Goal: Communication & Community: Answer question/provide support

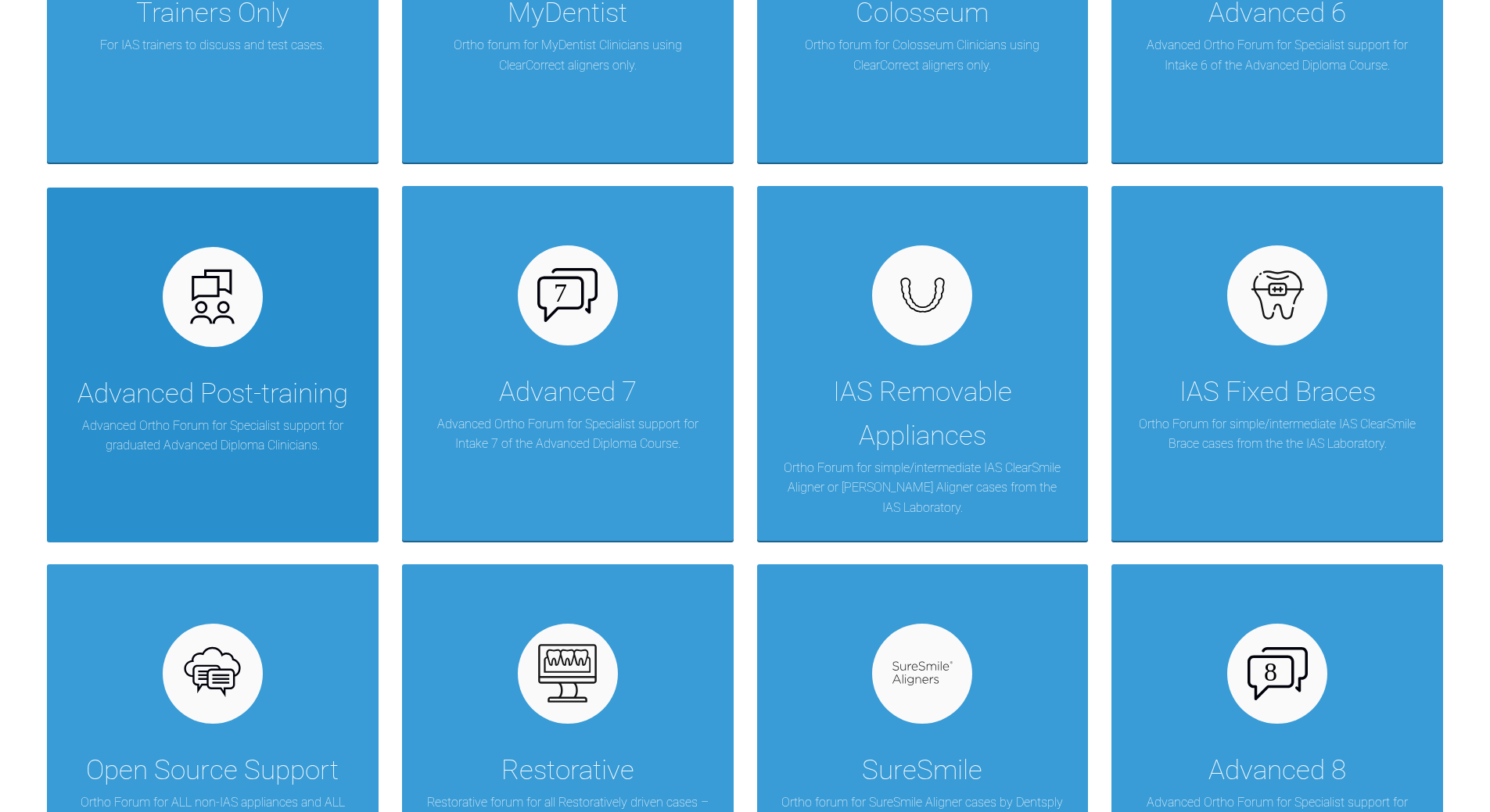
click at [314, 335] on div "Advanced Post-training Advanced Ortho Forum for Specialist support for graduate…" at bounding box center [213, 365] width 332 height 355
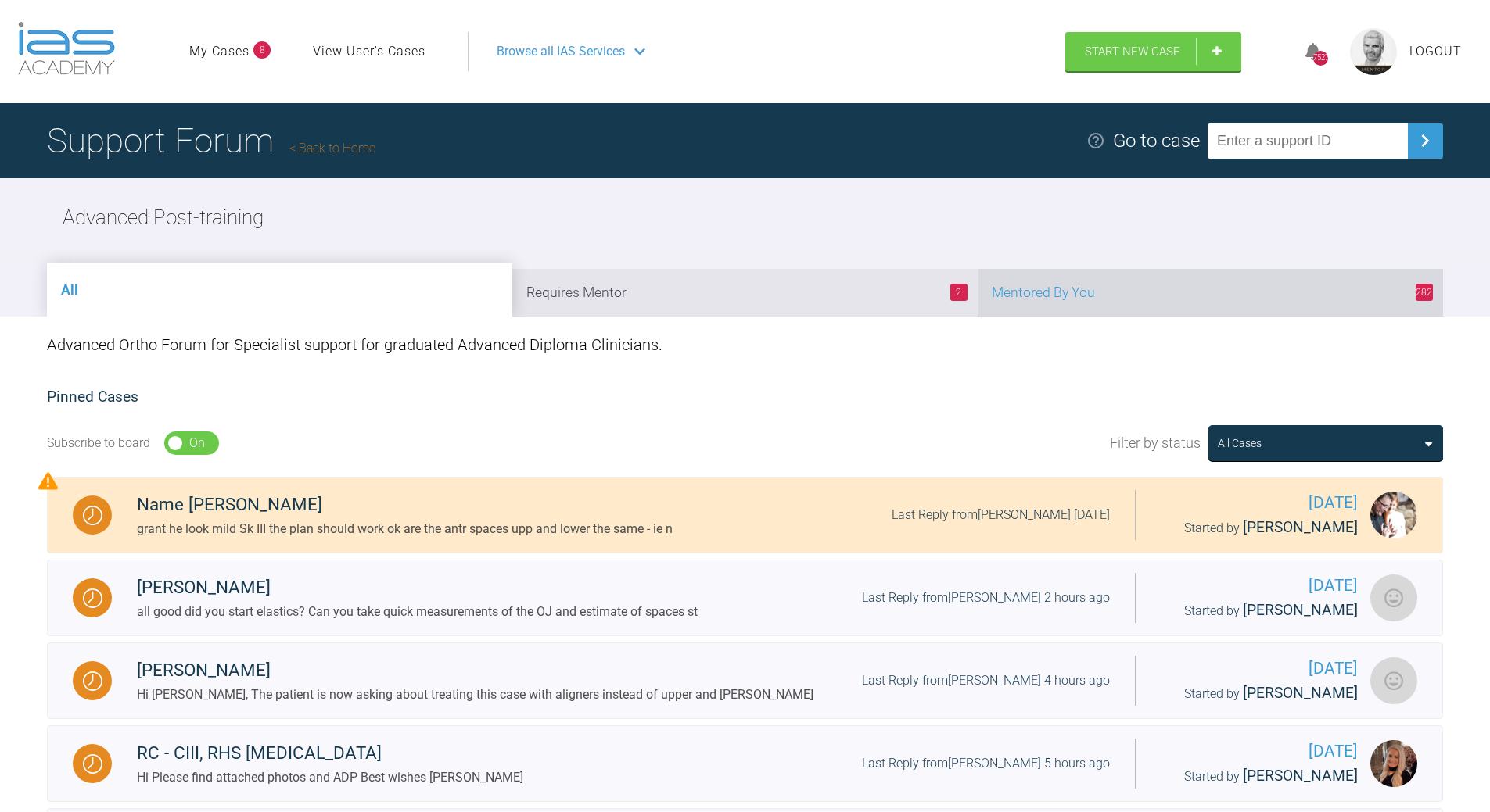
click at [1024, 294] on li "282 Mentored By You" at bounding box center [1209, 292] width 465 height 48
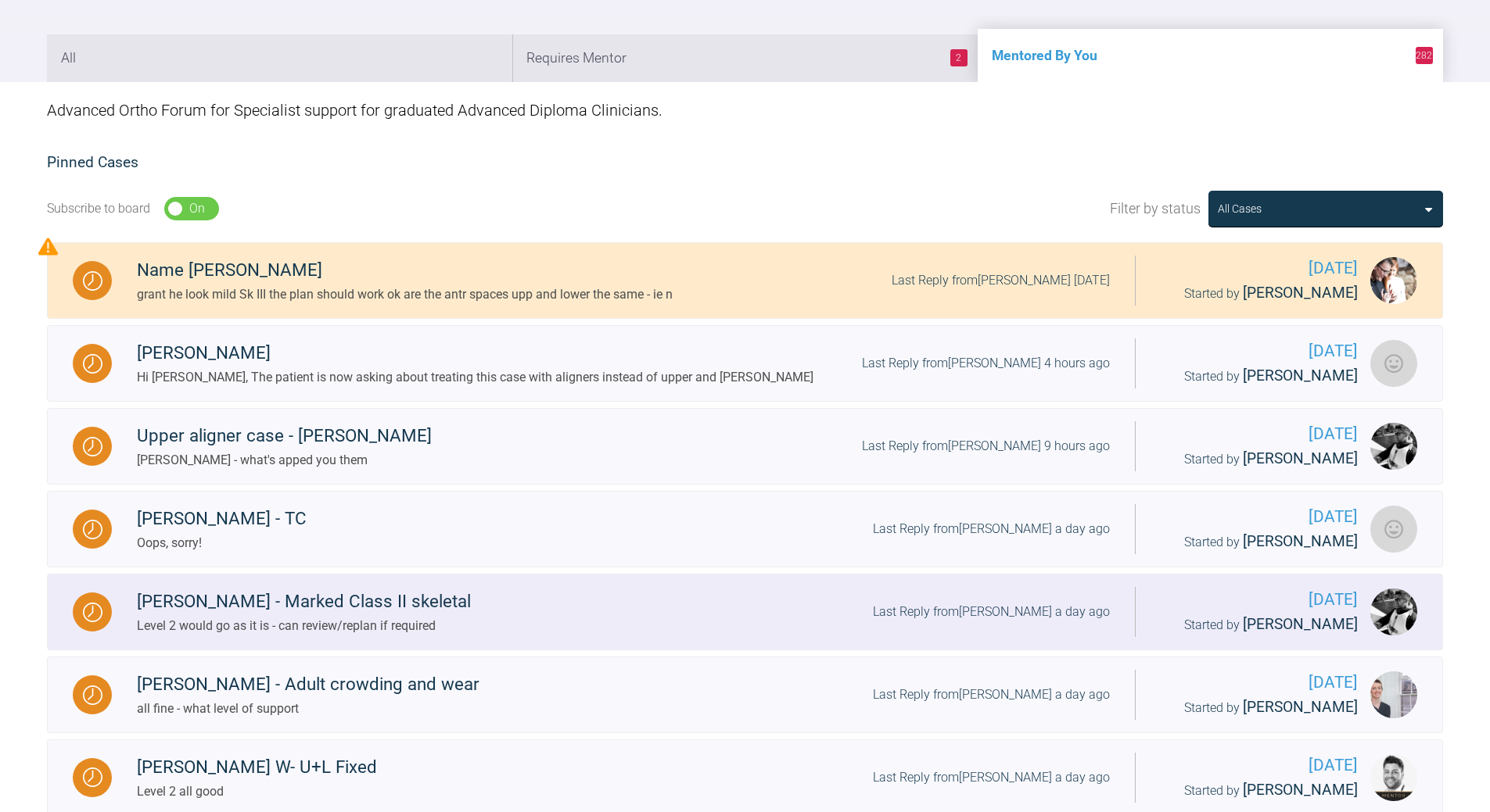
scroll to position [469, 0]
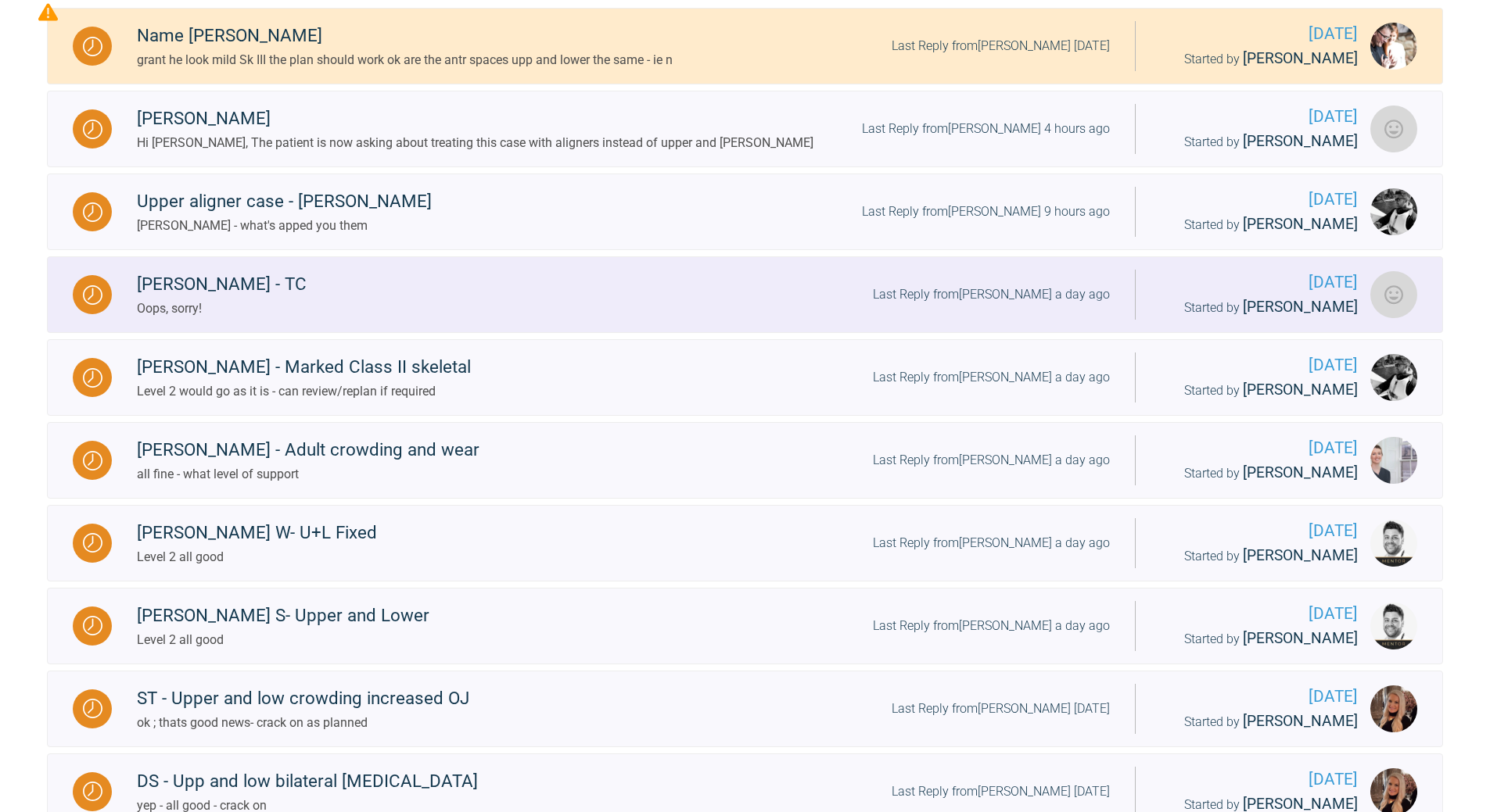
click at [1012, 293] on div "Last Reply from Tom Crotty a day ago" at bounding box center [991, 294] width 237 height 20
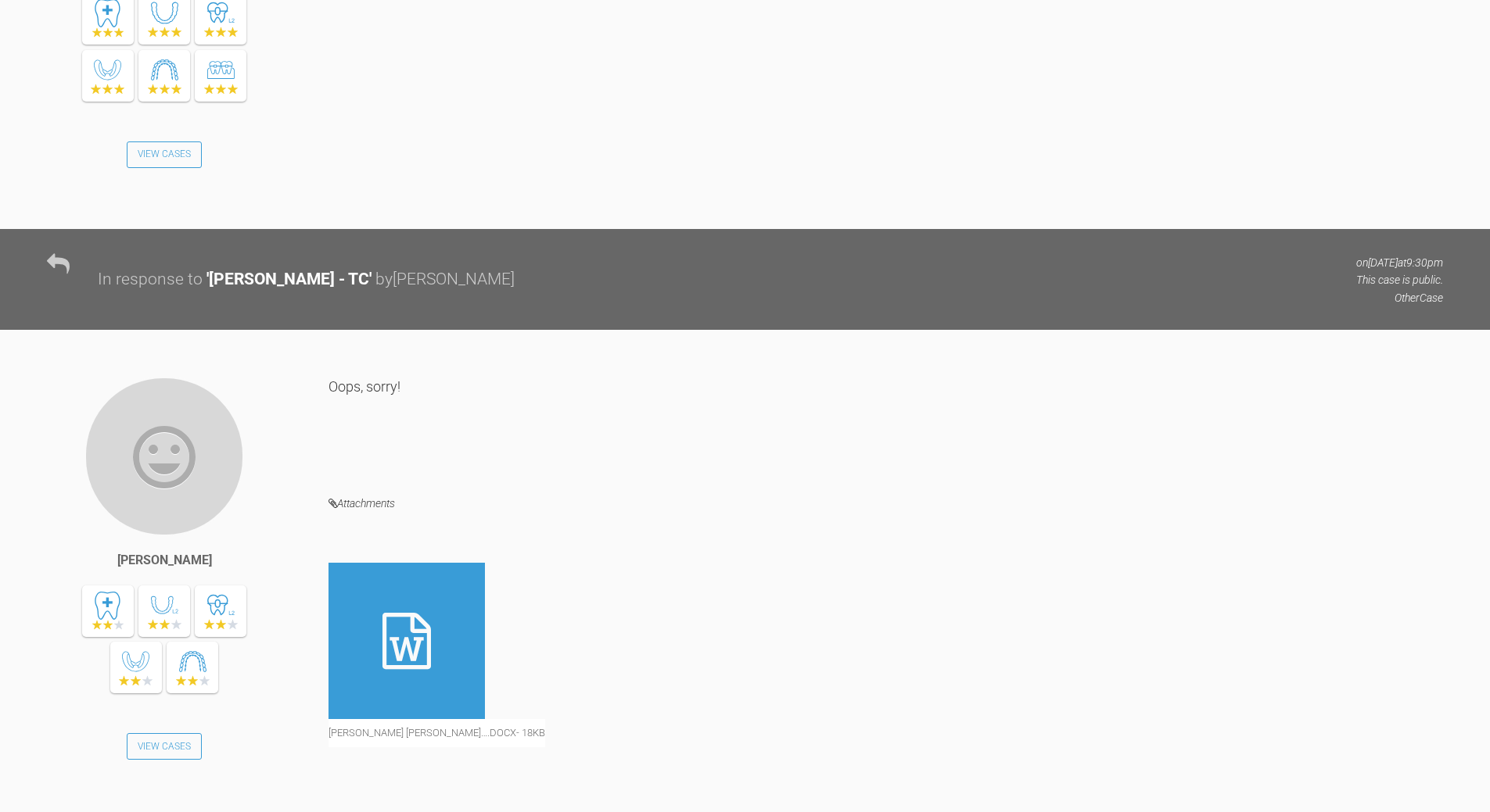
scroll to position [1236, 0]
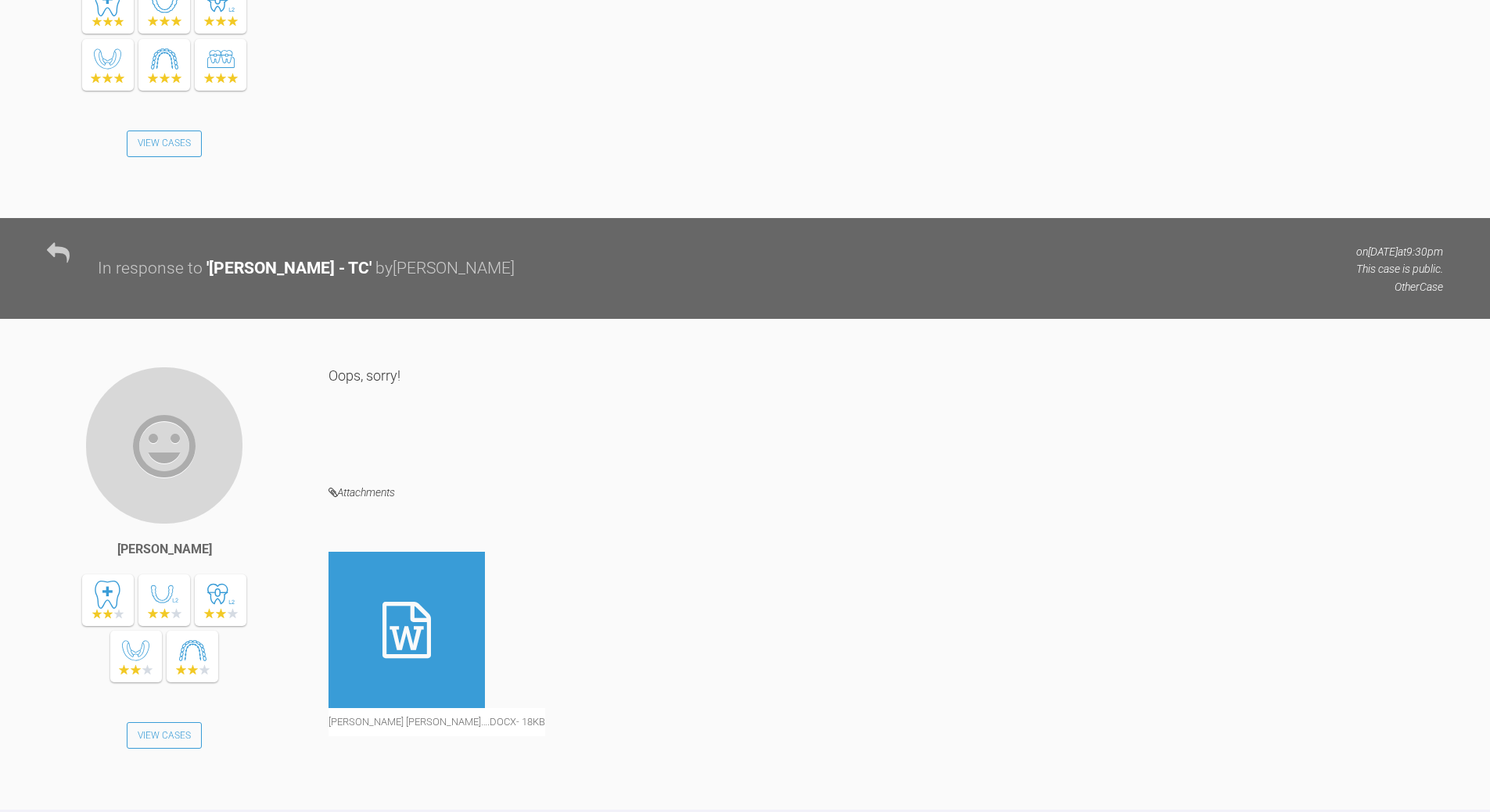
click at [425, 586] on div at bounding box center [407, 630] width 156 height 156
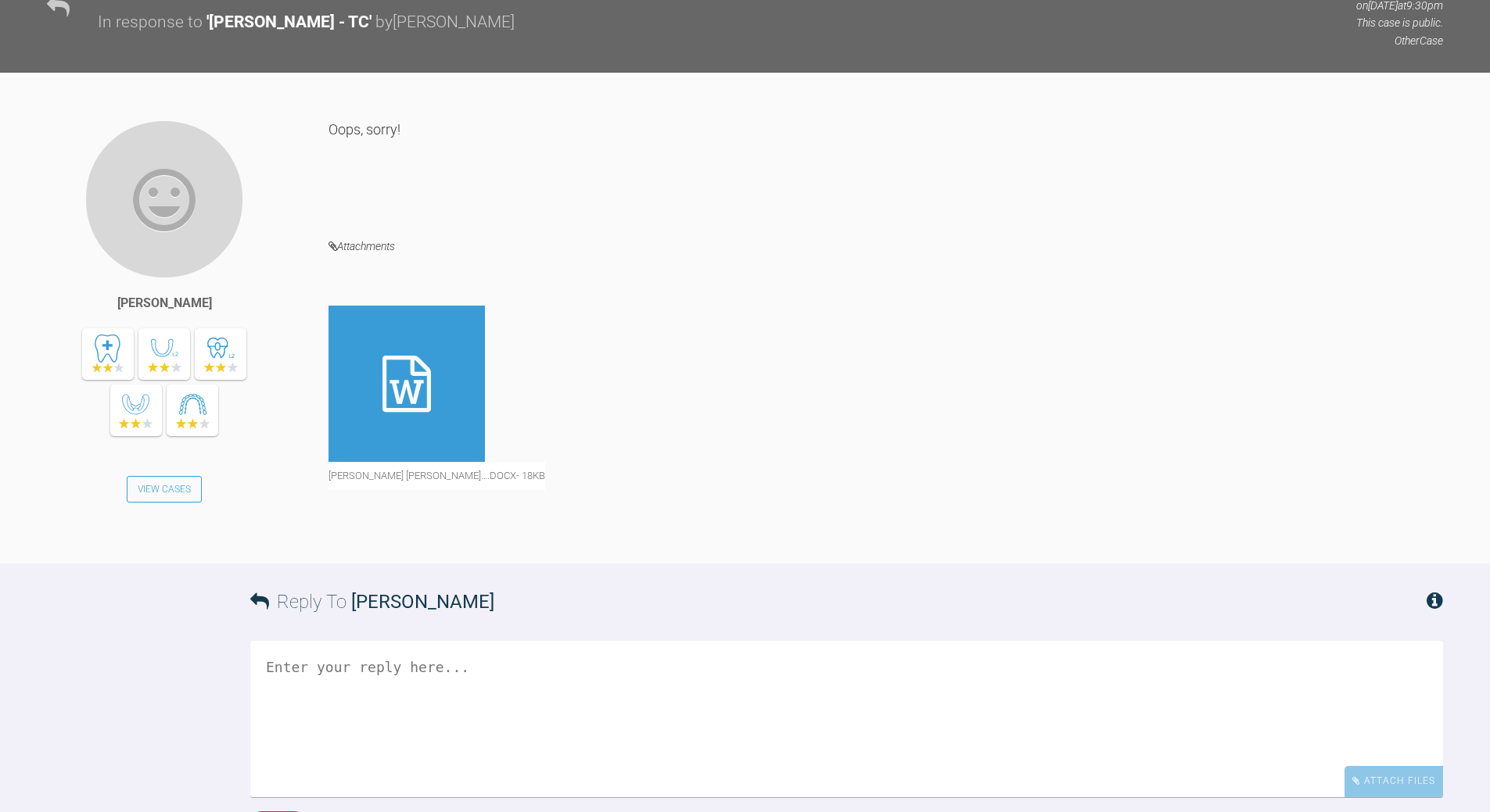
scroll to position [1627, 0]
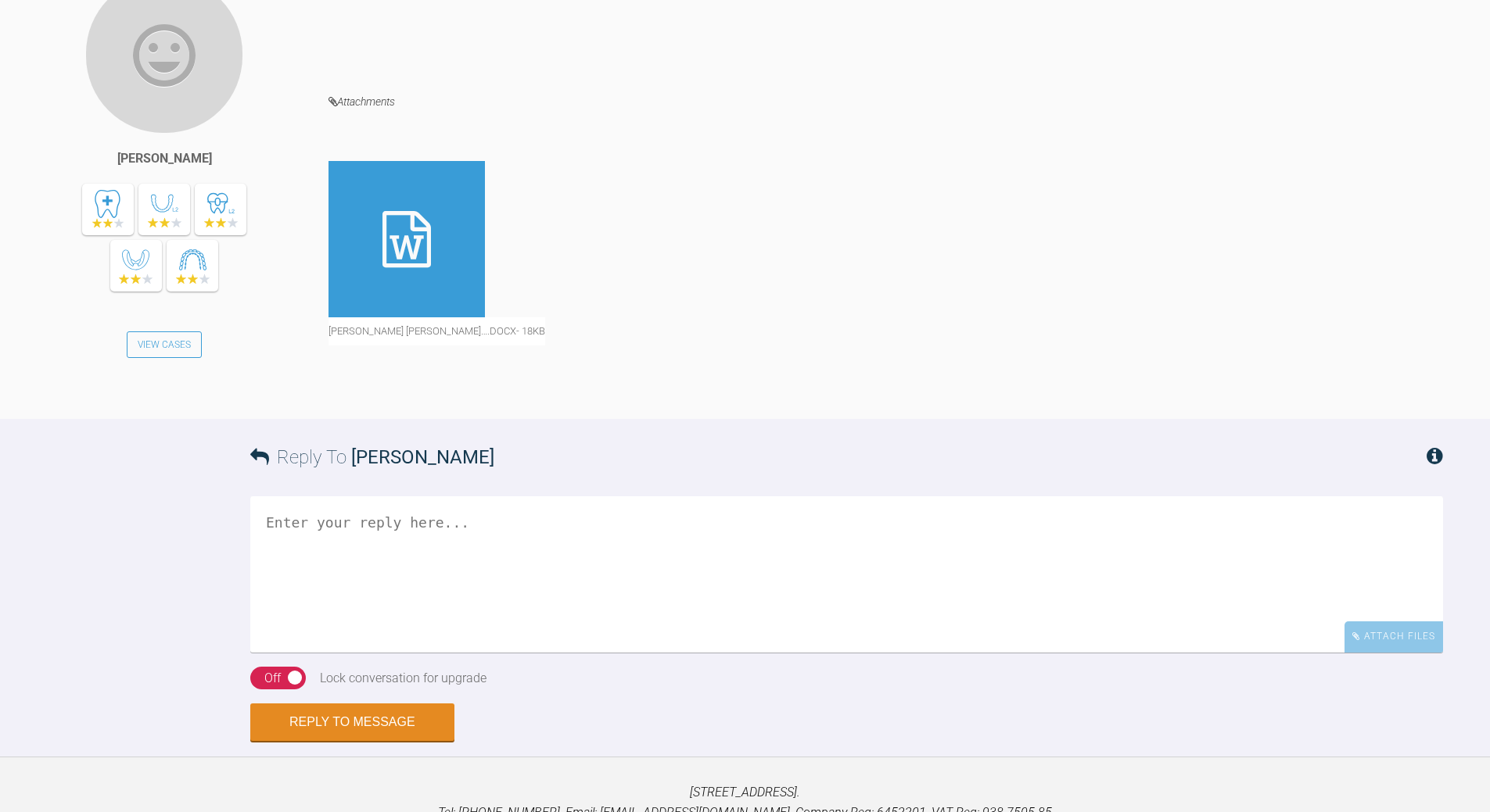
click at [443, 535] on textarea at bounding box center [846, 574] width 1193 height 156
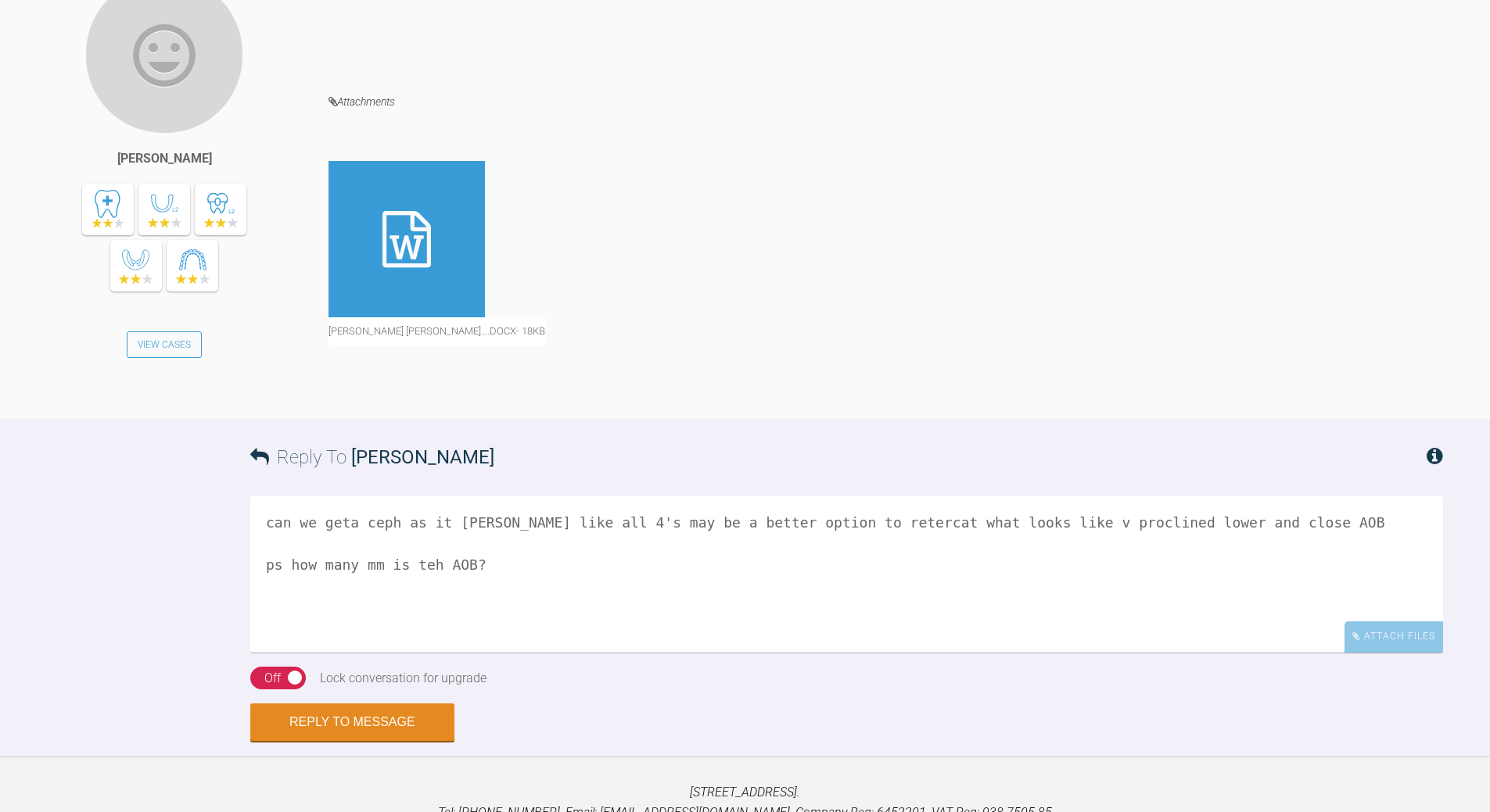
click at [348, 522] on textarea "can we geta ceph as it loos like all 4's may be a better option to retercat wha…" at bounding box center [846, 574] width 1193 height 156
drag, startPoint x: 807, startPoint y: 522, endPoint x: 822, endPoint y: 512, distance: 18.0
click at [807, 522] on textarea "can we geta ceph as it loos like all 4's may be a better option to retercat wha…" at bounding box center [846, 574] width 1193 height 156
click at [913, 524] on textarea "can we geta ceph as it loos like all 4's may be a better option to rather that …" at bounding box center [846, 574] width 1193 height 156
click at [968, 529] on textarea "can we geta ceph as it loos like all 4's may be a better option to rather that …" at bounding box center [846, 574] width 1193 height 156
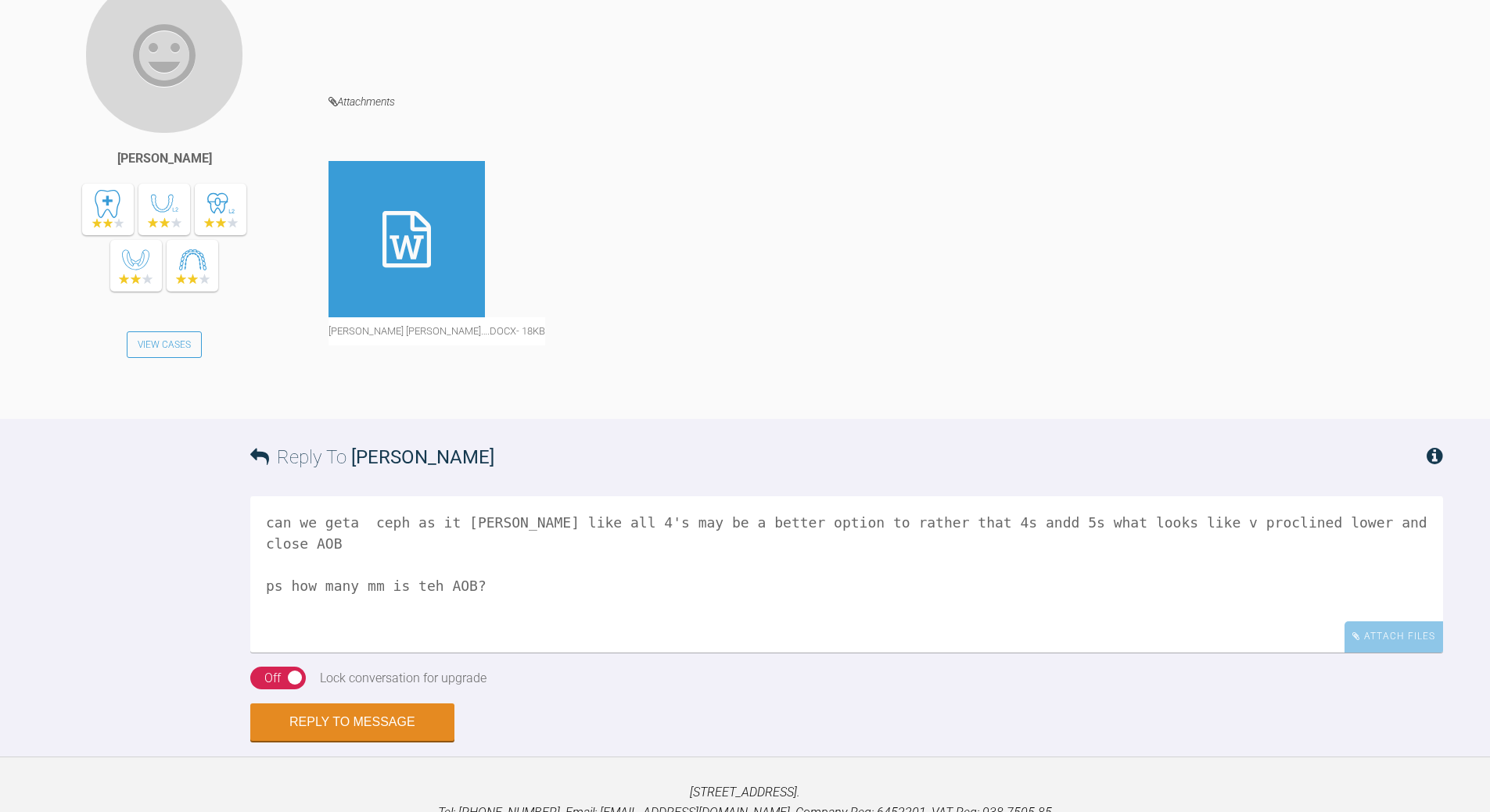
click at [981, 523] on textarea "can we geta ceph as it loos like all 4's may be a better option to rather that …" at bounding box center [846, 574] width 1193 height 156
click at [1024, 521] on textarea "can we geta ceph as it loos like all 4's may be a better option to rather that …" at bounding box center [846, 574] width 1193 height 156
click at [1024, 522] on textarea "can we geta ceph as it loos like all 4's may be a better option to rather that …" at bounding box center [846, 574] width 1193 height 156
type textarea "can we geta ceph as it loos like all 4's may be a better option to rather that …"
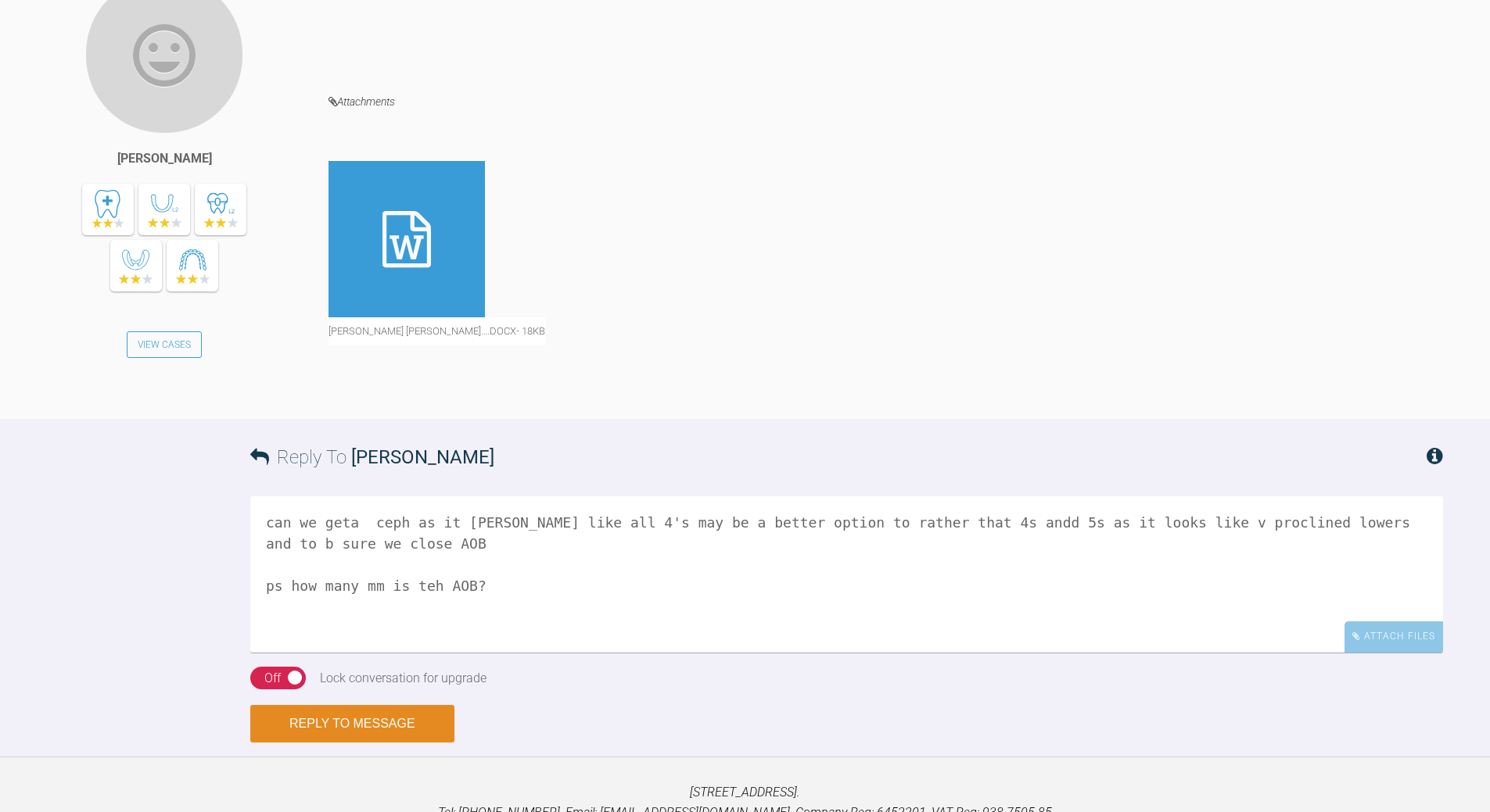
click at [377, 586] on button "Reply to Message" at bounding box center [352, 723] width 204 height 37
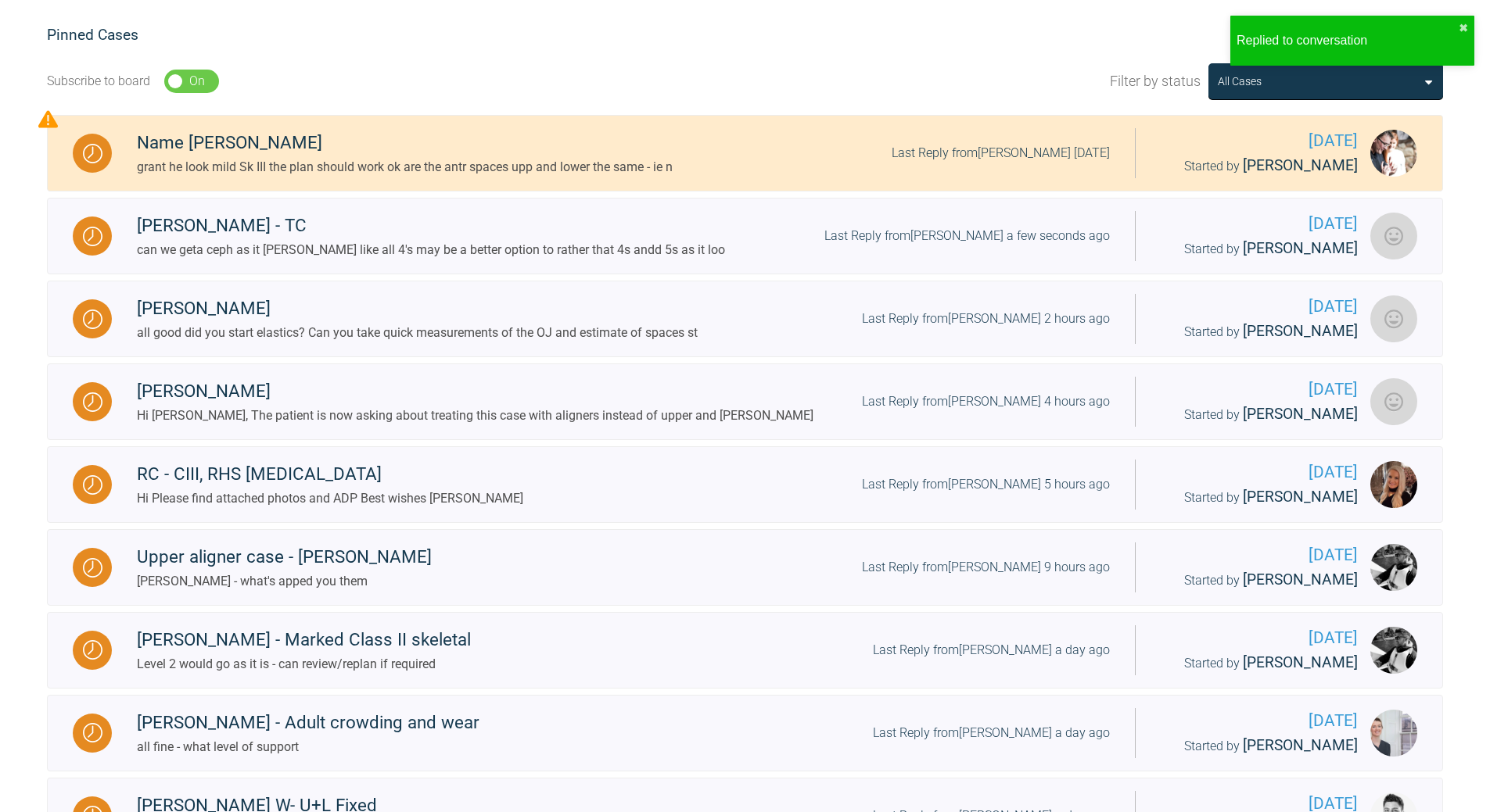
scroll to position [356, 0]
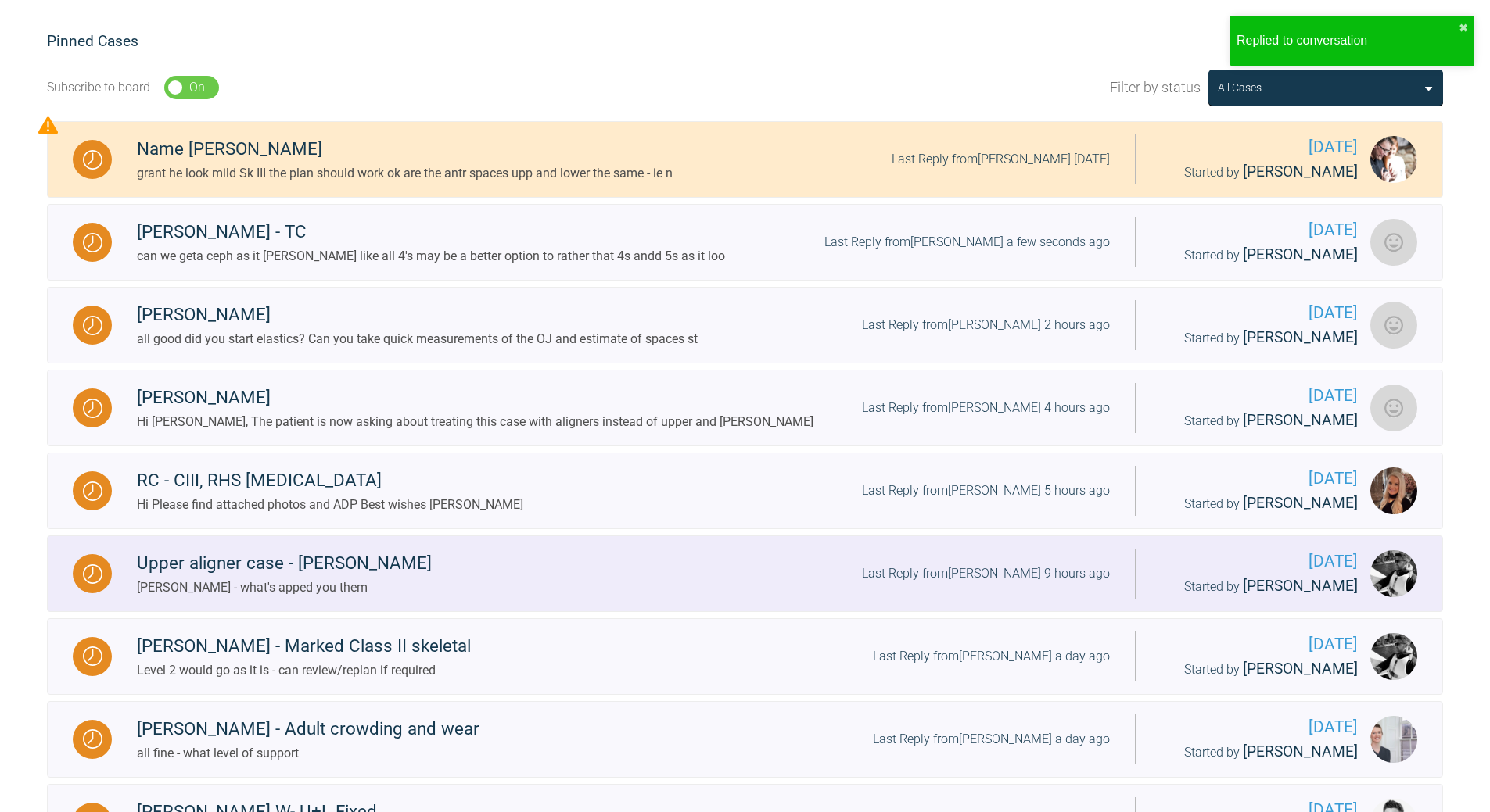
click at [1024, 568] on div "Last Reply from David Birkin 9 hours ago" at bounding box center [986, 573] width 248 height 20
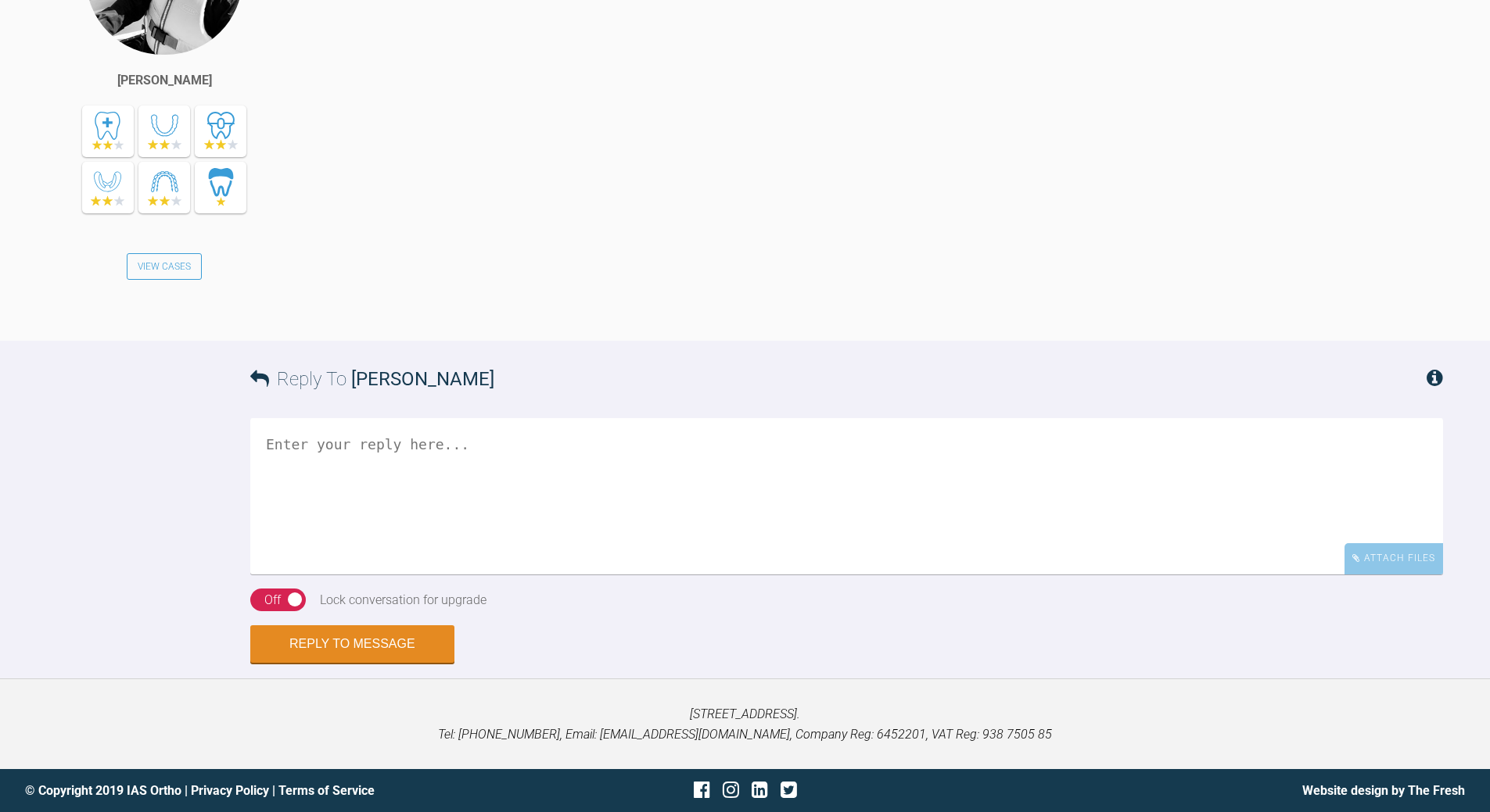
scroll to position [12685, 0]
click at [491, 434] on textarea at bounding box center [846, 496] width 1193 height 156
drag, startPoint x: 306, startPoint y: 449, endPoint x: 204, endPoint y: 439, distance: 102.5
click at [208, 439] on div "Reply To David Birkin loggi Attach Files Drag and drop files here! On Off Lock …" at bounding box center [745, 502] width 1490 height 322
click at [438, 479] on textarea "david loosk fine - crack on" at bounding box center [846, 496] width 1193 height 156
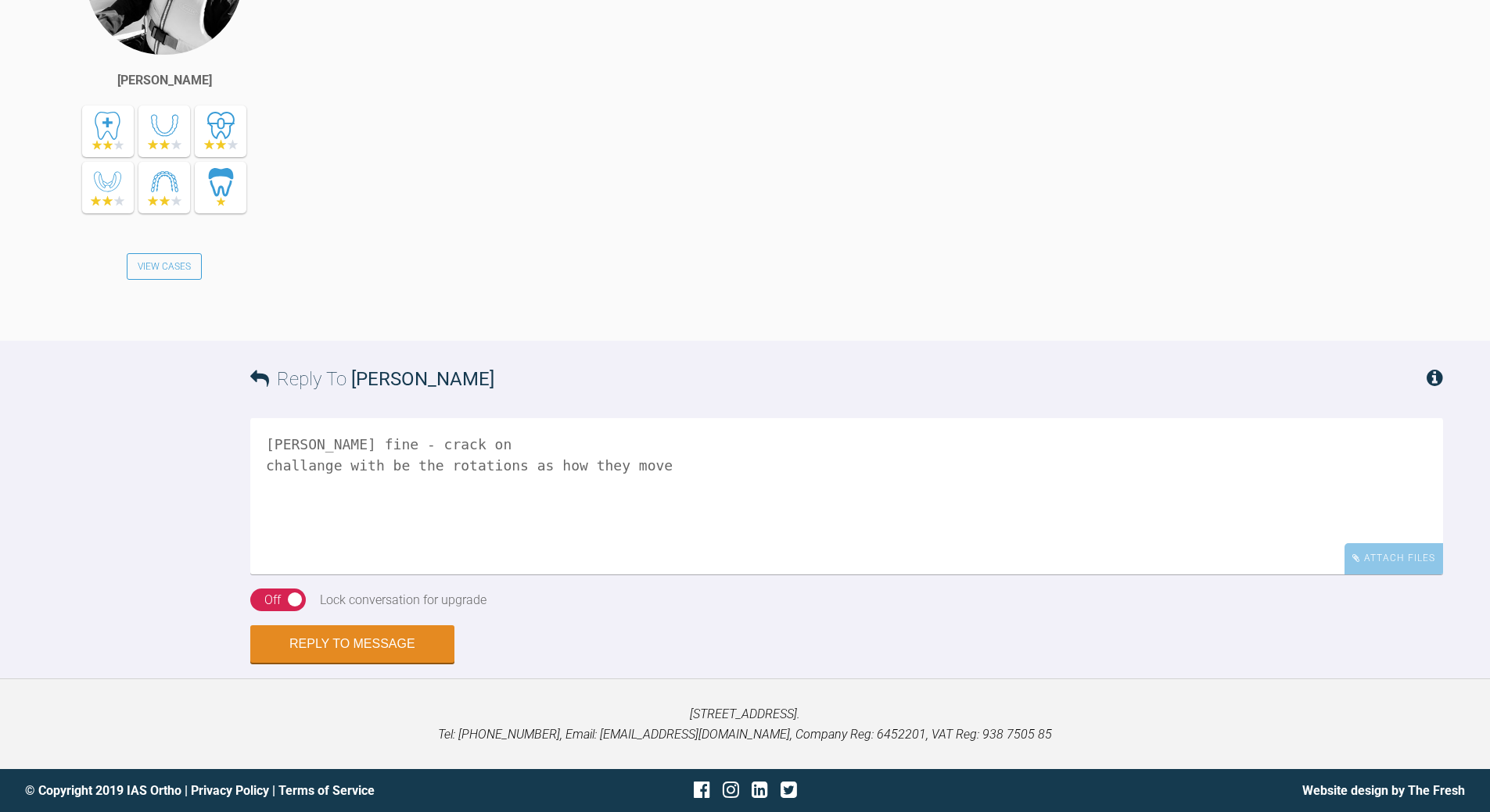
drag, startPoint x: 292, startPoint y: 470, endPoint x: 301, endPoint y: 456, distance: 16.6
click at [291, 468] on textarea "david loosk fine - crack on challange with be the rotations as how they move" at bounding box center [846, 496] width 1193 height 156
click at [657, 487] on textarea "david looks fine - crack on challange with be the rotations as how they move" at bounding box center [846, 496] width 1193 height 156
drag, startPoint x: 519, startPoint y: 487, endPoint x: 682, endPoint y: 511, distance: 164.8
click at [682, 511] on textarea "david looks fine - crack on challange with be the rotations as how they move" at bounding box center [846, 496] width 1193 height 156
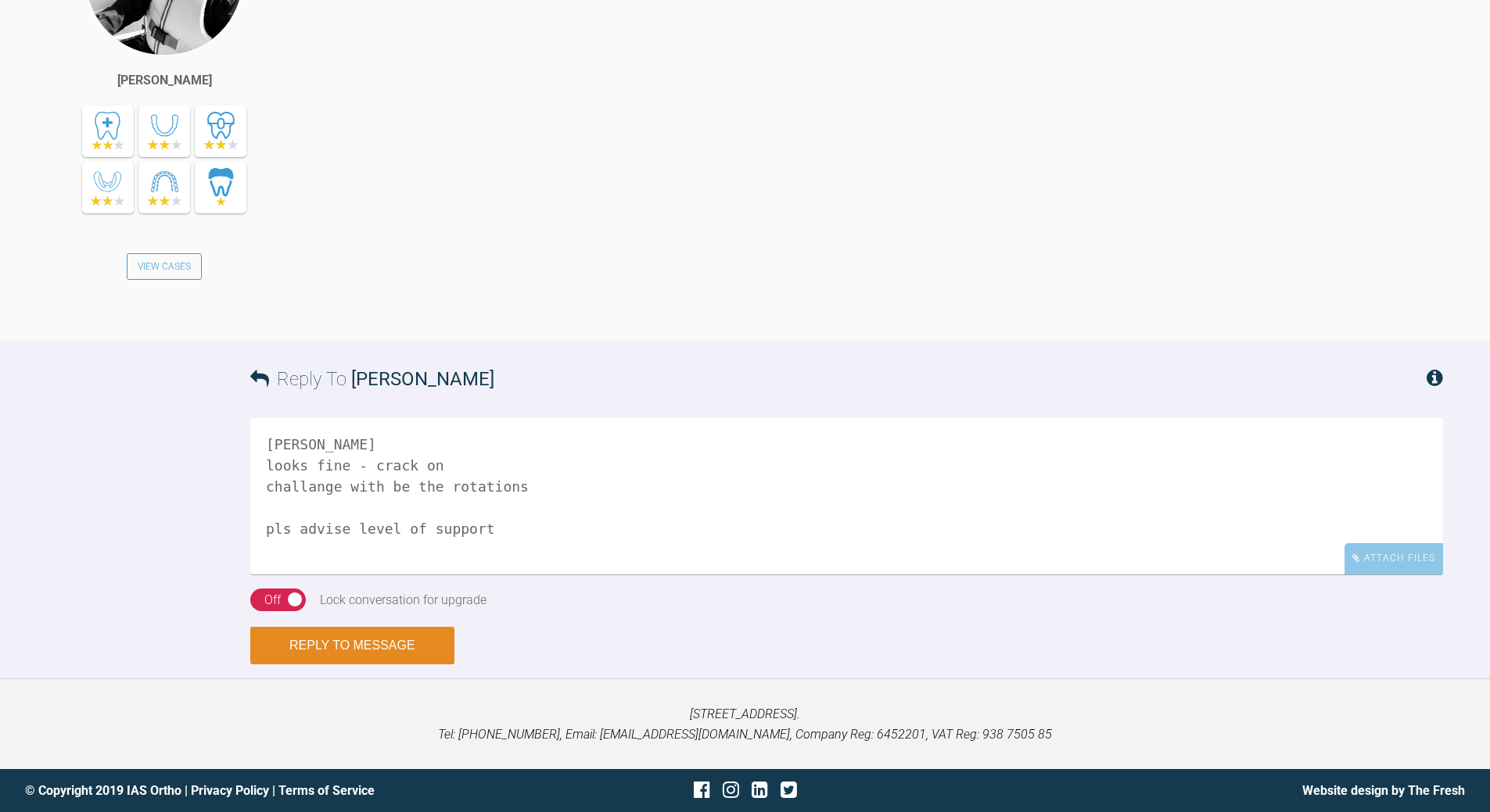
type textarea "david looks fine - crack on challange with be the rotations pls advise level of…"
click at [383, 586] on div "Reply to Message" at bounding box center [846, 643] width 1193 height 37
click at [382, 586] on button "Reply to Message" at bounding box center [352, 643] width 204 height 37
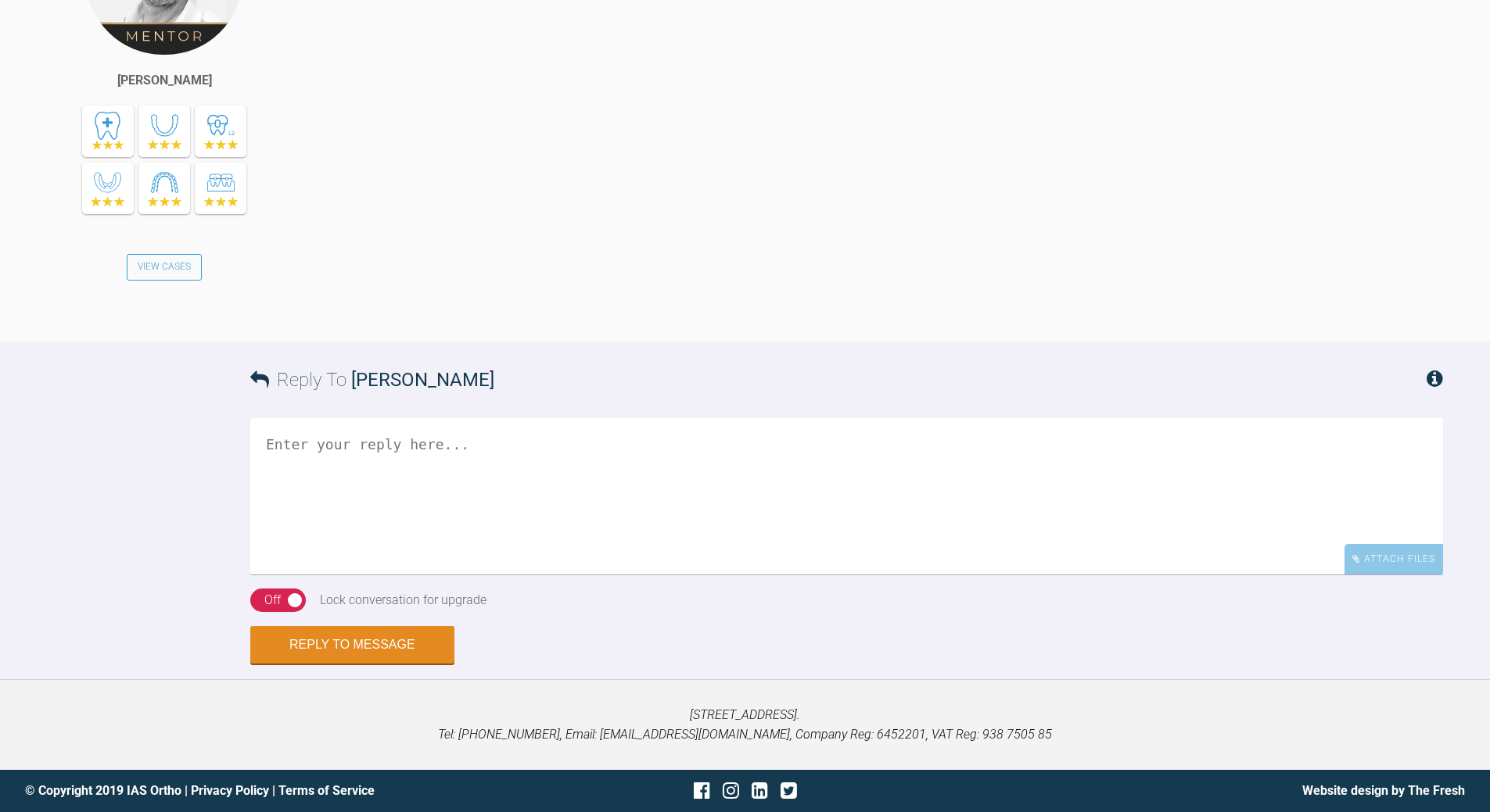
scroll to position [13278, 0]
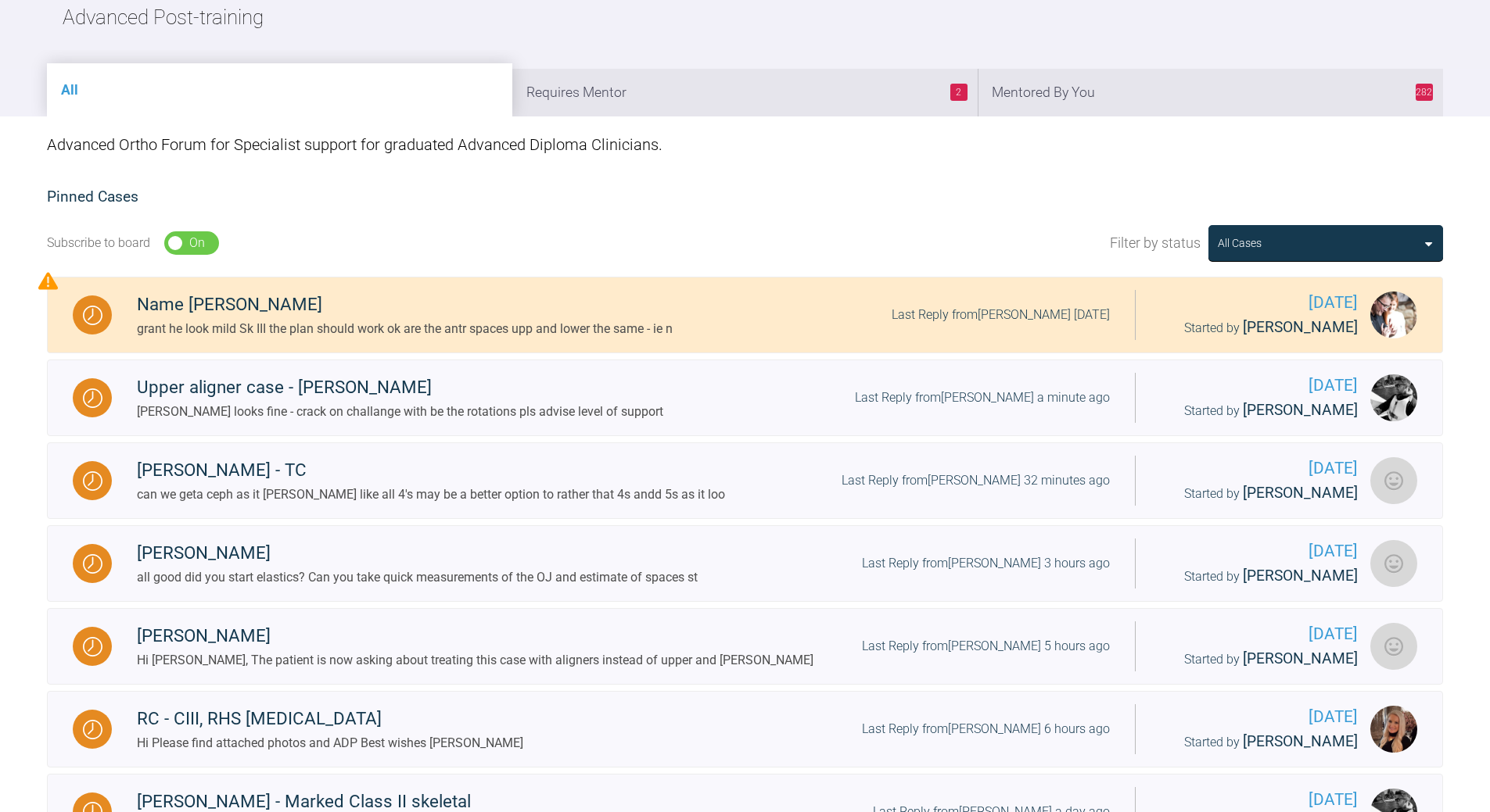
scroll to position [43, 0]
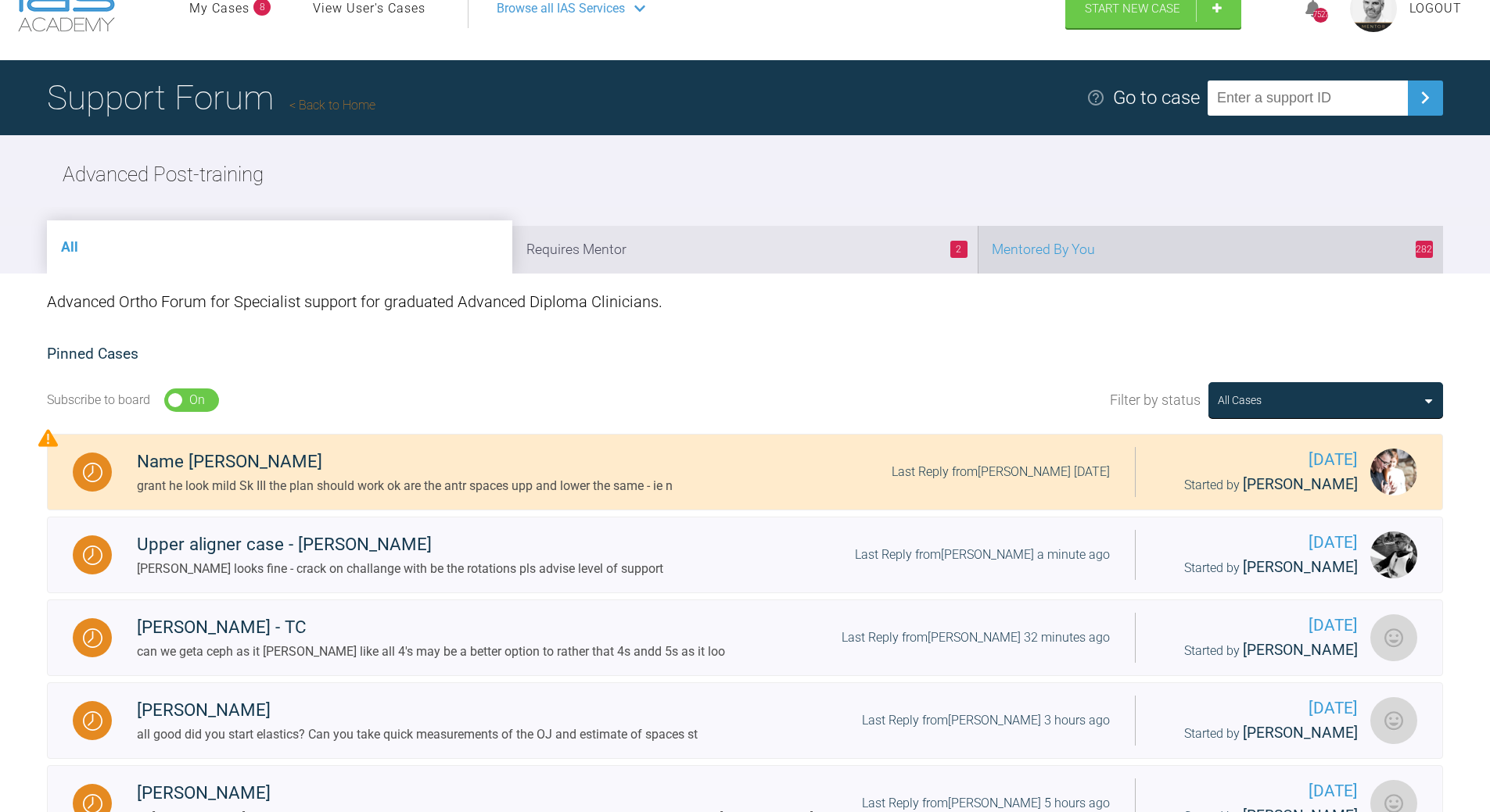
click at [1024, 251] on li "282 Mentored By You" at bounding box center [1209, 250] width 465 height 48
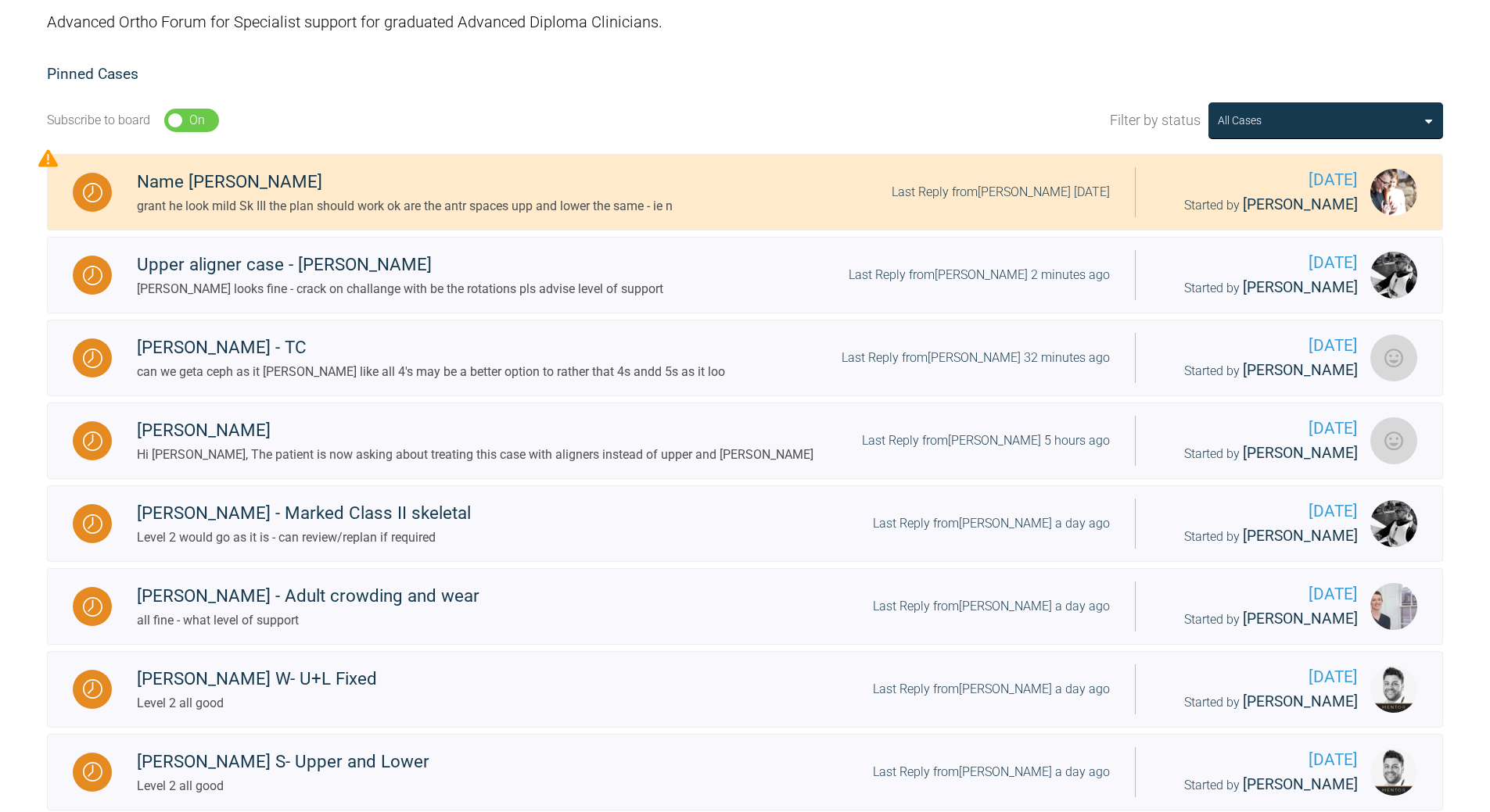
scroll to position [356, 0]
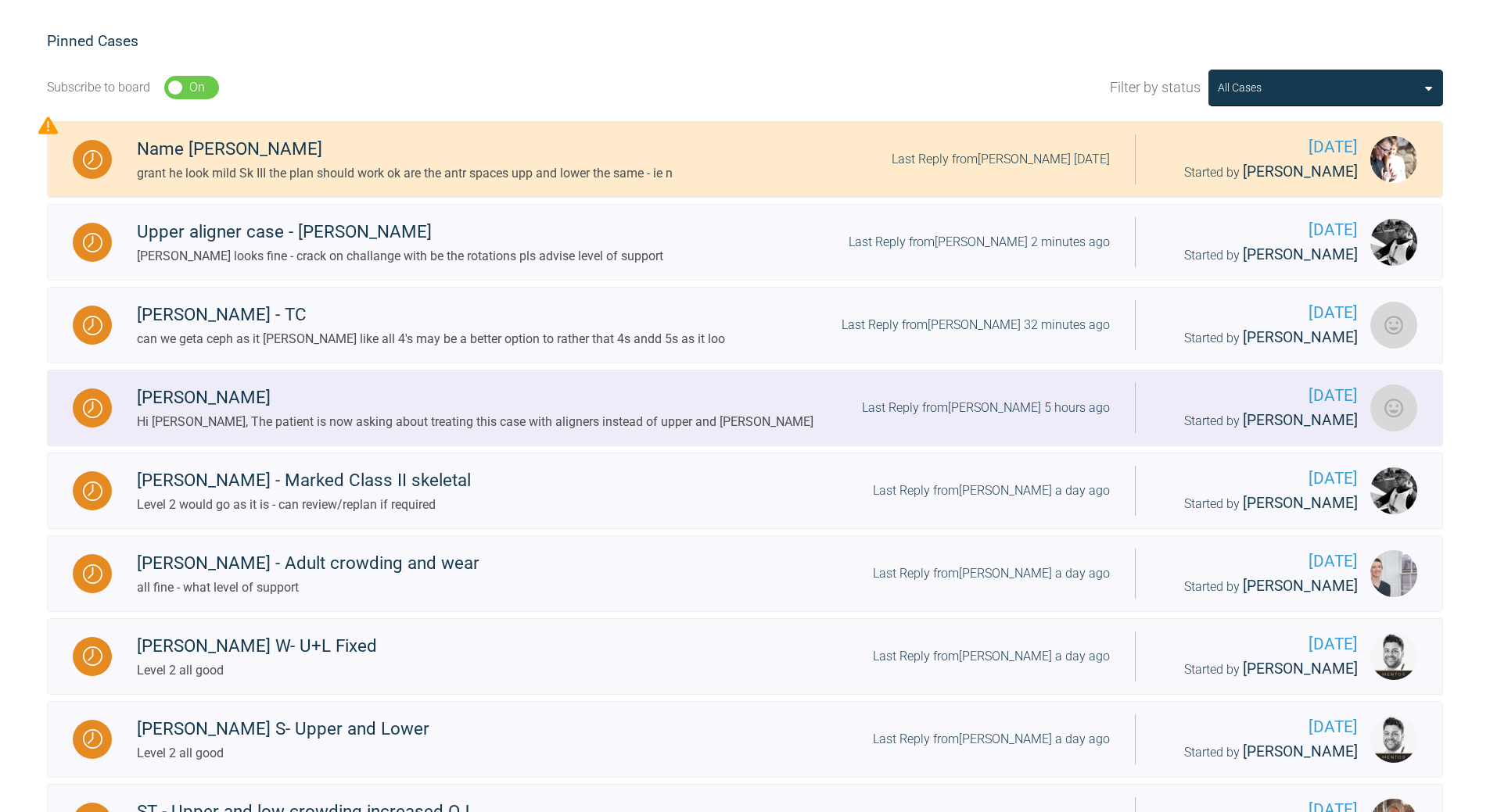
click at [983, 411] on div "Last Reply from Jessica Wake 5 hours ago" at bounding box center [986, 407] width 248 height 20
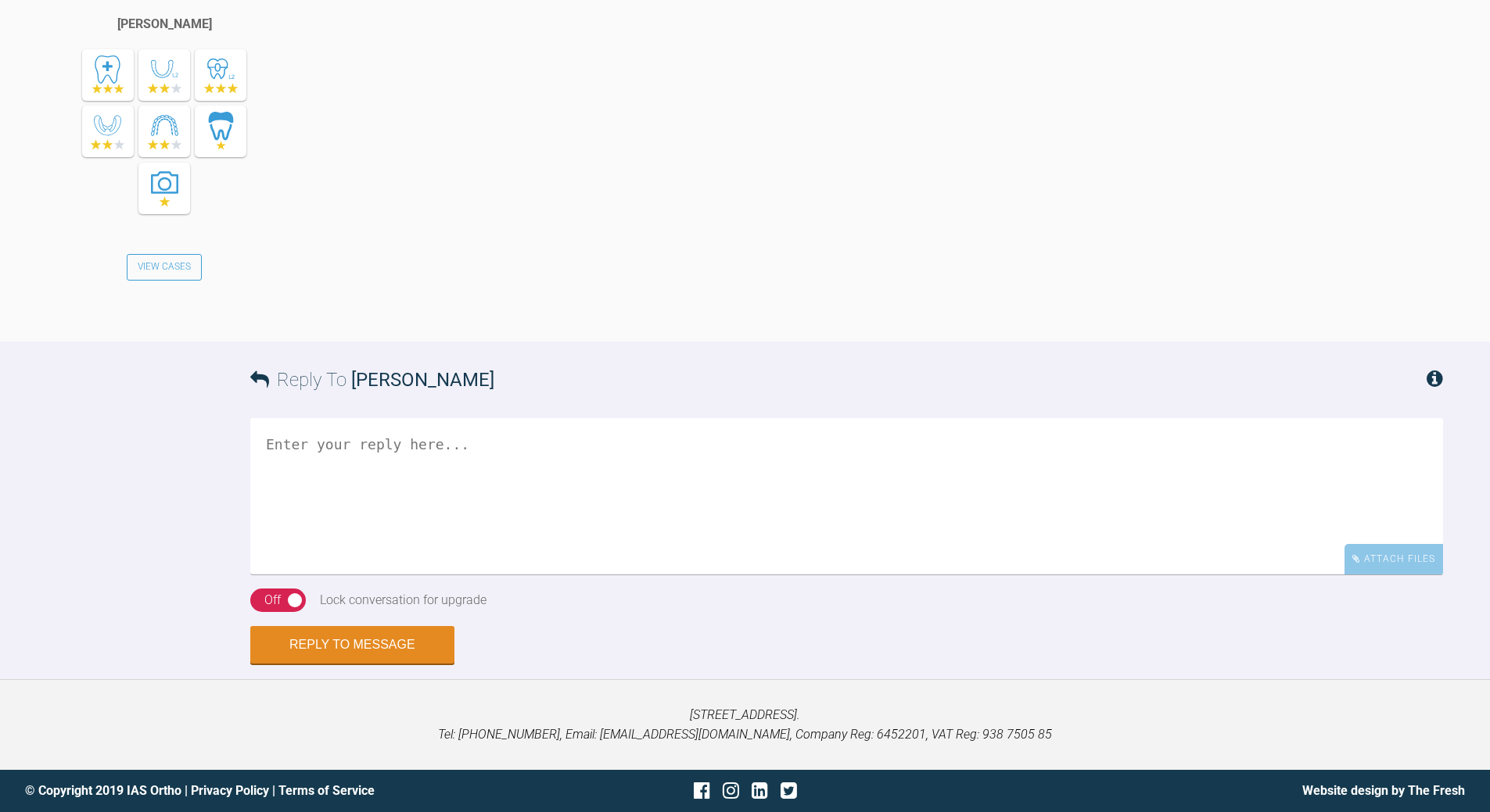
scroll to position [4640, 0]
click at [520, 464] on textarea at bounding box center [846, 496] width 1193 height 156
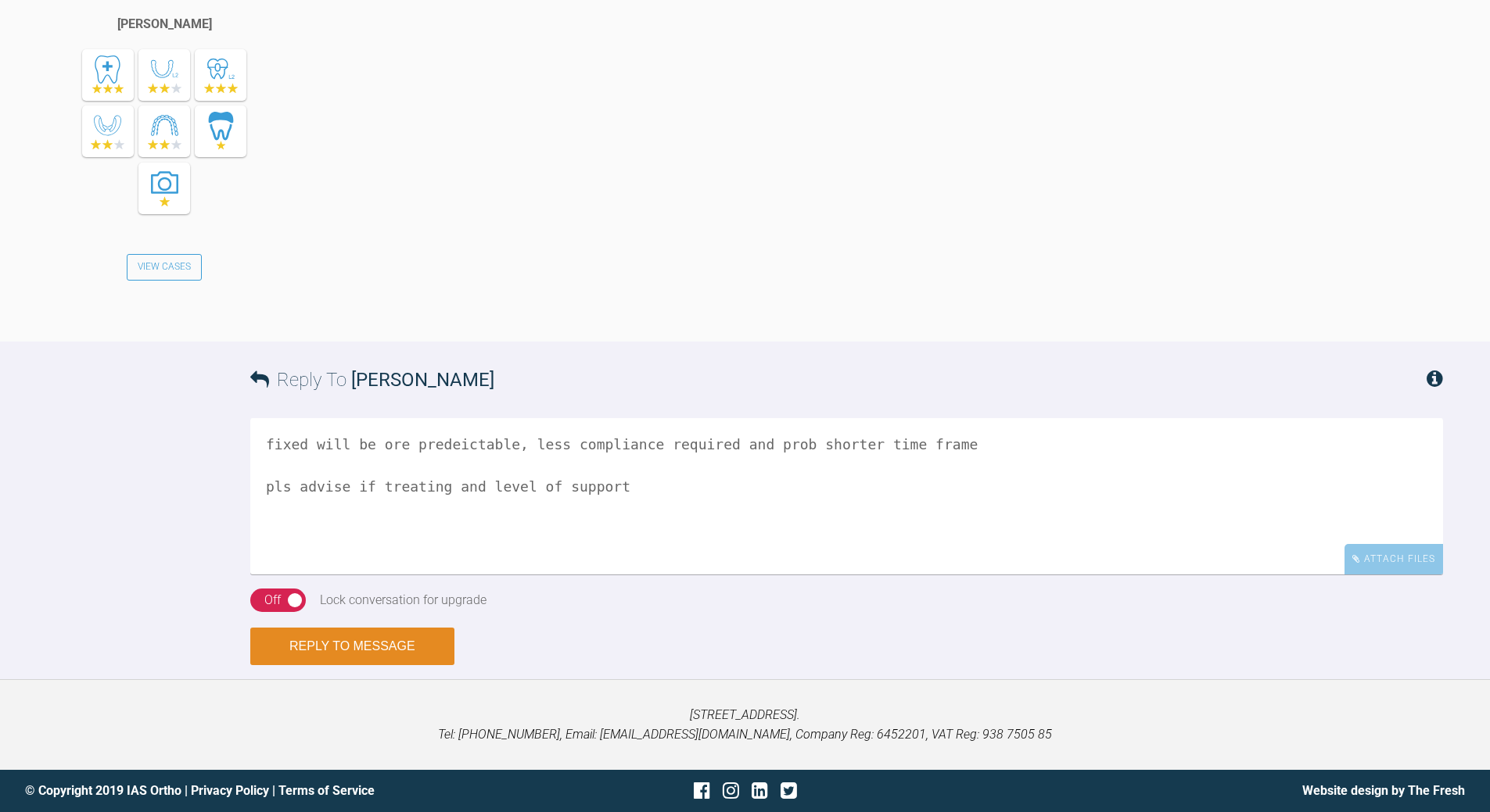
type textarea "fixed will be ore predeictable, less compliance required and prob shorter time …"
click at [410, 586] on button "Reply to Message" at bounding box center [352, 646] width 204 height 37
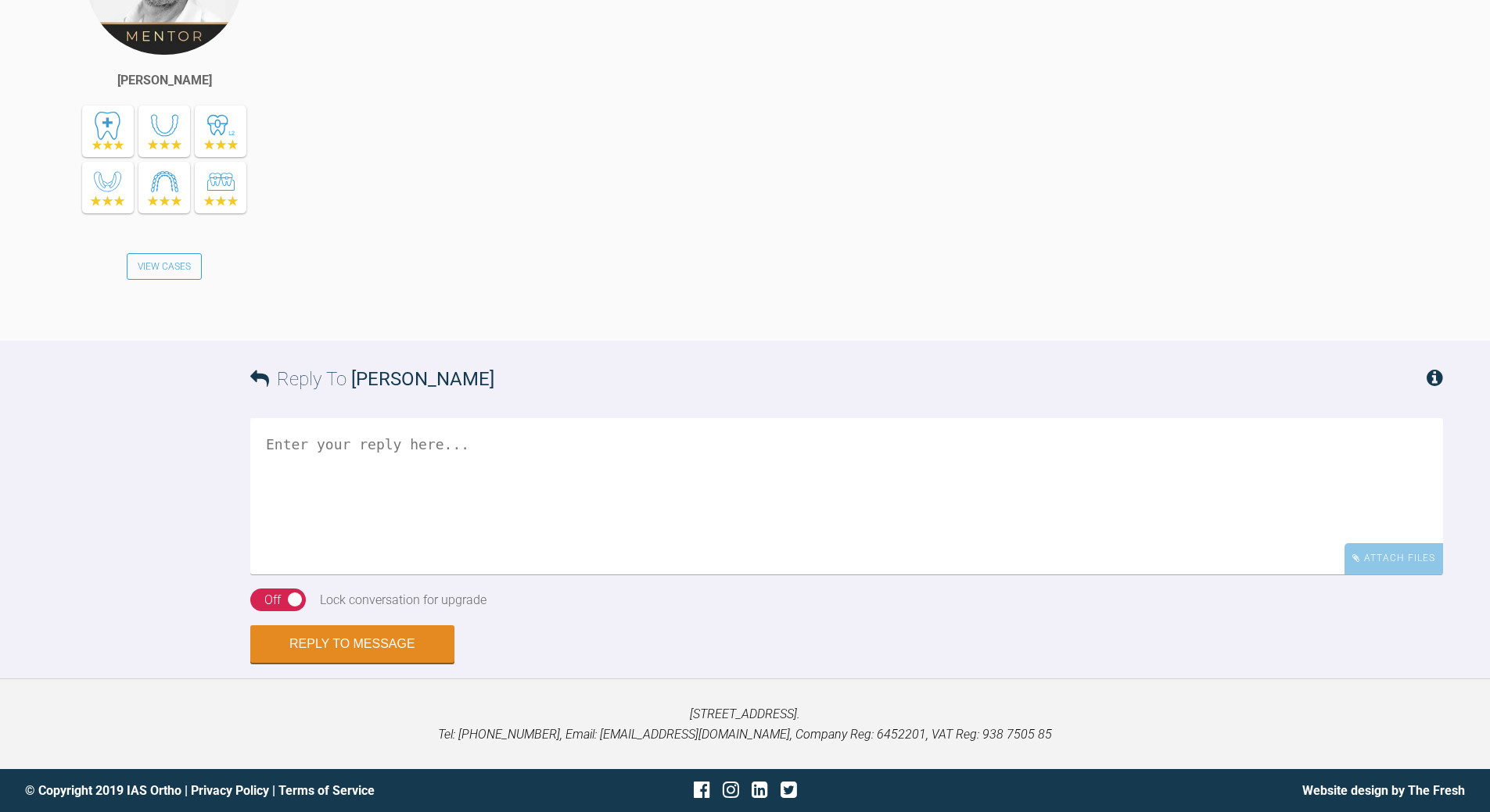
scroll to position [5265, 0]
click at [281, 586] on div "Off" at bounding box center [272, 599] width 17 height 20
drag, startPoint x: 332, startPoint y: 635, endPoint x: 344, endPoint y: 621, distance: 18.4
click at [333, 586] on button "Reply to Message" at bounding box center [352, 645] width 204 height 37
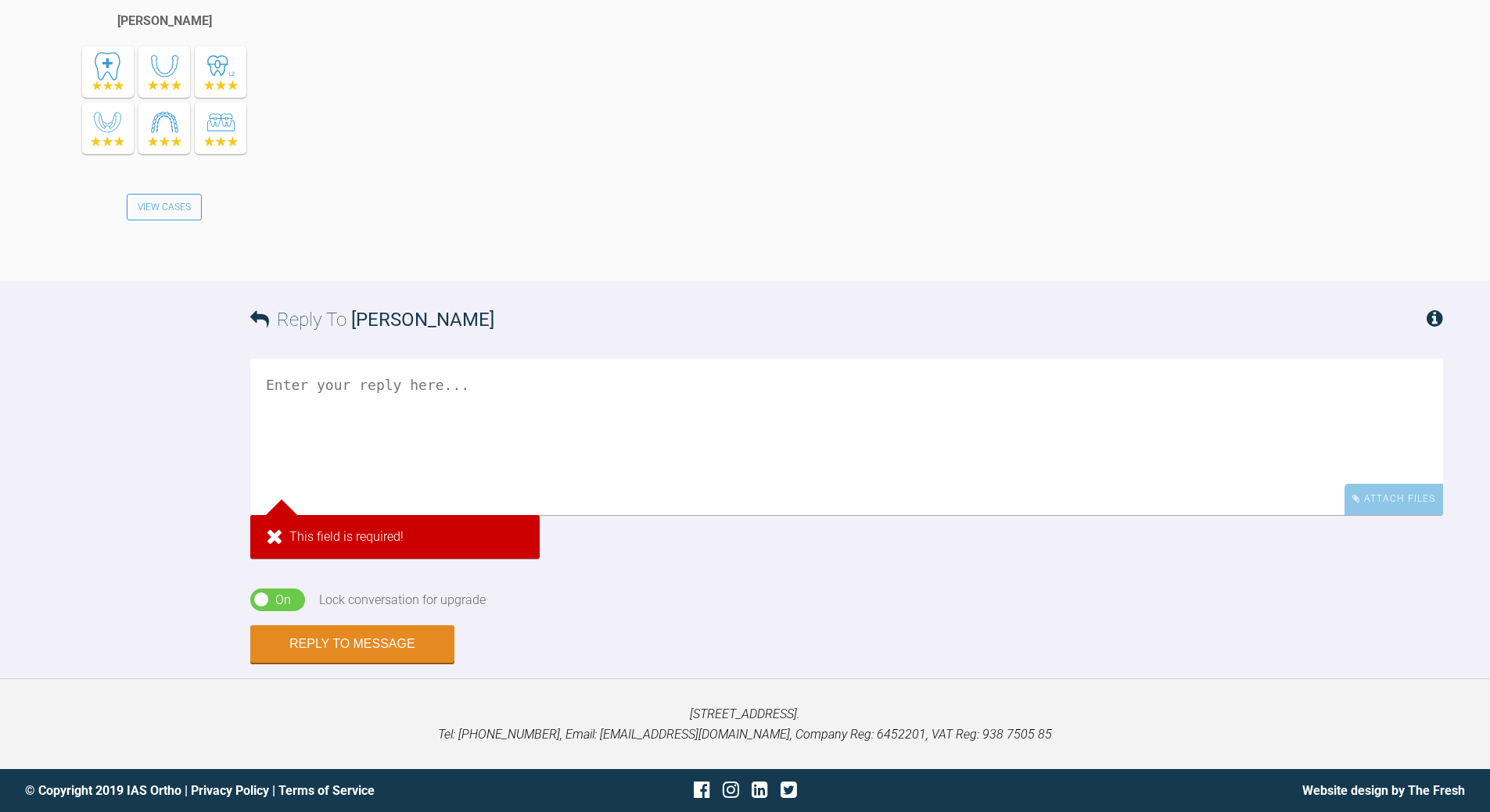
click at [357, 451] on textarea at bounding box center [846, 437] width 1193 height 156
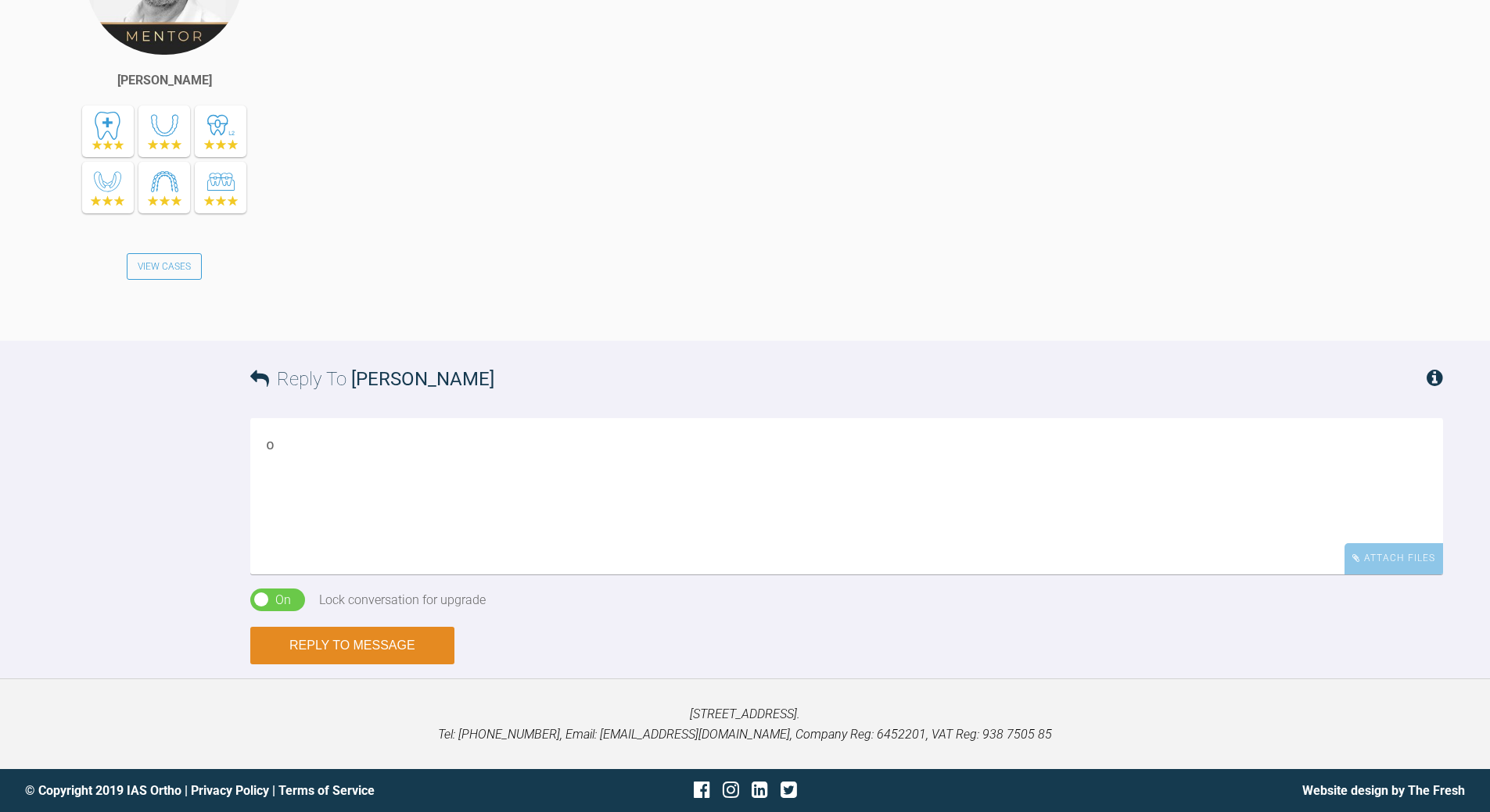
type textarea "o"
click at [364, 586] on button "Reply to Message" at bounding box center [352, 645] width 204 height 37
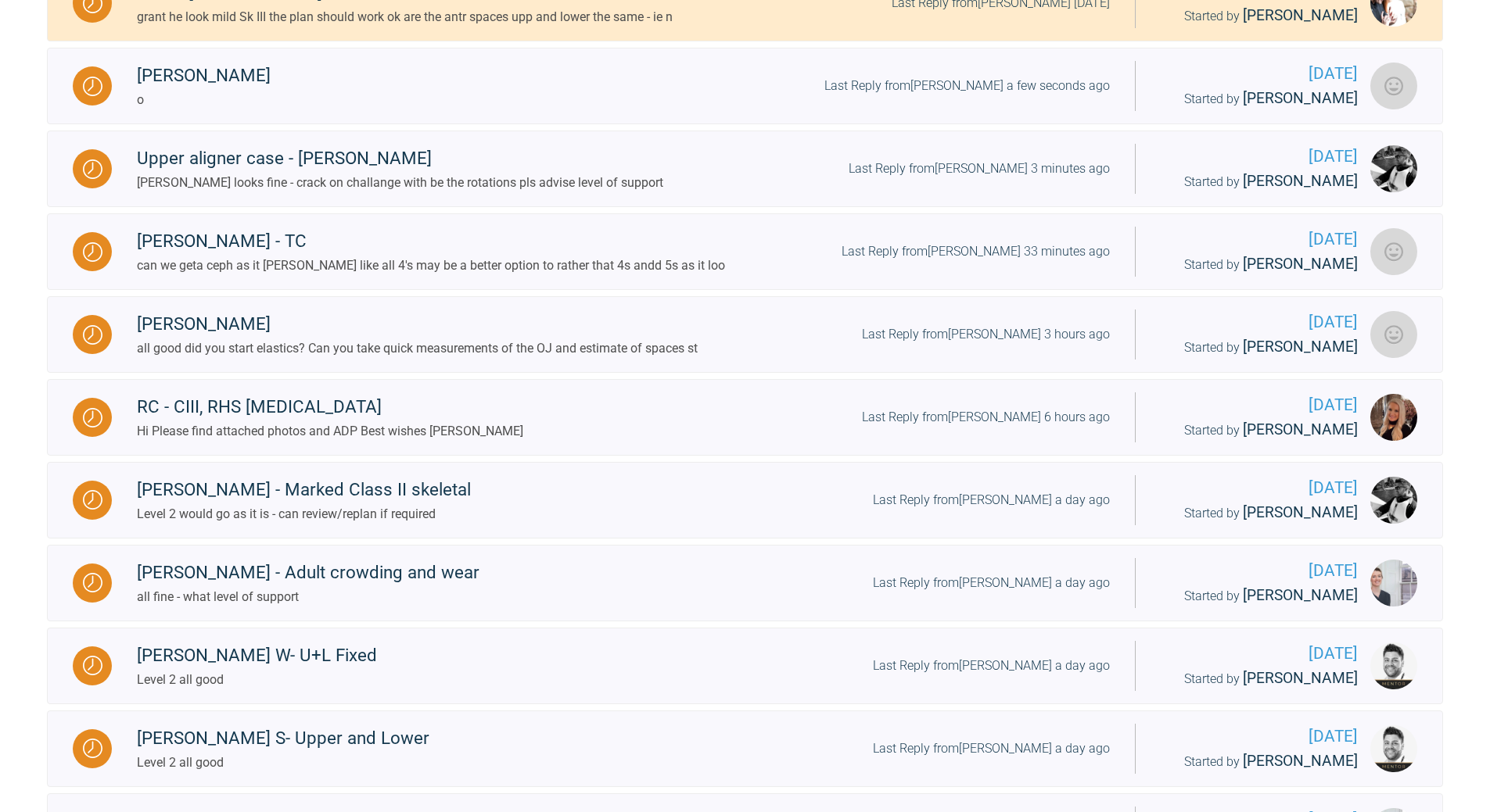
scroll to position [43, 0]
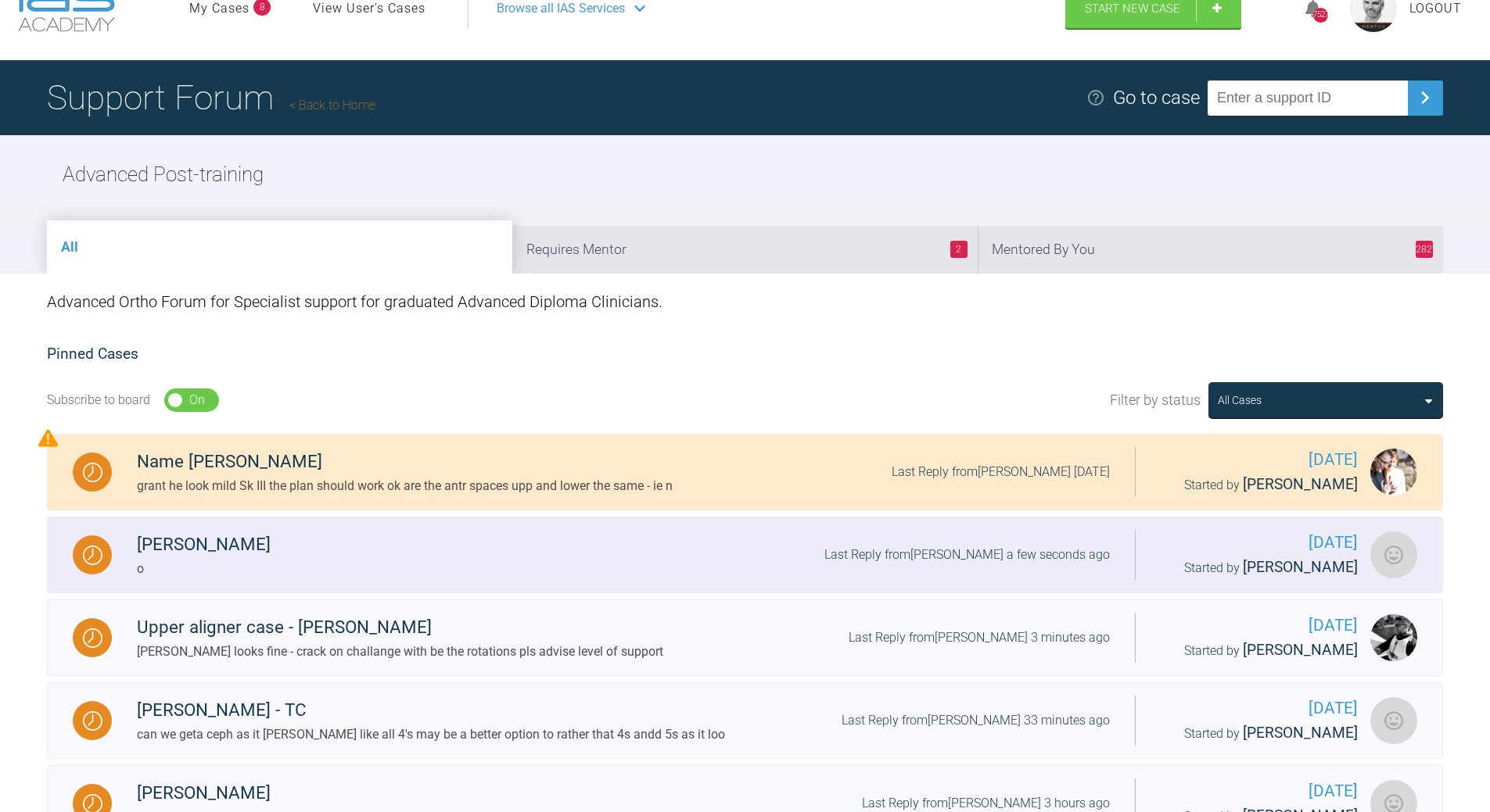
click at [929, 561] on div "Last Reply from Ross Hobson a few seconds ago" at bounding box center [966, 555] width 286 height 20
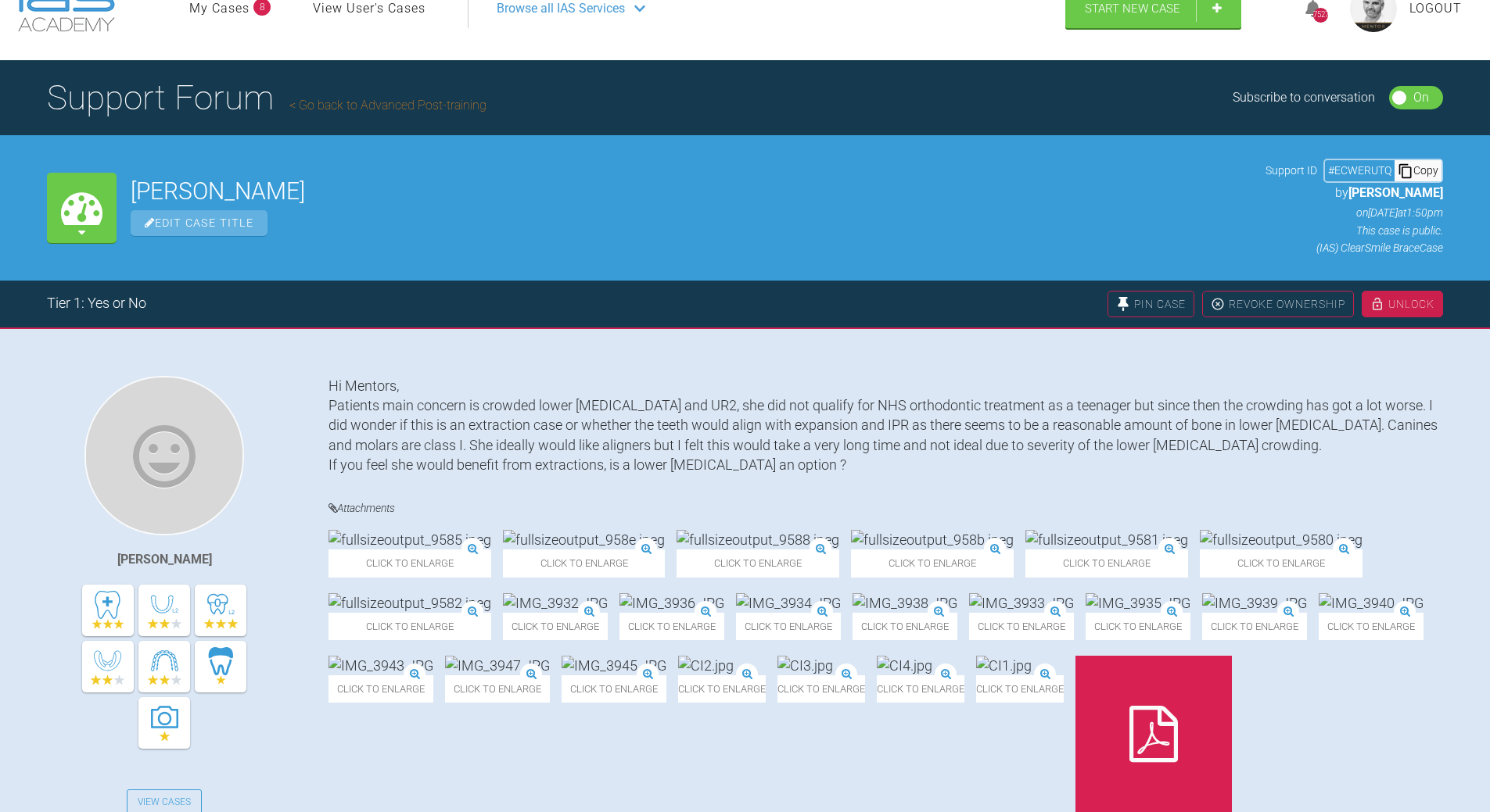
drag, startPoint x: 1419, startPoint y: 168, endPoint x: 1374, endPoint y: 164, distance: 45.2
click at [1024, 168] on div "Copy" at bounding box center [1418, 170] width 47 height 20
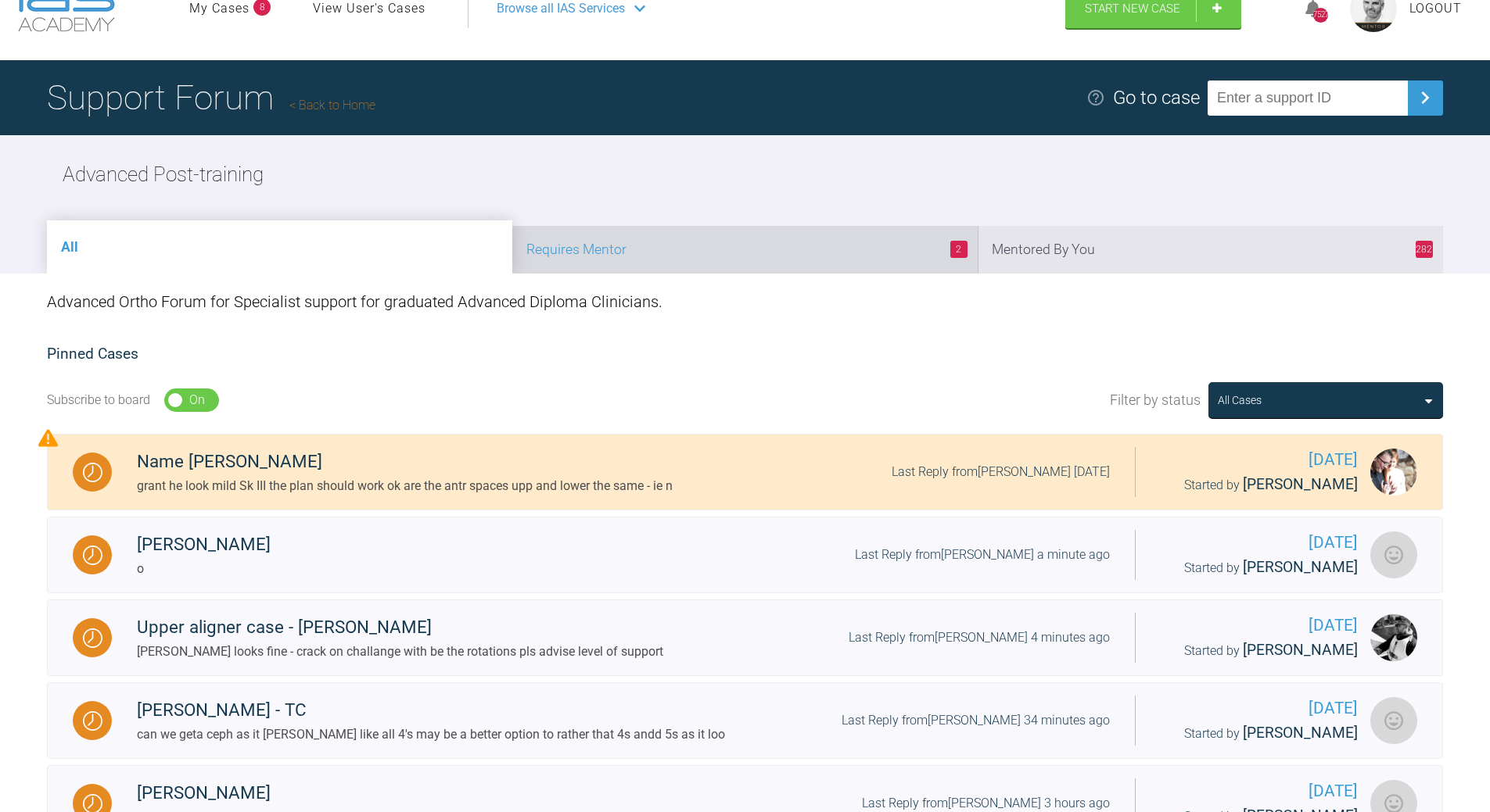
click at [728, 251] on li "2 Requires Mentor" at bounding box center [744, 250] width 465 height 48
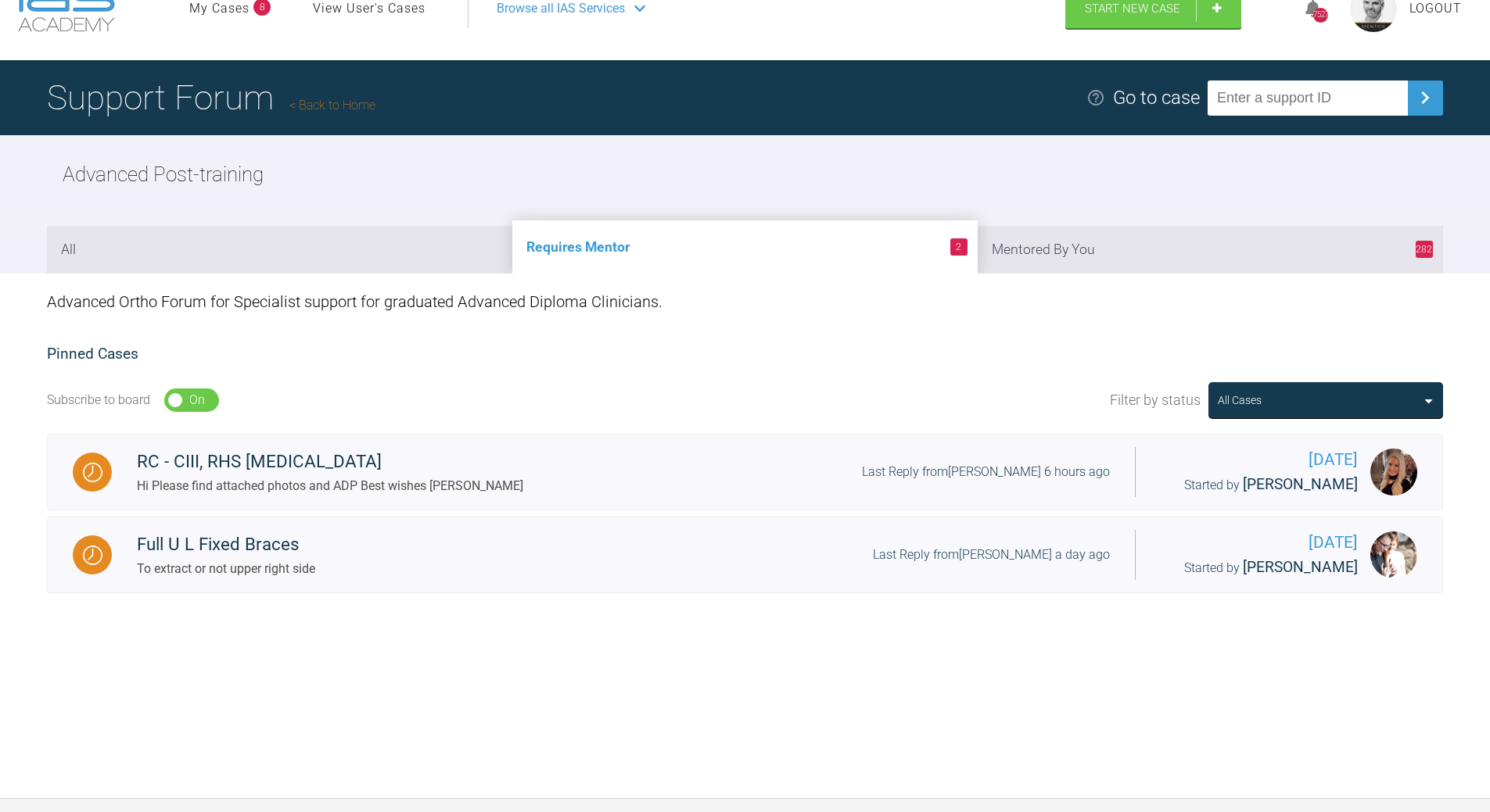
click at [333, 100] on link "Back to Home" at bounding box center [333, 104] width 86 height 15
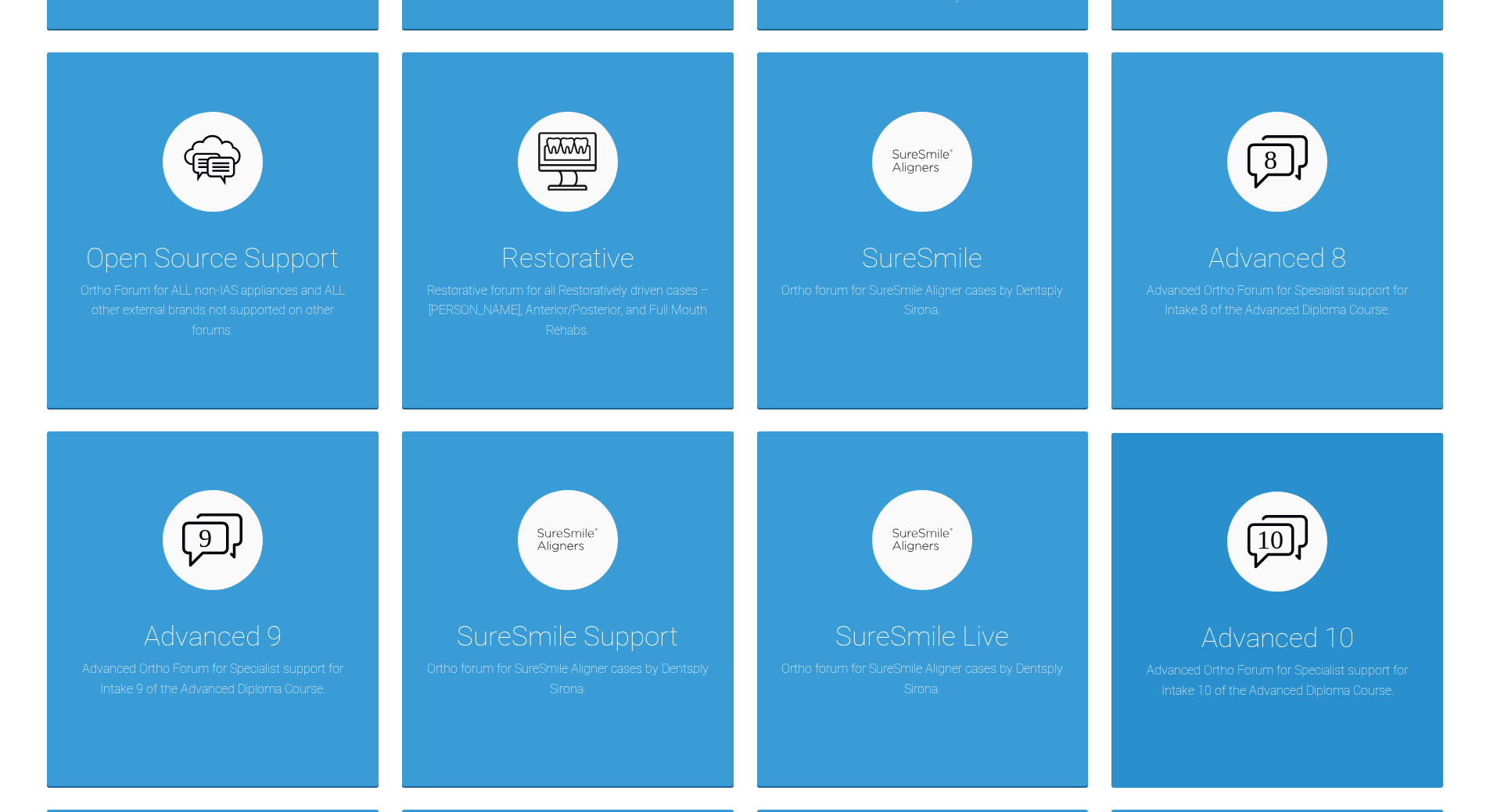
click at [1024, 555] on img at bounding box center [1277, 541] width 60 height 54
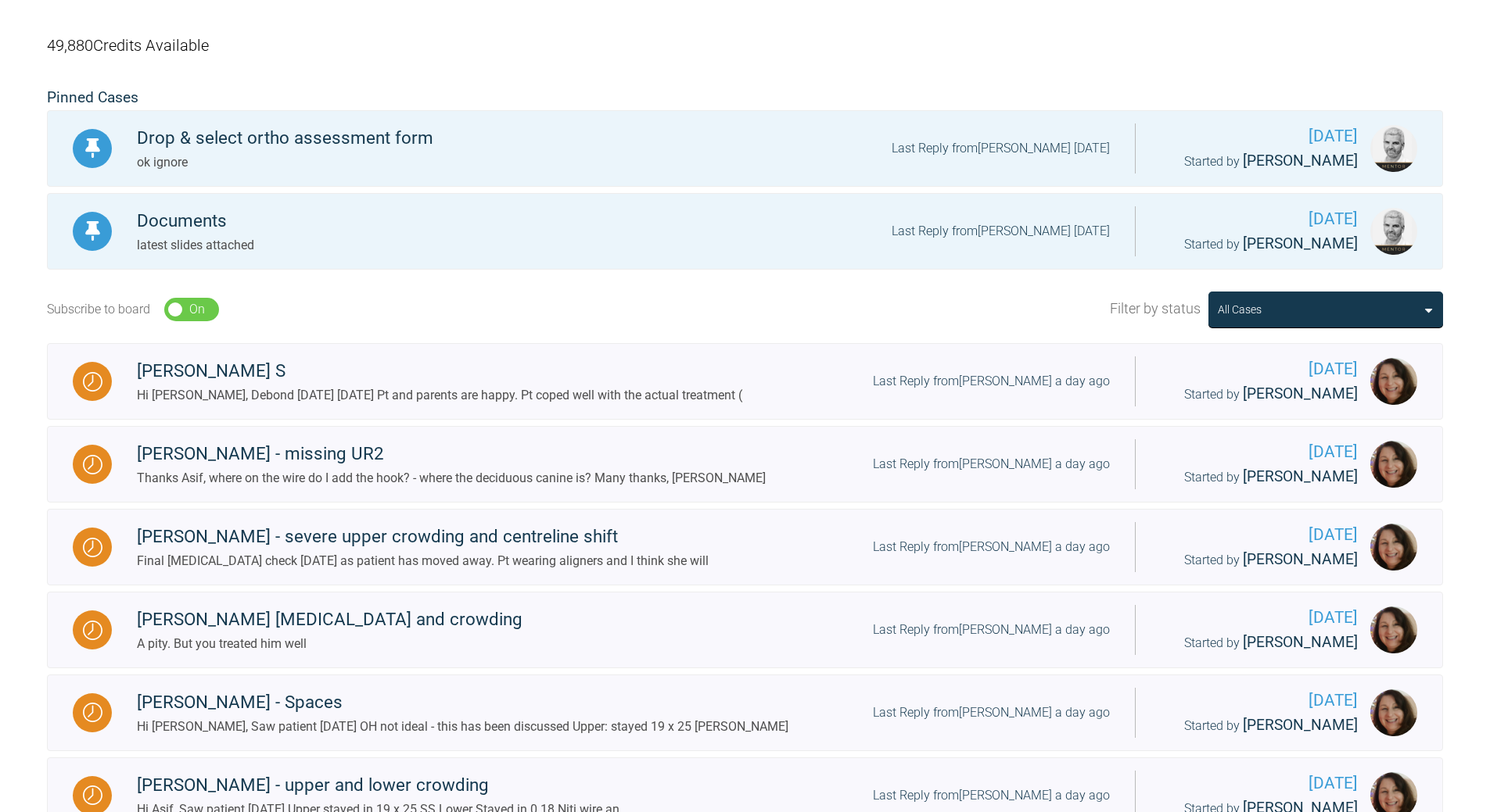
scroll to position [121, 0]
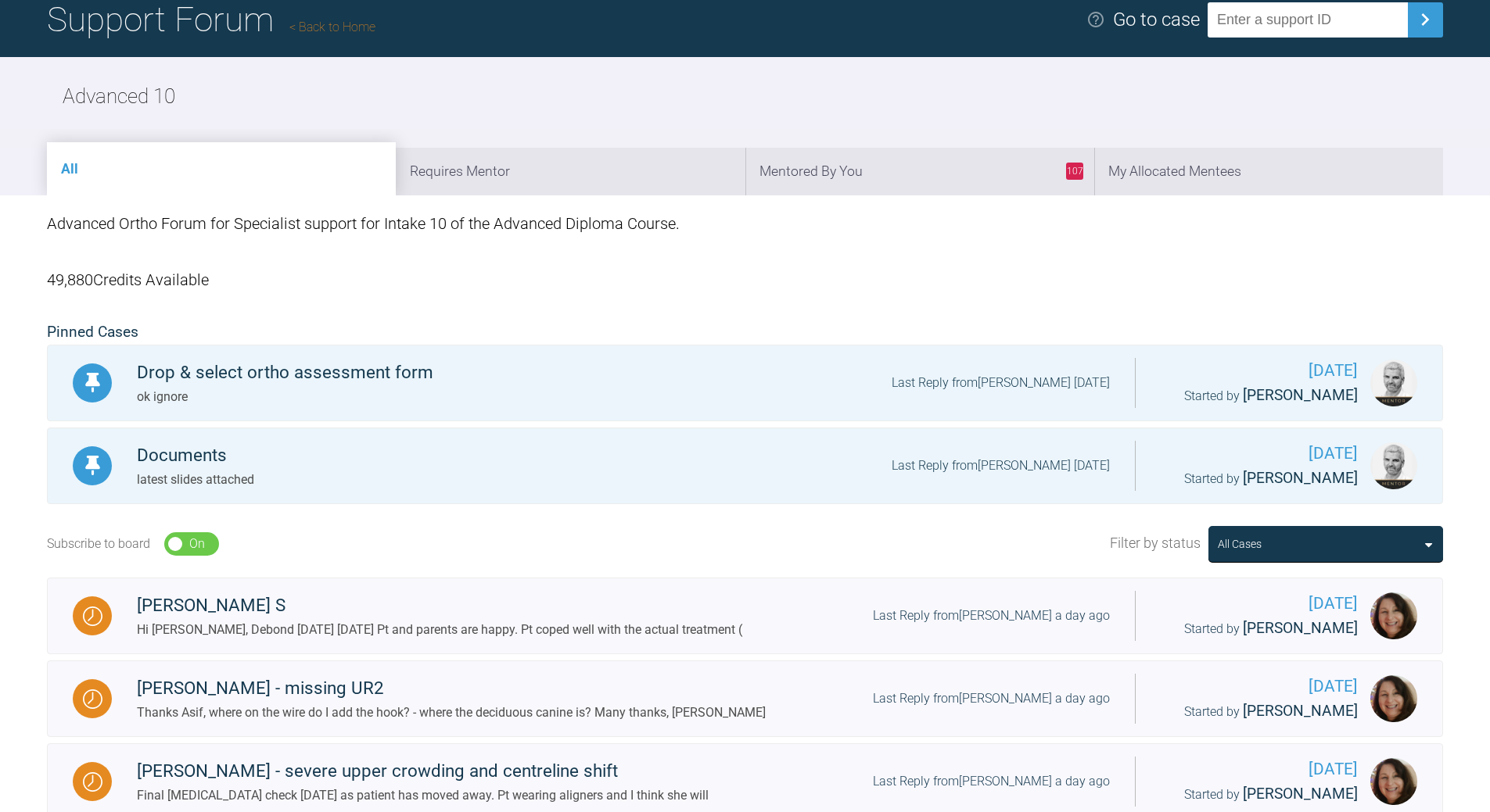
click at [341, 25] on link "Back to Home" at bounding box center [333, 26] width 86 height 15
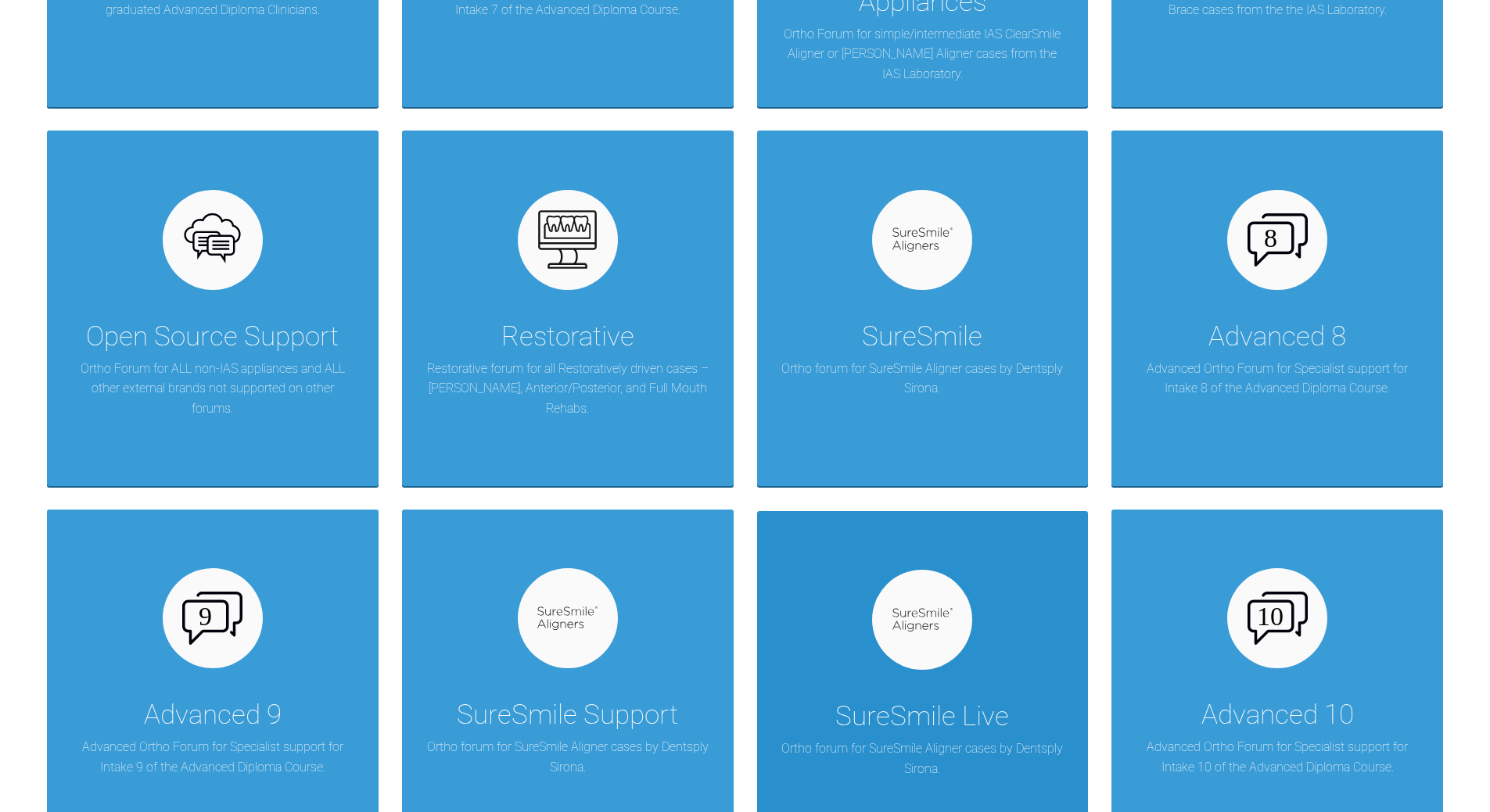
scroll to position [1450, 0]
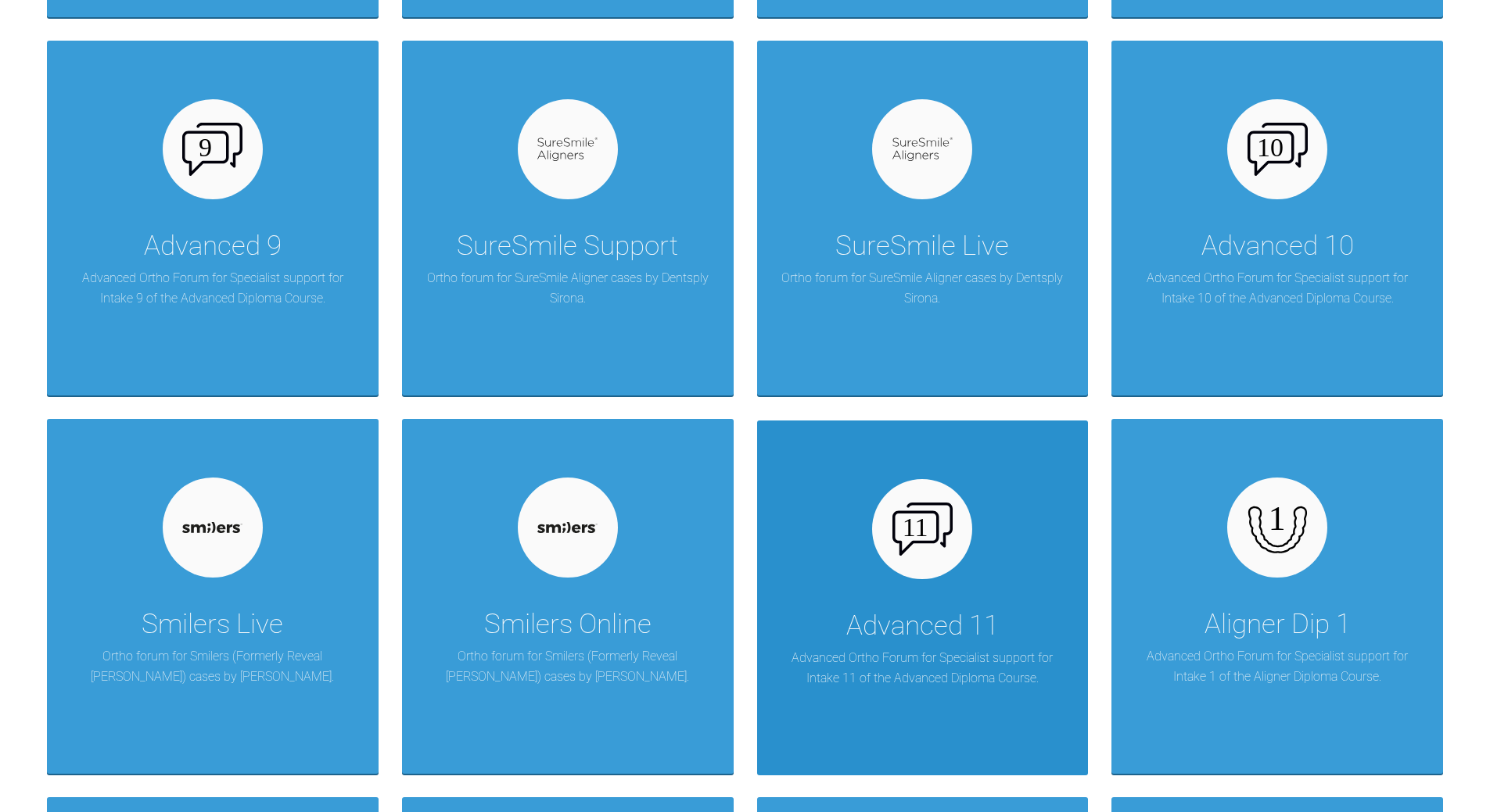
click at [970, 586] on div "Advanced 11 Advanced Ortho Forum for Specialist support for Intake 11 of the Ad…" at bounding box center [922, 598] width 332 height 355
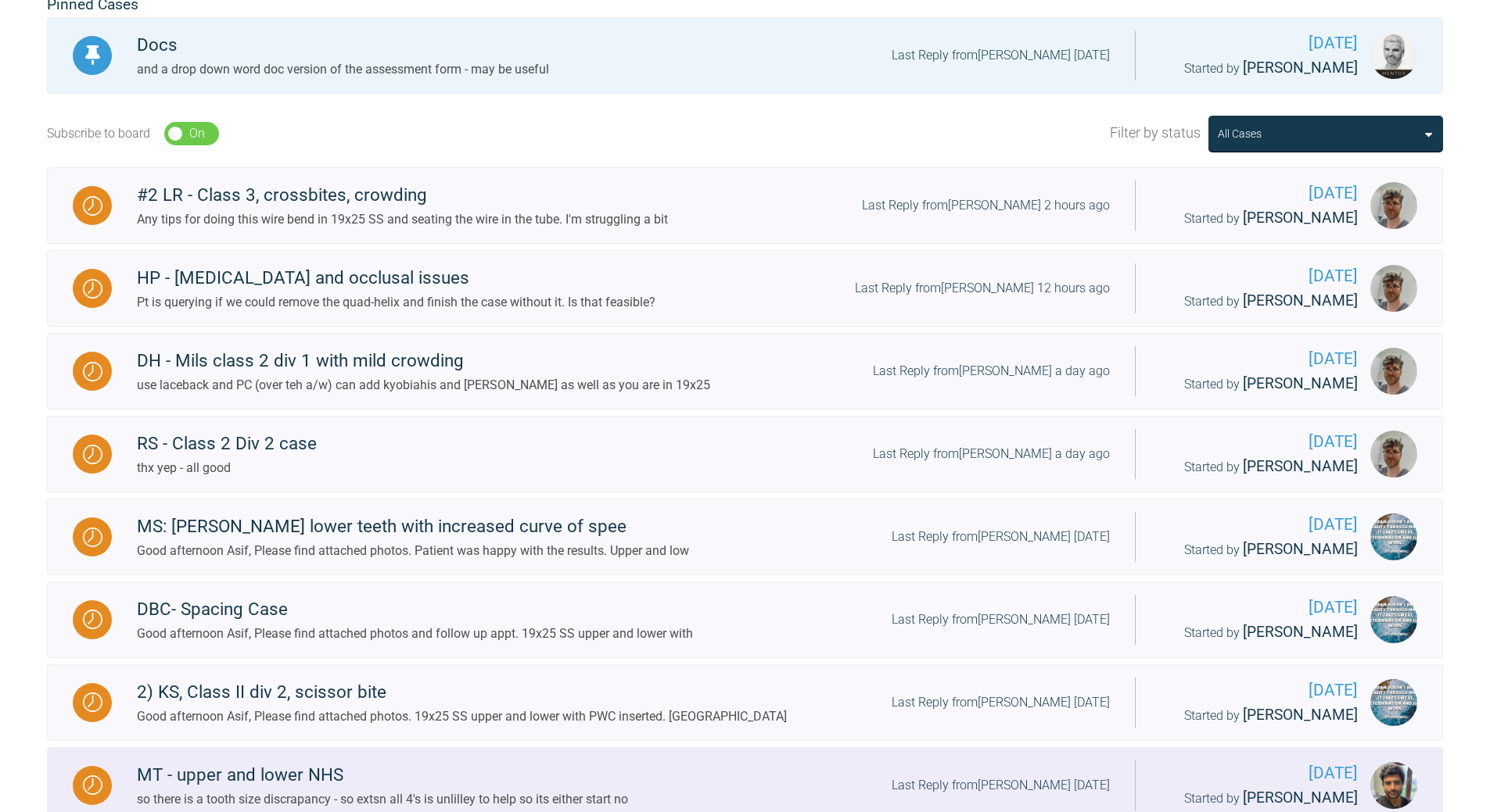
scroll to position [356, 0]
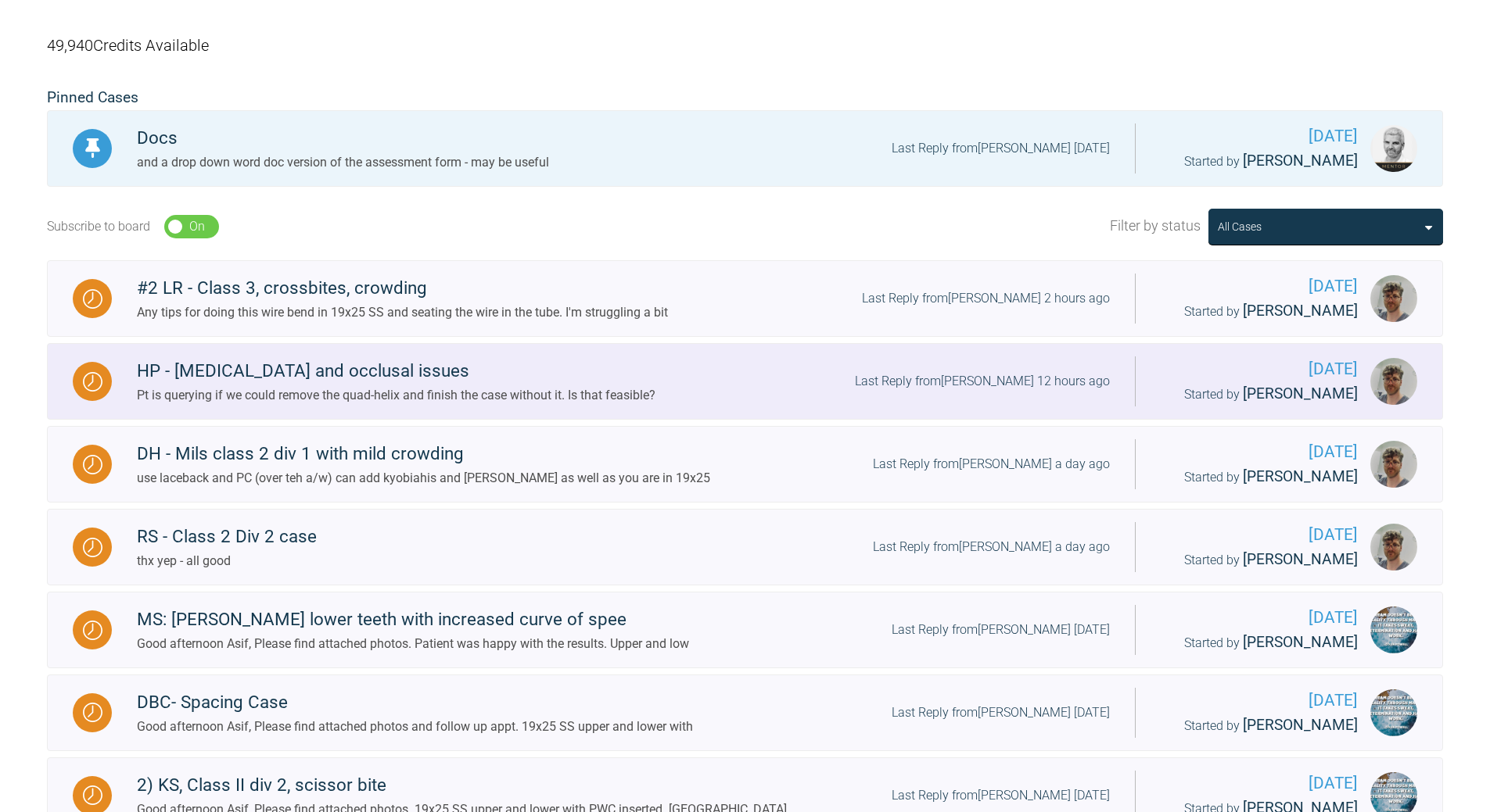
click at [993, 377] on div "Last Reply from Thomas Friar 12 hours ago" at bounding box center [981, 381] width 255 height 20
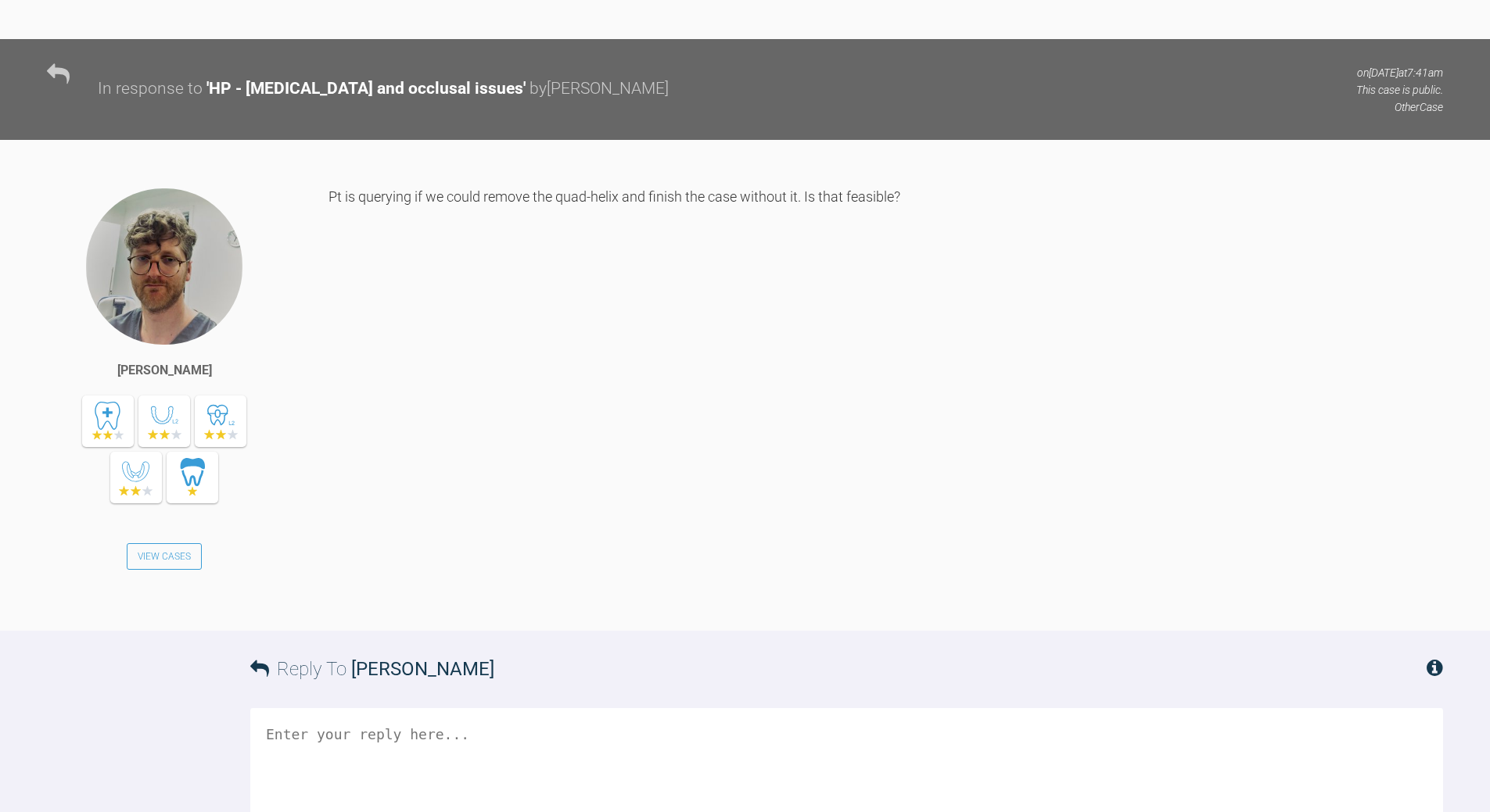
scroll to position [23018, 0]
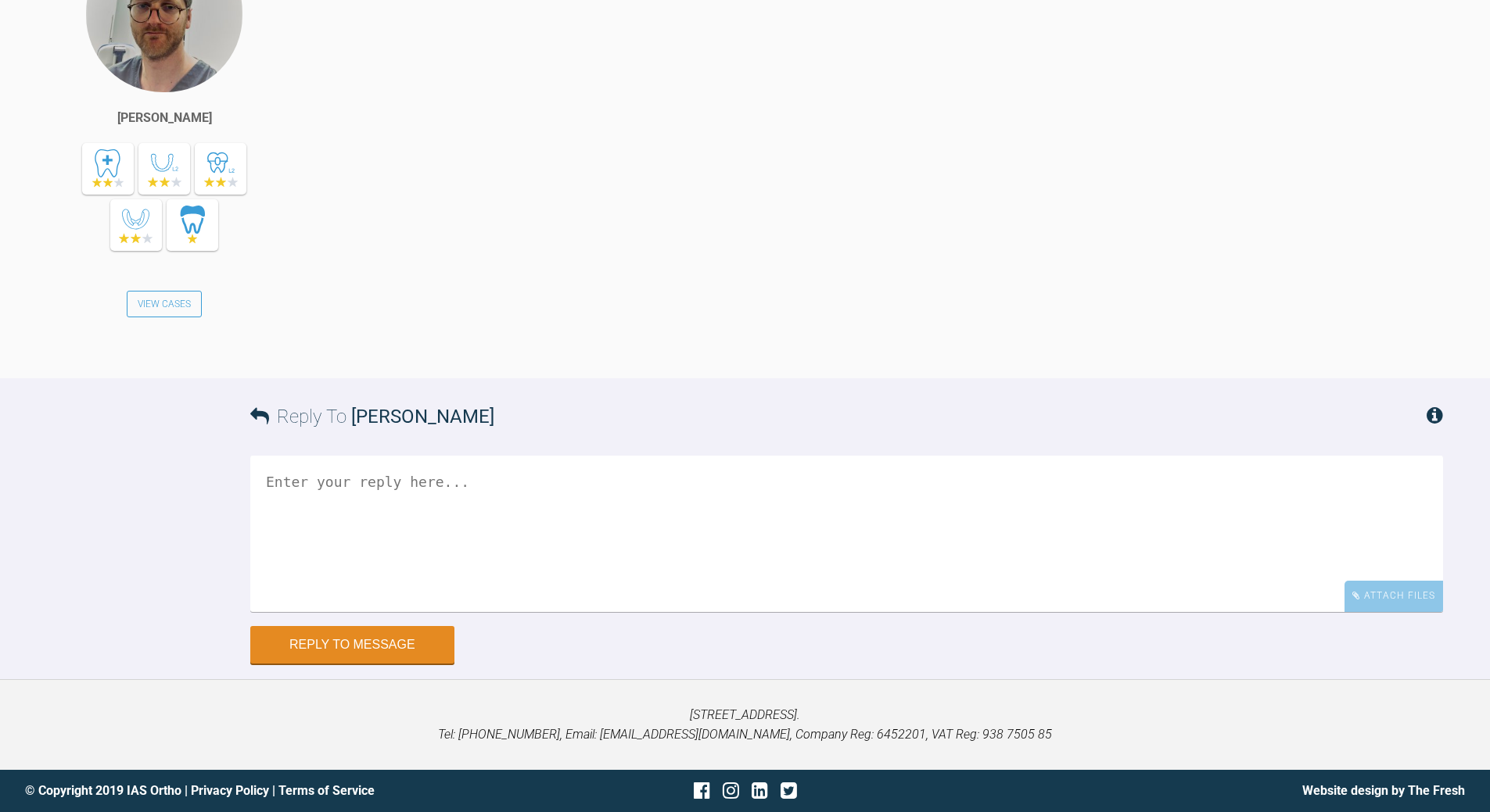
click at [411, 479] on textarea at bounding box center [846, 533] width 1193 height 156
click at [330, 499] on textarea "we are now compromising a compromire you coudl just align and see what you get.…" at bounding box center [846, 533] width 1193 height 156
drag, startPoint x: 531, startPoint y: 479, endPoint x: 542, endPoint y: 468, distance: 15.6
click at [532, 476] on textarea "we are now compromising a compromire you could just align and see what you get.…" at bounding box center [846, 533] width 1193 height 156
click at [562, 486] on textarea "we are now compromising a compromise you could just align and see what you get.…" at bounding box center [846, 533] width 1193 height 156
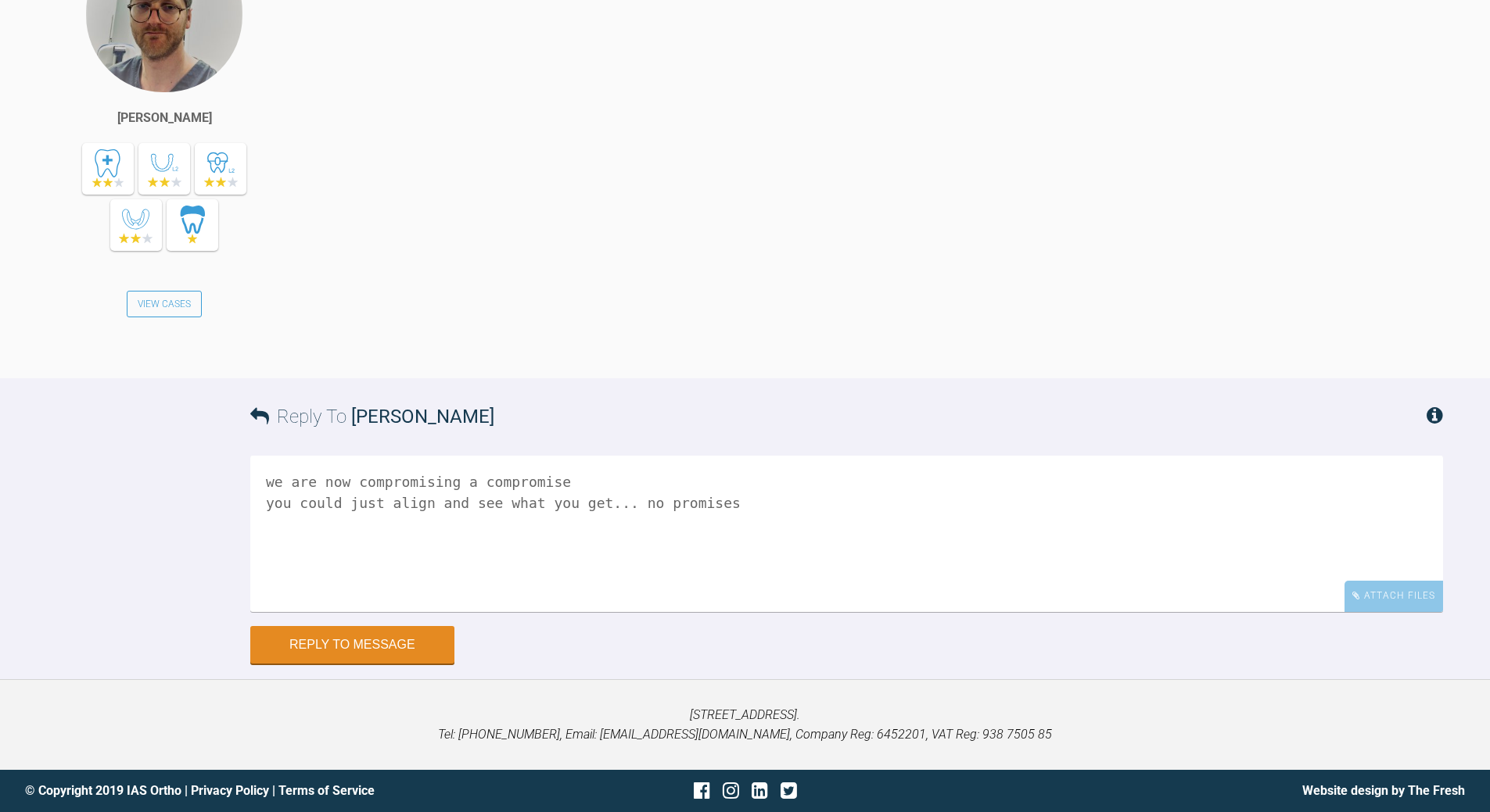
drag, startPoint x: 701, startPoint y: 503, endPoint x: 721, endPoint y: 502, distance: 20.0
click at [703, 503] on textarea "we are now compromising a compromise you could just align and see what you get.…" at bounding box center [846, 533] width 1193 height 156
click at [822, 502] on textarea "we are now compromising a compromise you could just align and see what you get.…" at bounding box center [846, 533] width 1193 height 156
type textarea "we are now compromising a compromise you could just align and see what you get.…"
click at [361, 586] on button "Reply to Message" at bounding box center [352, 646] width 204 height 37
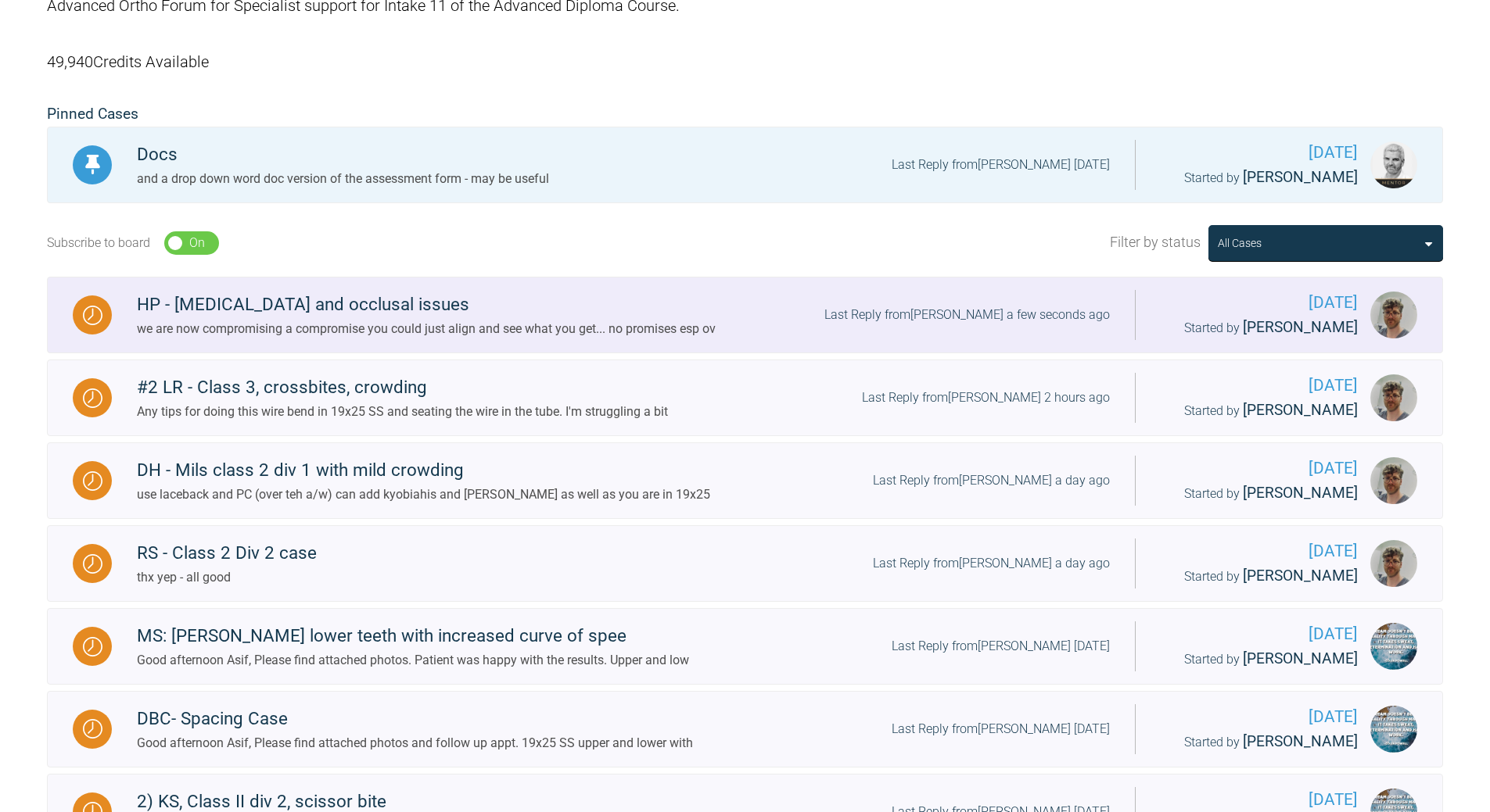
scroll to position [333, 0]
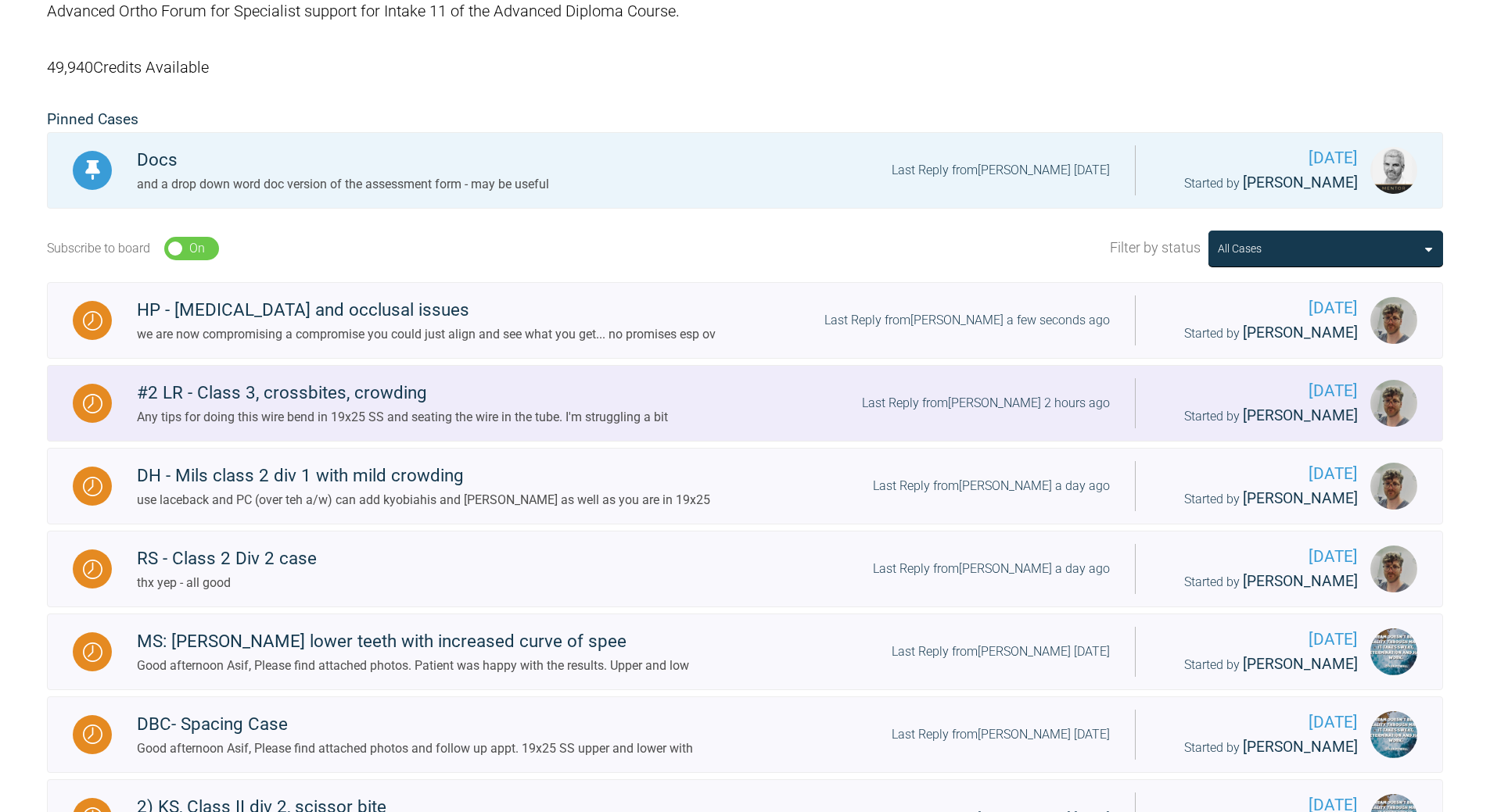
click at [1004, 396] on div "Last Reply from Thomas Friar 2 hours ago" at bounding box center [986, 403] width 248 height 20
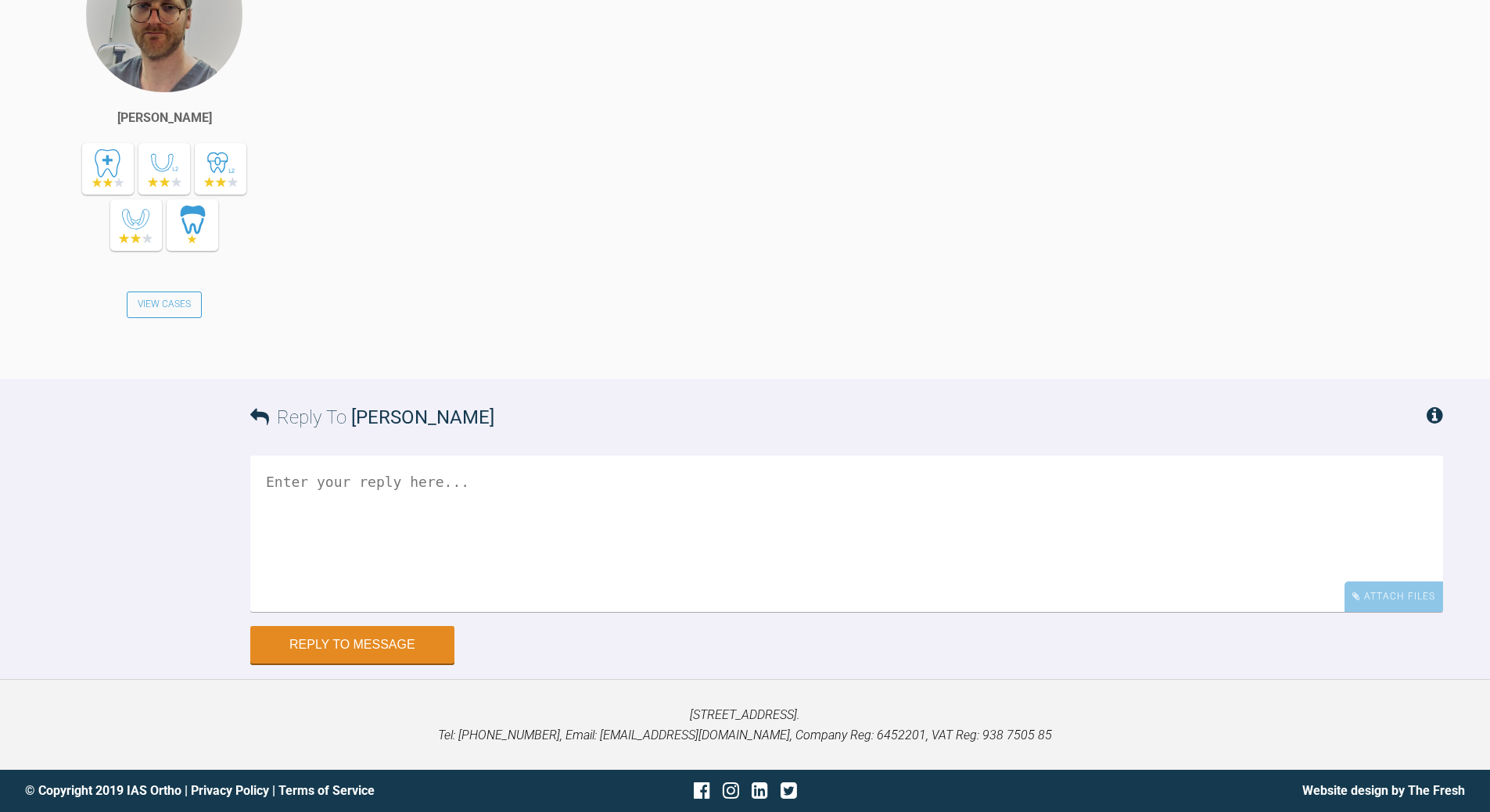
scroll to position [48467, 0]
click at [364, 482] on textarea at bounding box center [846, 533] width 1193 height 156
click at [358, 483] on textarea "ther are soem in members area" at bounding box center [846, 533] width 1193 height 156
click at [515, 483] on textarea "ther are some in members area" at bounding box center [846, 533] width 1193 height 156
drag, startPoint x: 455, startPoint y: 478, endPoint x: 428, endPoint y: 476, distance: 27.1
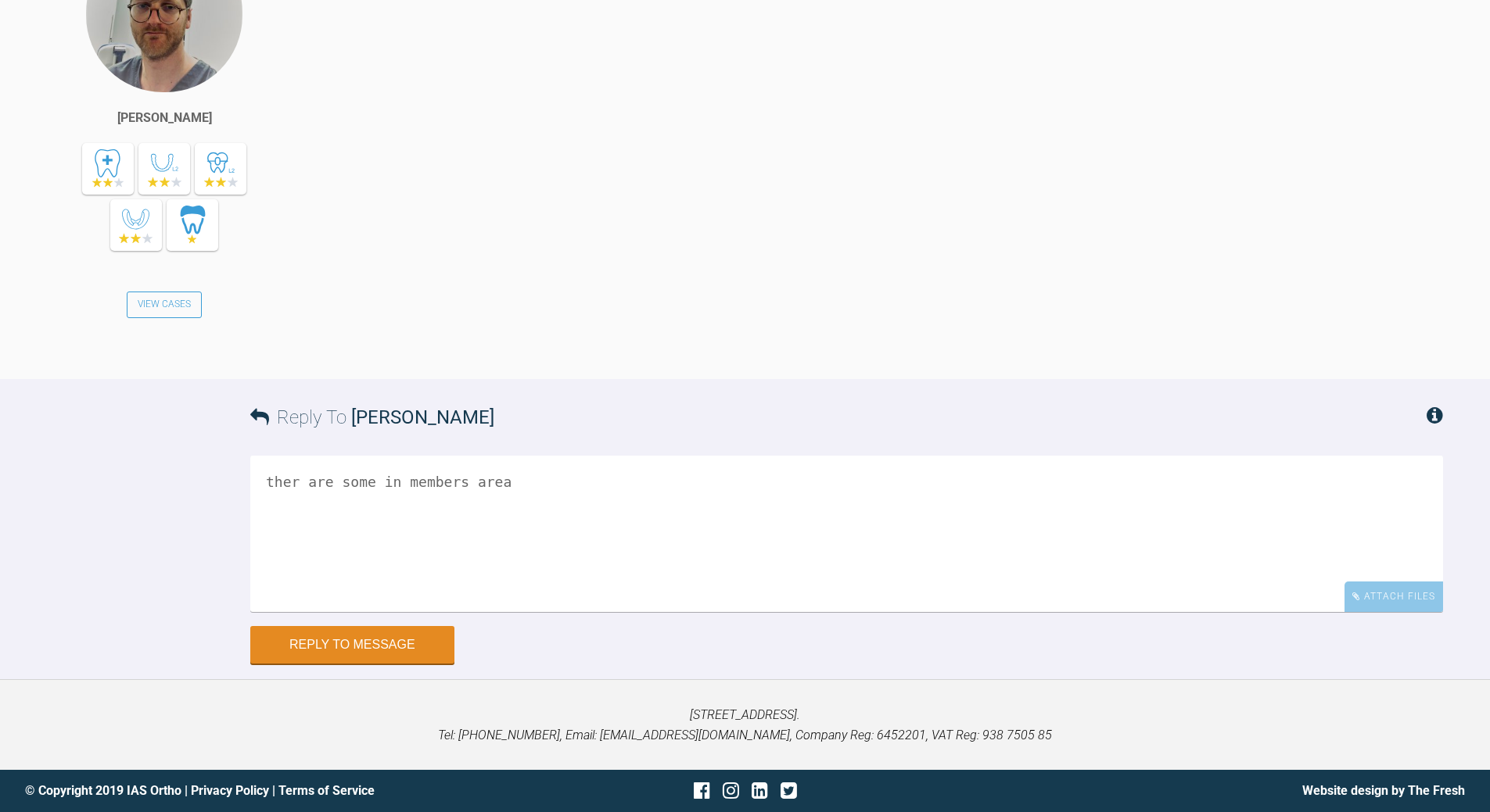
click at [454, 478] on textarea "ther are some in members area" at bounding box center [846, 533] width 1193 height 156
click at [400, 476] on textarea "ther are some in members area" at bounding box center [846, 533] width 1193 height 156
click at [295, 480] on textarea "ther are some in IAS members area" at bounding box center [846, 533] width 1193 height 156
type textarea "there are some in [GEOGRAPHIC_DATA] members area"
click at [381, 586] on button "Reply to Message" at bounding box center [352, 646] width 204 height 37
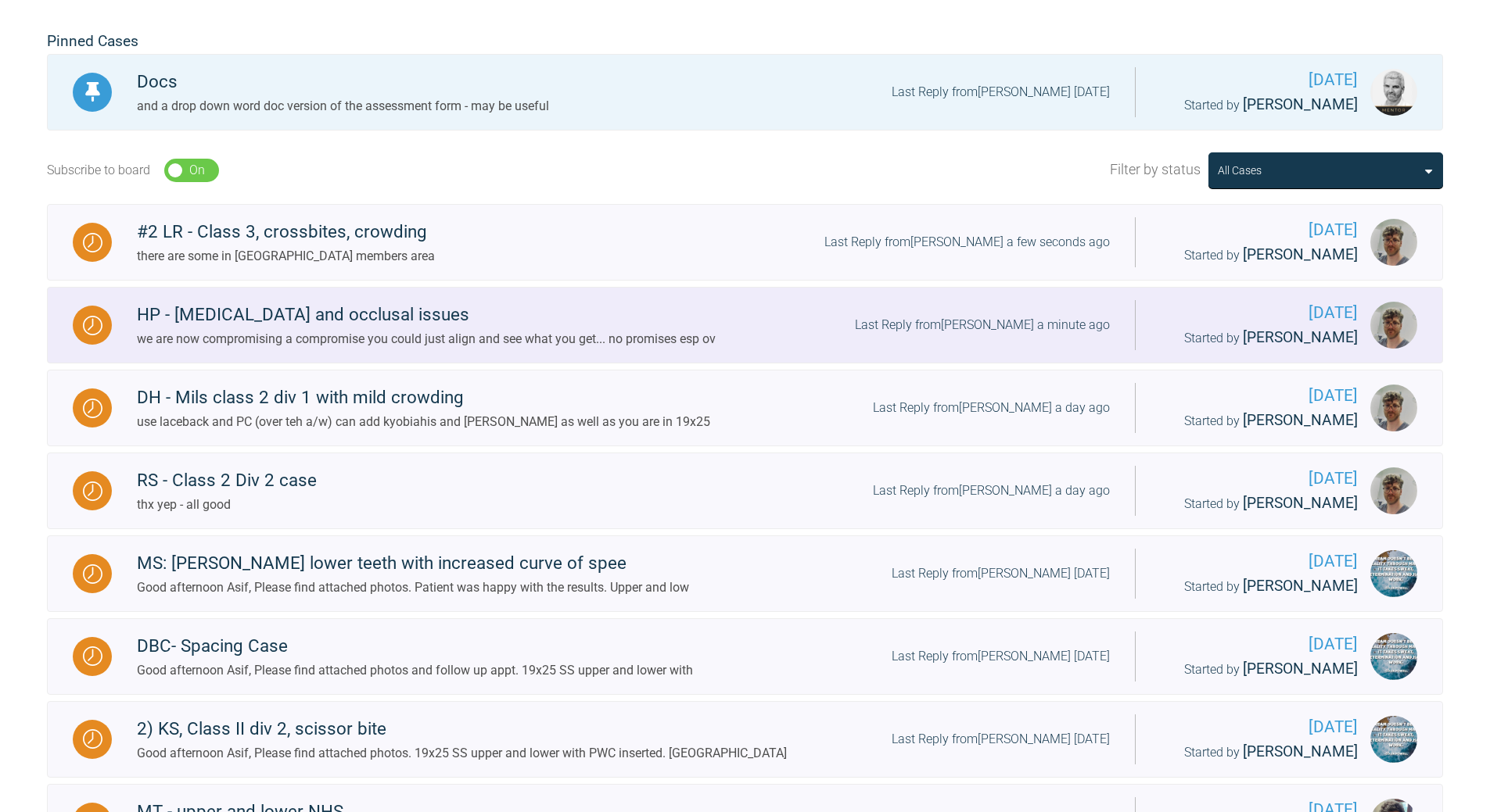
scroll to position [99, 0]
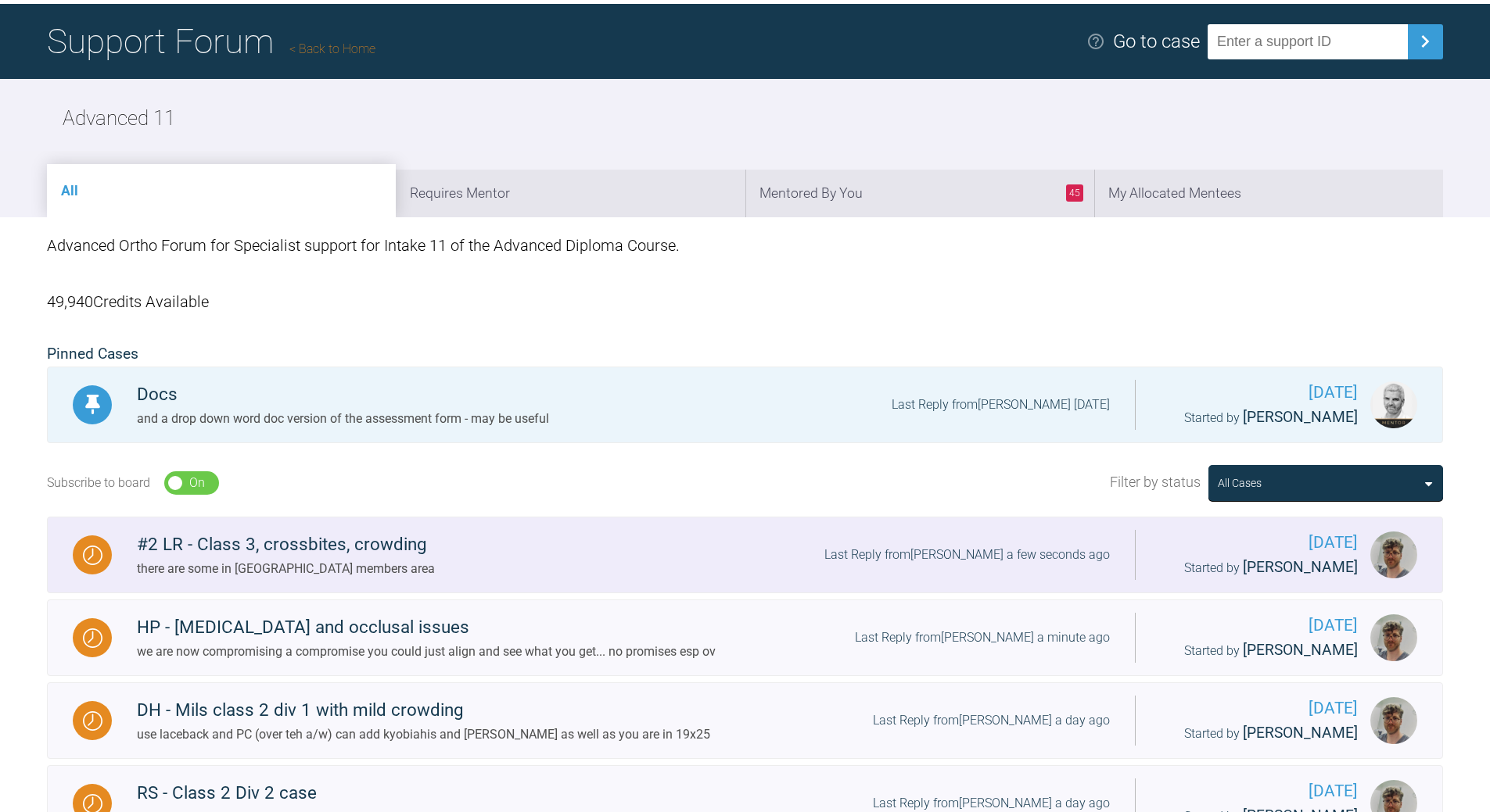
click at [1021, 547] on div "Last Reply from Ross Hobson a few seconds ago" at bounding box center [966, 555] width 286 height 20
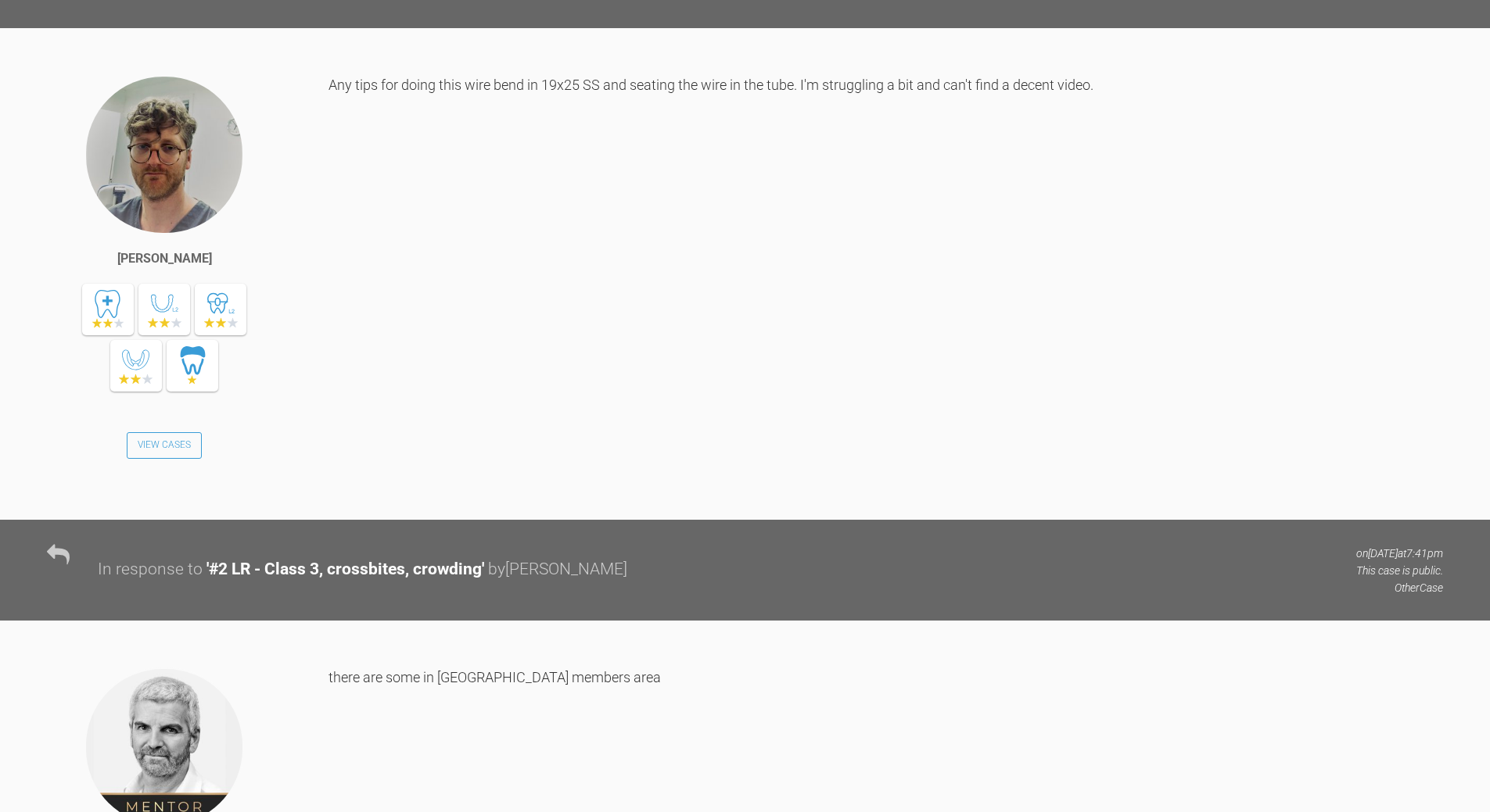
scroll to position [48061, 0]
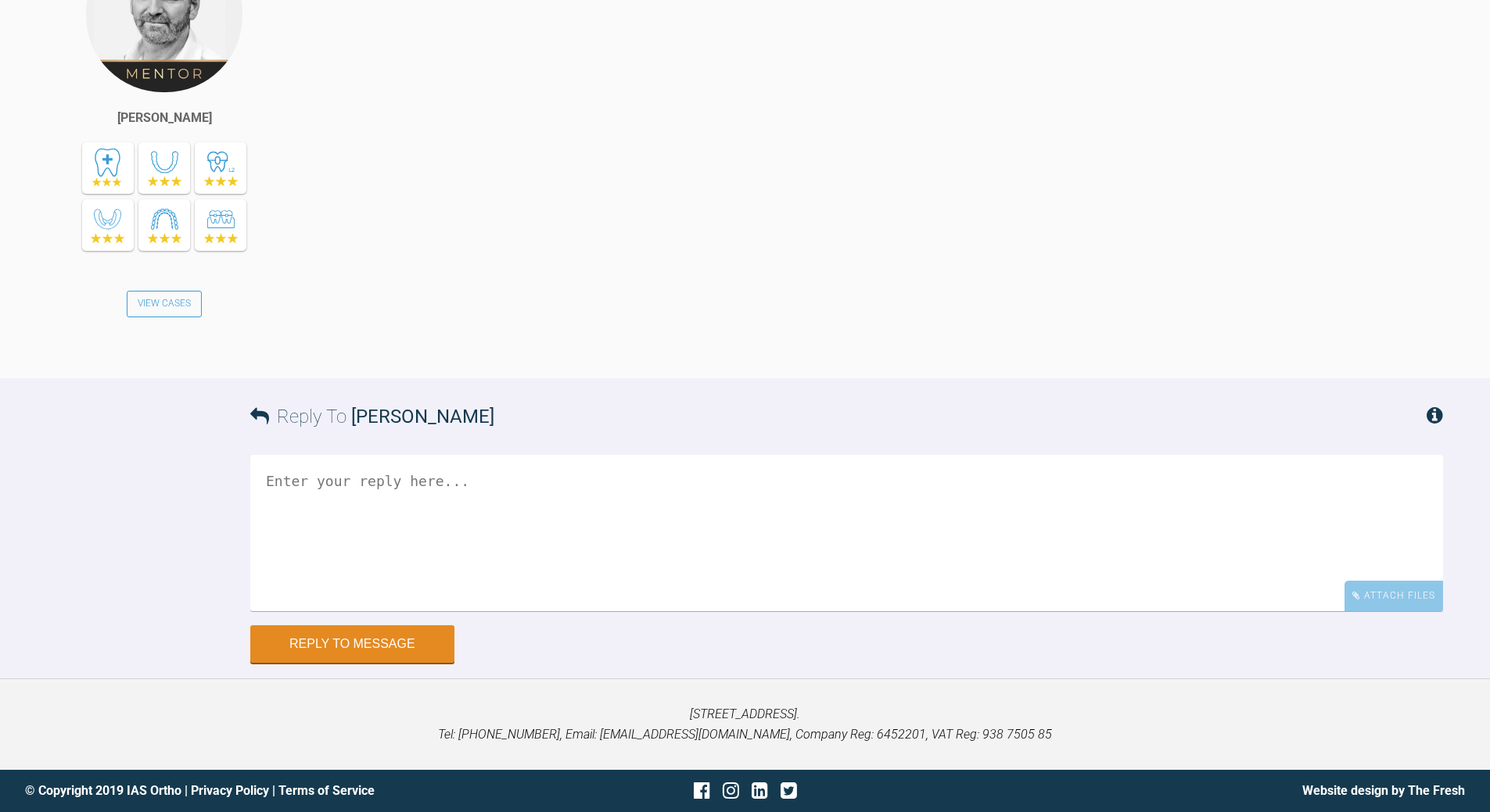
click at [590, 355] on div "there are some in [GEOGRAPHIC_DATA] members area" at bounding box center [885, 144] width 1115 height 420
click at [384, 533] on textarea at bounding box center [846, 533] width 1193 height 156
type textarea "and lots and lots of practice"
click at [389, 665] on button "Reply to Message" at bounding box center [352, 645] width 204 height 37
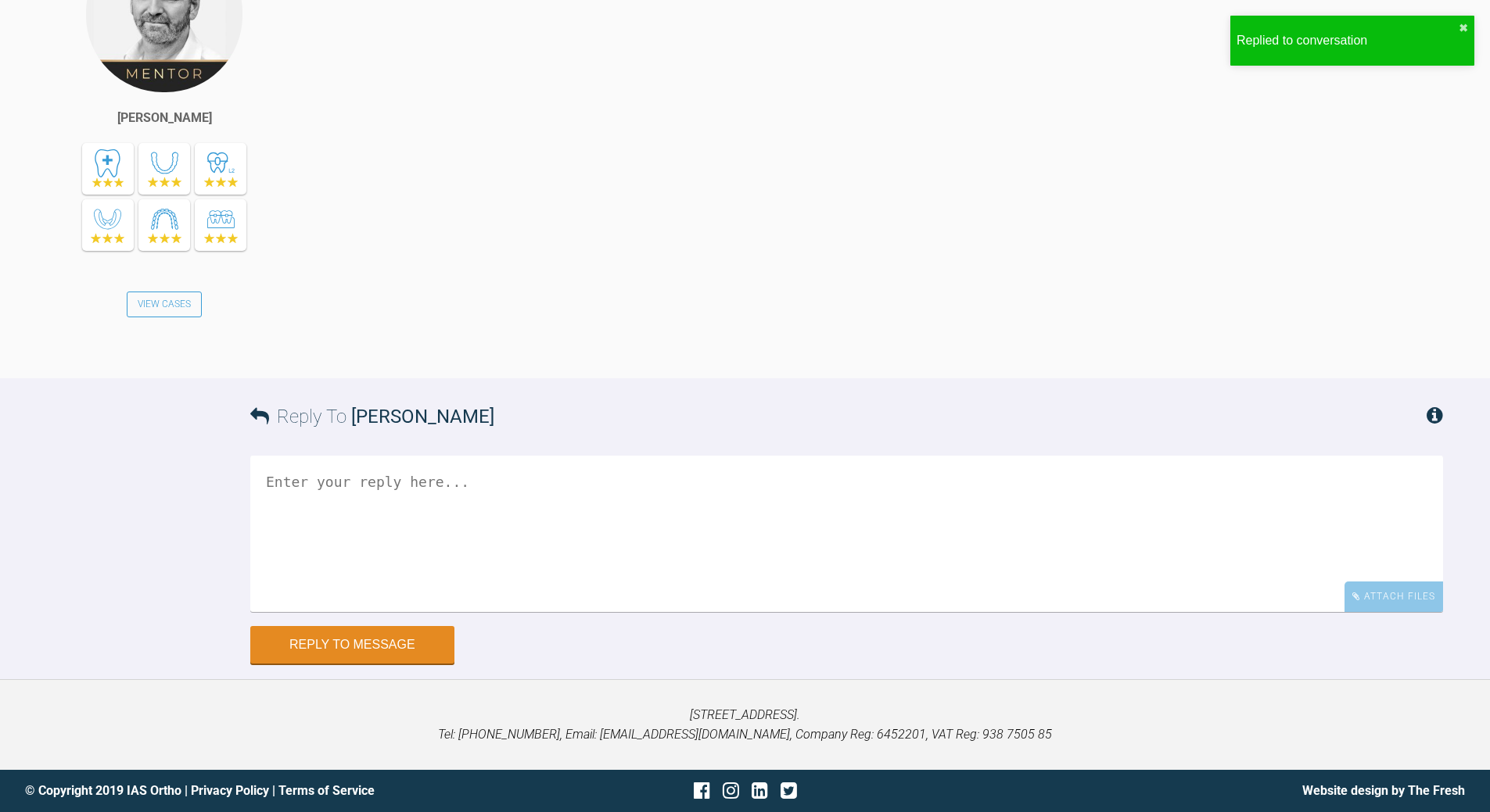
scroll to position [99, 0]
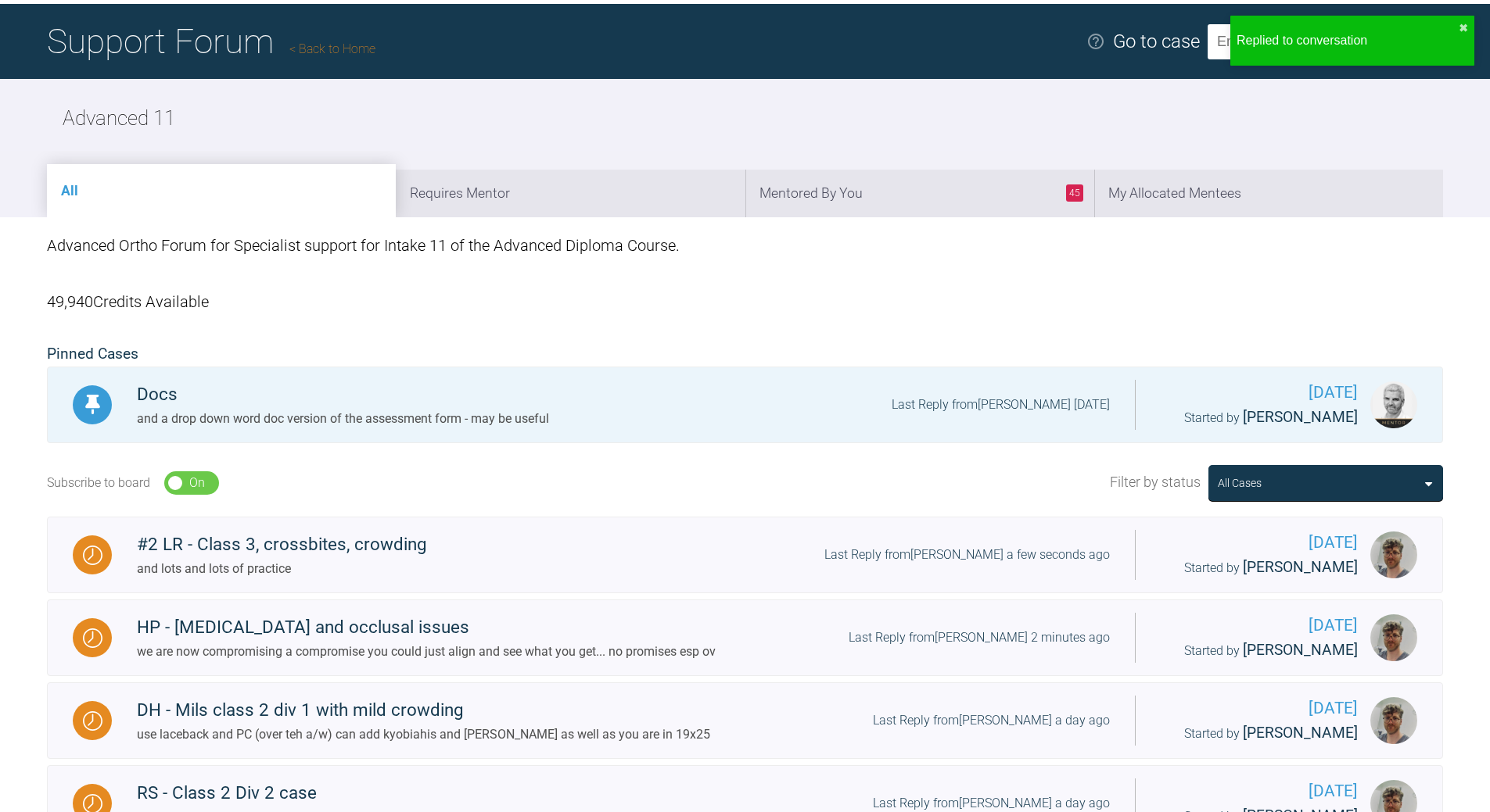
click at [316, 53] on link "Back to Home" at bounding box center [333, 48] width 86 height 15
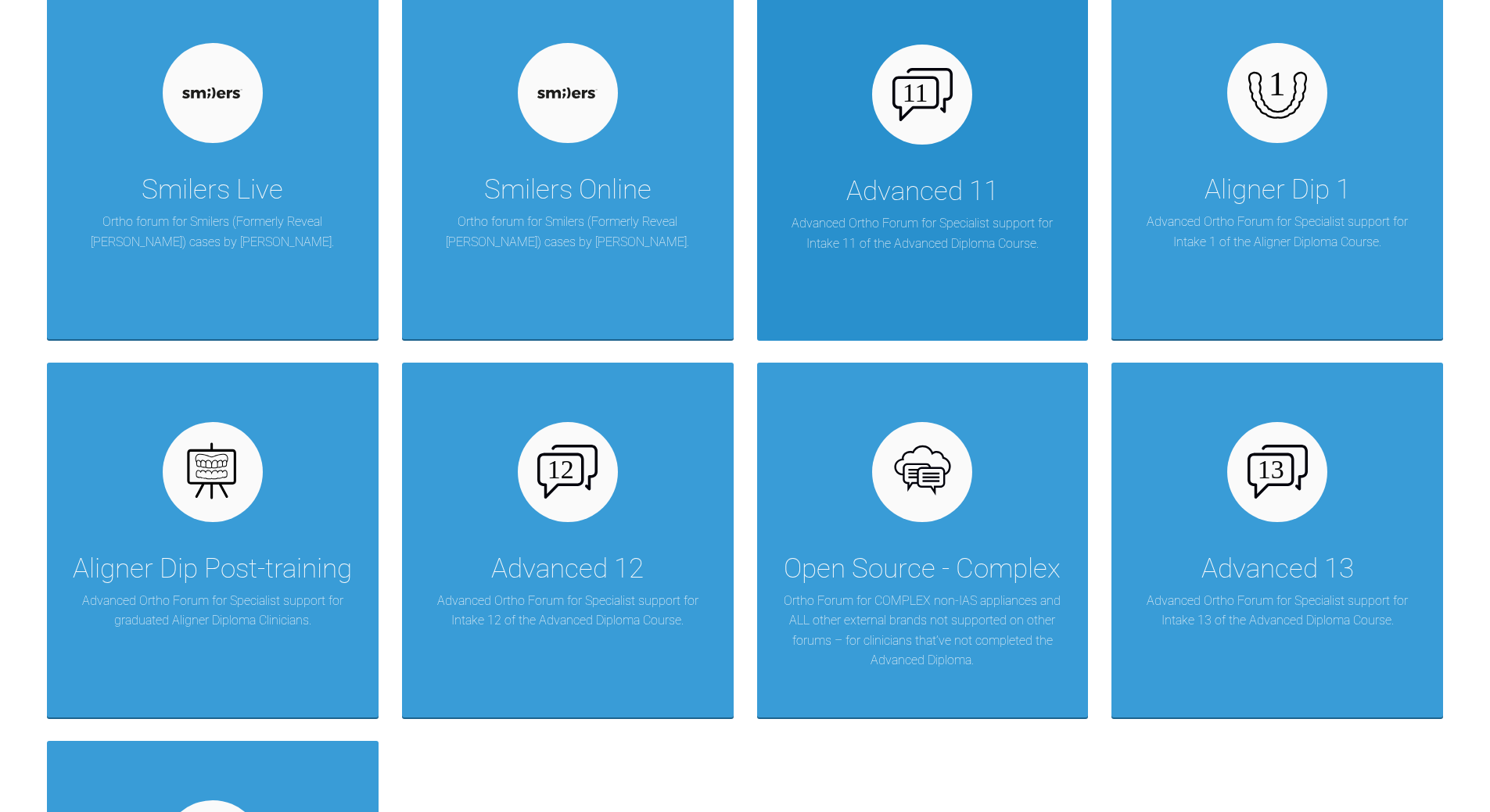
scroll to position [2054, 0]
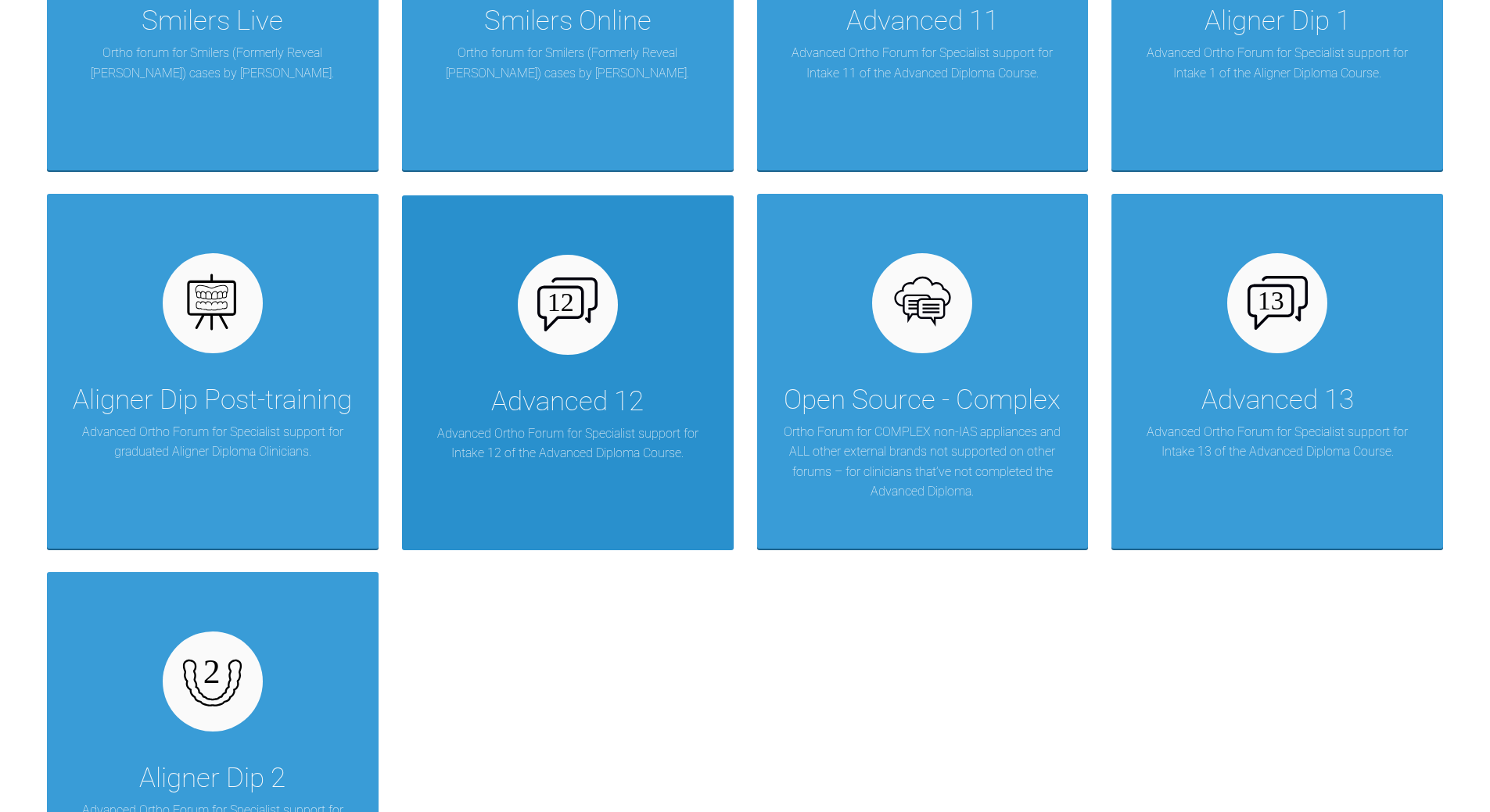
click at [615, 357] on div "Advanced 12 Advanced Ortho Forum for Specialist support for Intake 12 of the Ad…" at bounding box center [568, 372] width 332 height 355
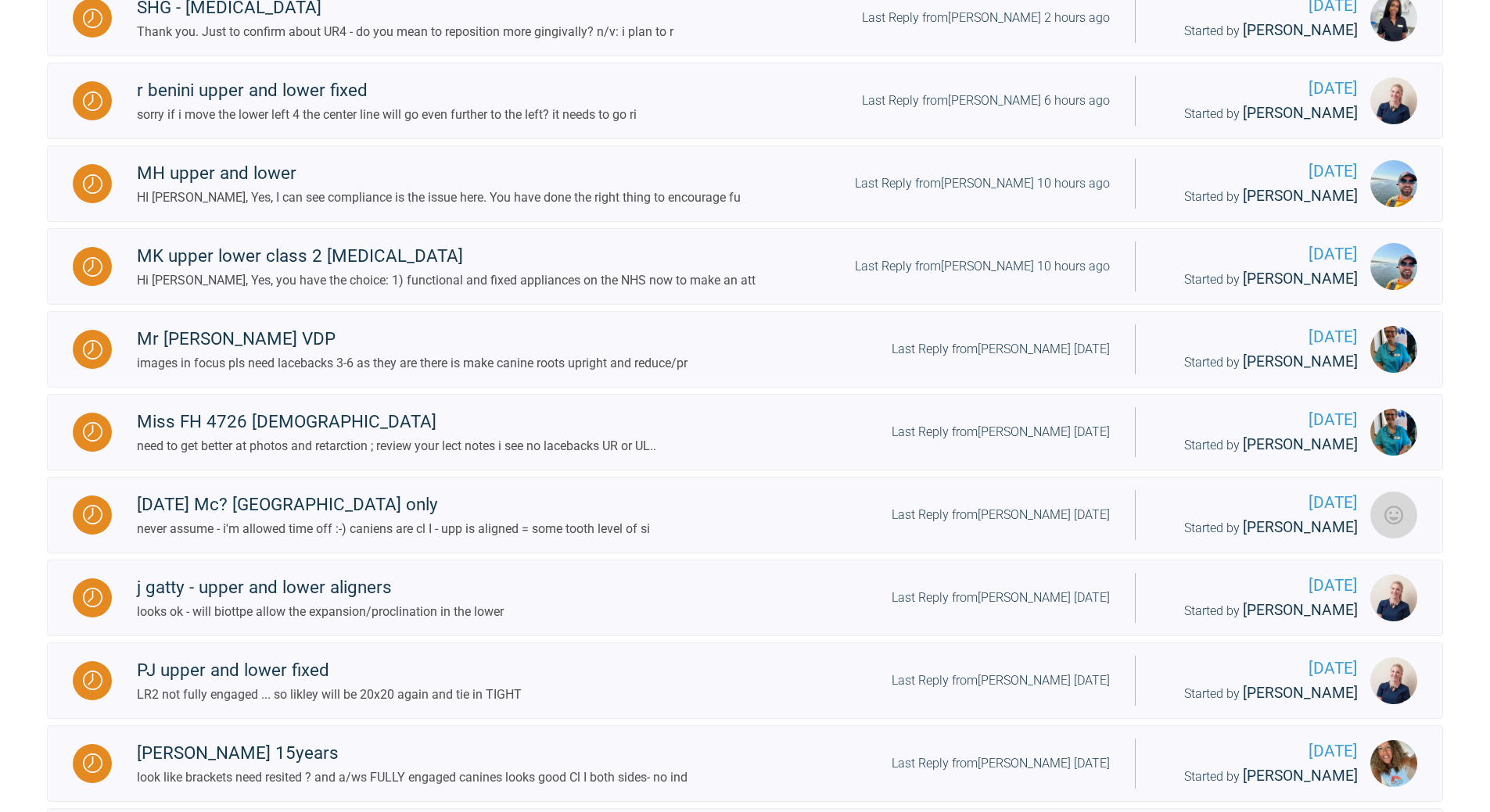
scroll to position [495, 0]
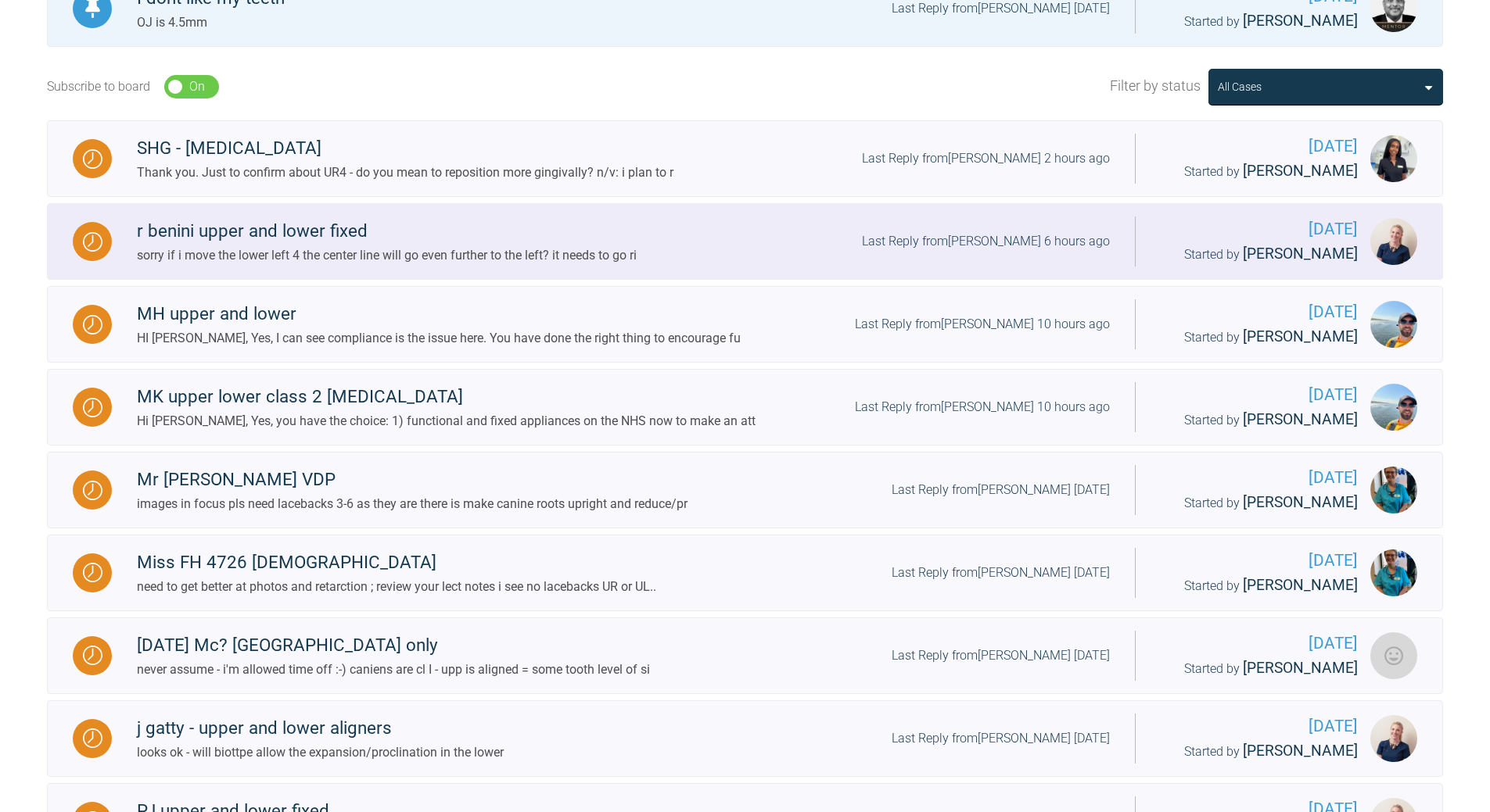
click at [1001, 243] on div "Last Reply from [PERSON_NAME] 6 hours ago" at bounding box center [986, 241] width 248 height 20
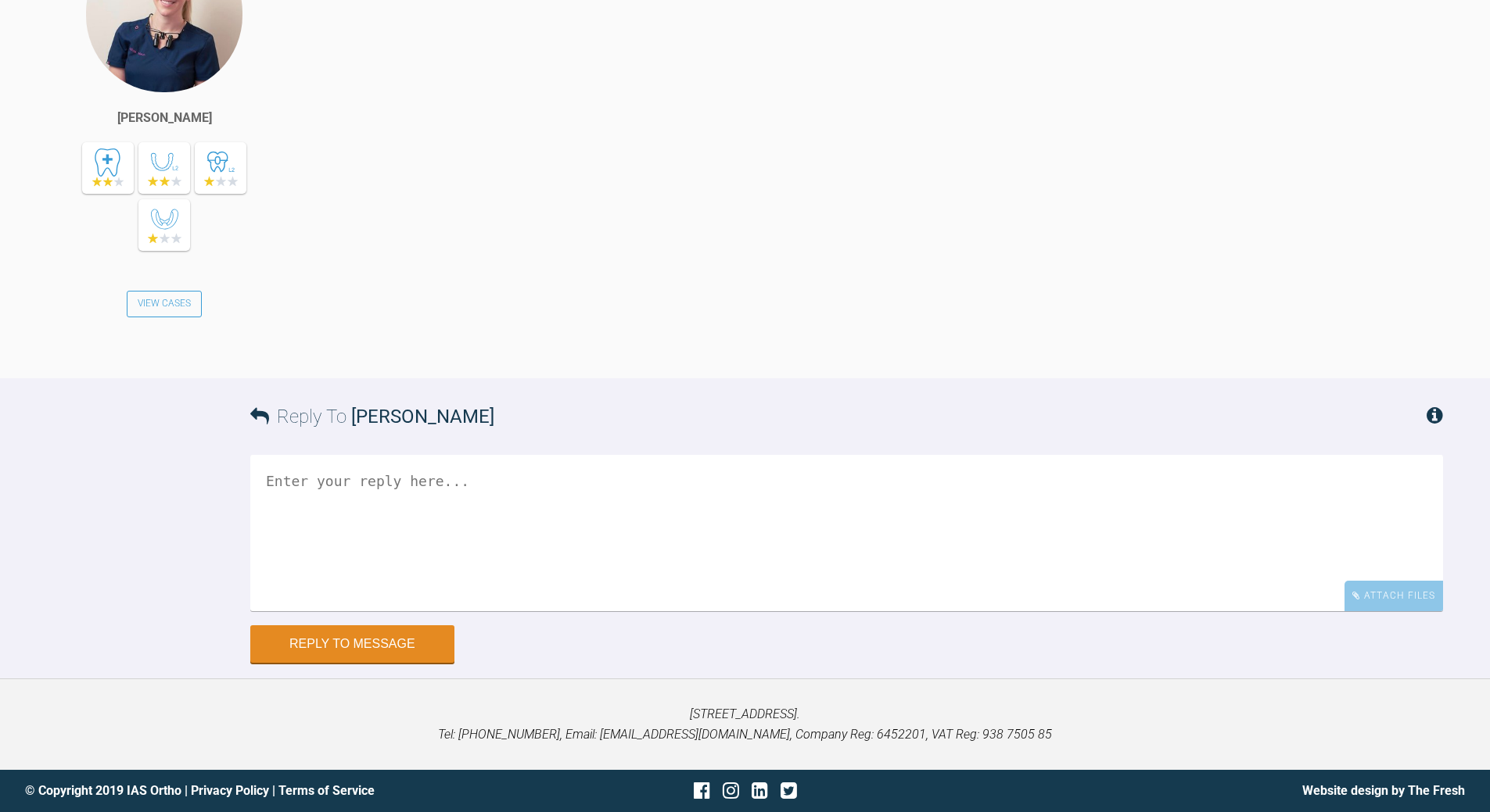
scroll to position [18120, 0]
click at [511, 476] on textarea at bounding box center [846, 533] width 1193 height 156
drag, startPoint x: 566, startPoint y: 476, endPoint x: 696, endPoint y: 504, distance: 133.0
click at [696, 504] on textarea "opps - you are correct - its a lot of IRL LLR2 LR3 m" at bounding box center [846, 533] width 1193 height 156
drag, startPoint x: 484, startPoint y: 518, endPoint x: 321, endPoint y: 525, distance: 163.2
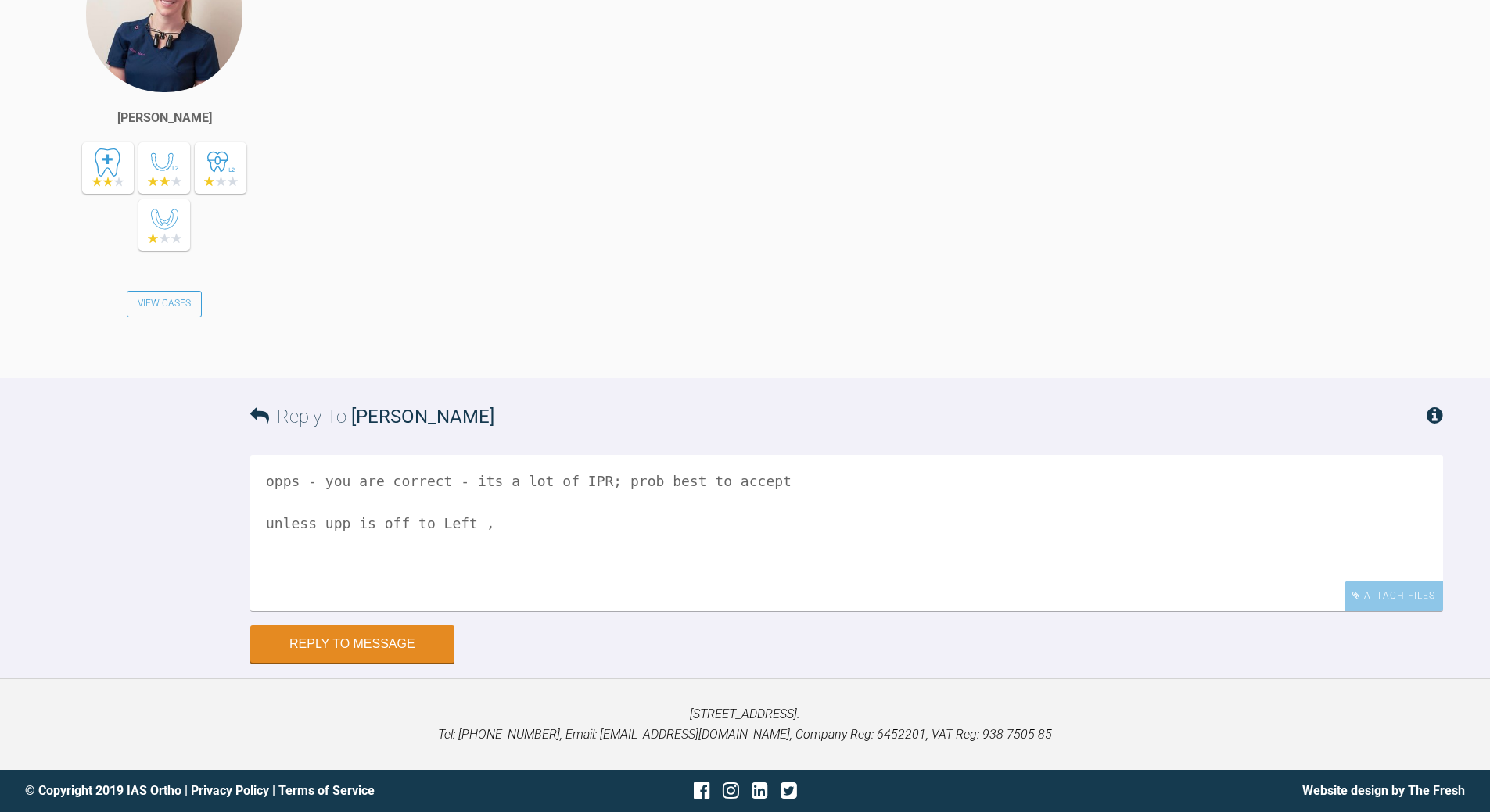
click at [321, 525] on textarea "opps - you are correct - its a lot of IPR; prob best to accept unless upp is of…" at bounding box center [846, 533] width 1193 height 156
click at [697, 518] on textarea "opps - you are correct - its a lot of IPR; prob best to accept unless you try a…" at bounding box center [846, 533] width 1193 height 156
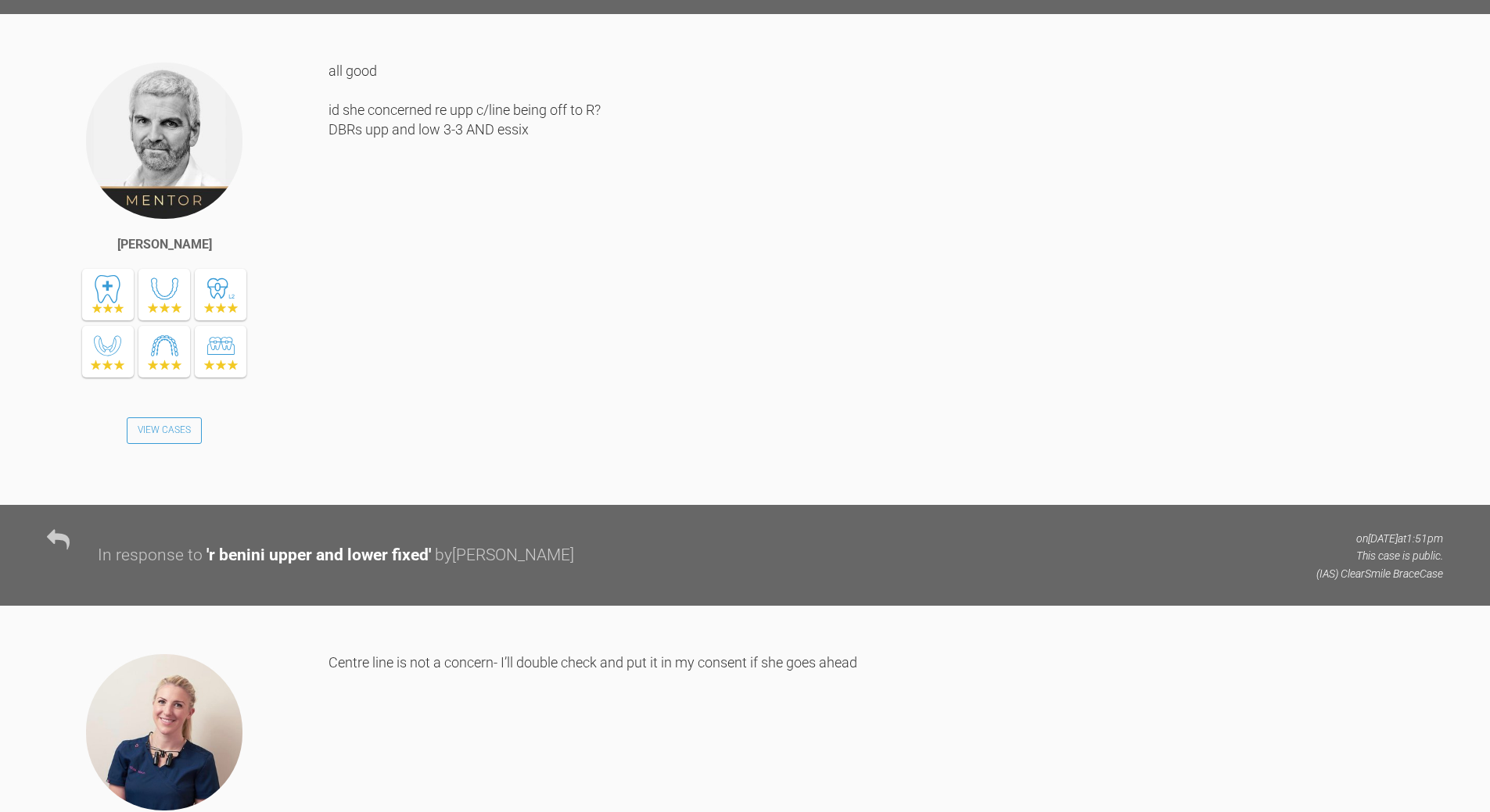
scroll to position [661, 0]
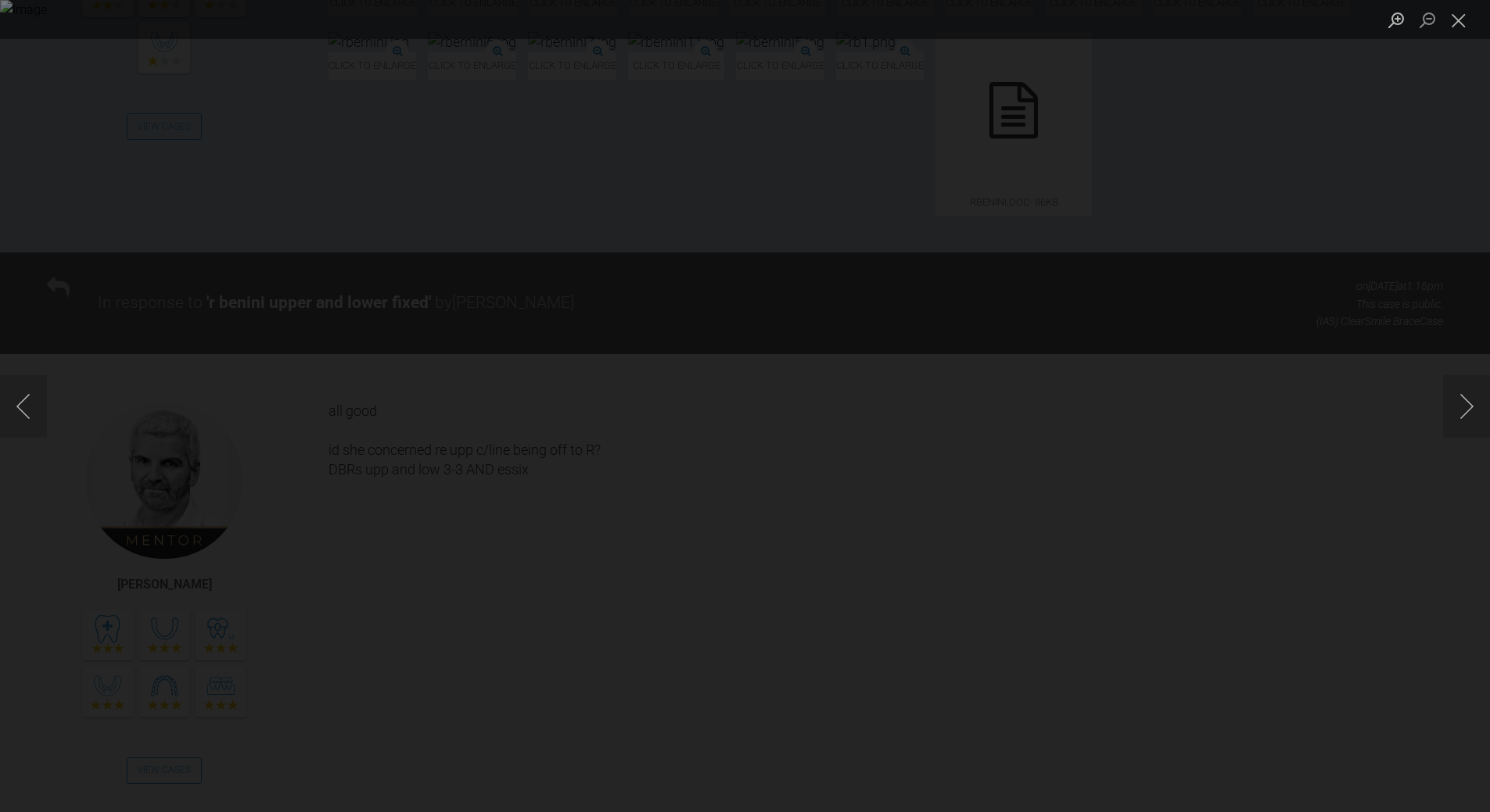
drag, startPoint x: 1458, startPoint y: 21, endPoint x: 1390, endPoint y: 45, distance: 72.1
click at [1458, 21] on button "Close lightbox" at bounding box center [1458, 19] width 31 height 27
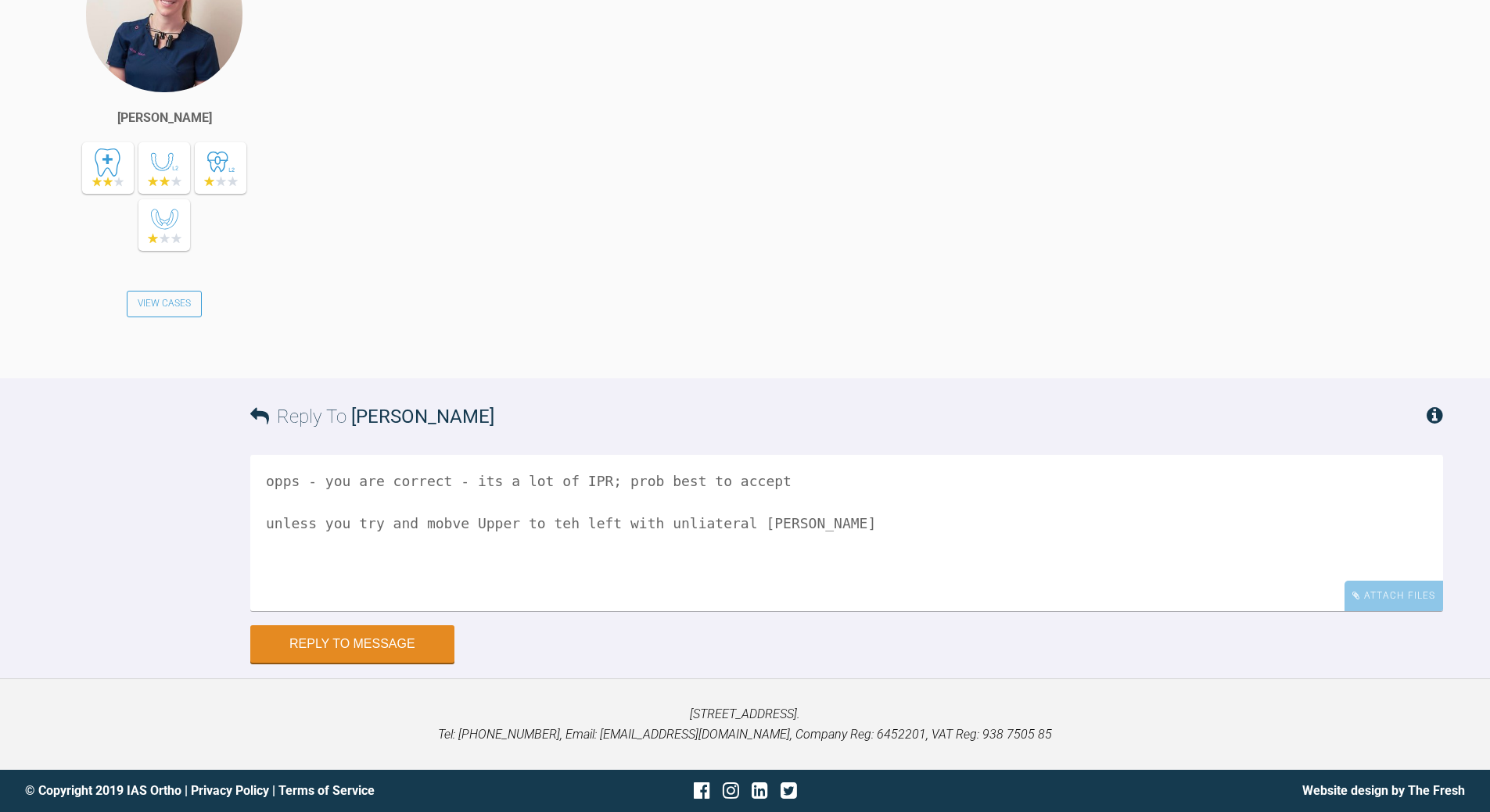
scroll to position [18120, 0]
drag, startPoint x: 542, startPoint y: 523, endPoint x: 551, endPoint y: 511, distance: 15.0
click at [544, 519] on textarea "opps - you are correct - its a lot of IPR; prob best to accept unless you try a…" at bounding box center [846, 533] width 1193 height 156
click at [767, 522] on textarea "opps - you are correct - its a lot of IPR; prob best to accept unless you try a…" at bounding box center [846, 533] width 1193 height 156
click at [592, 519] on textarea "opps - you are correct - its a lot of IPR; prob best to accept unless you try a…" at bounding box center [846, 533] width 1193 height 156
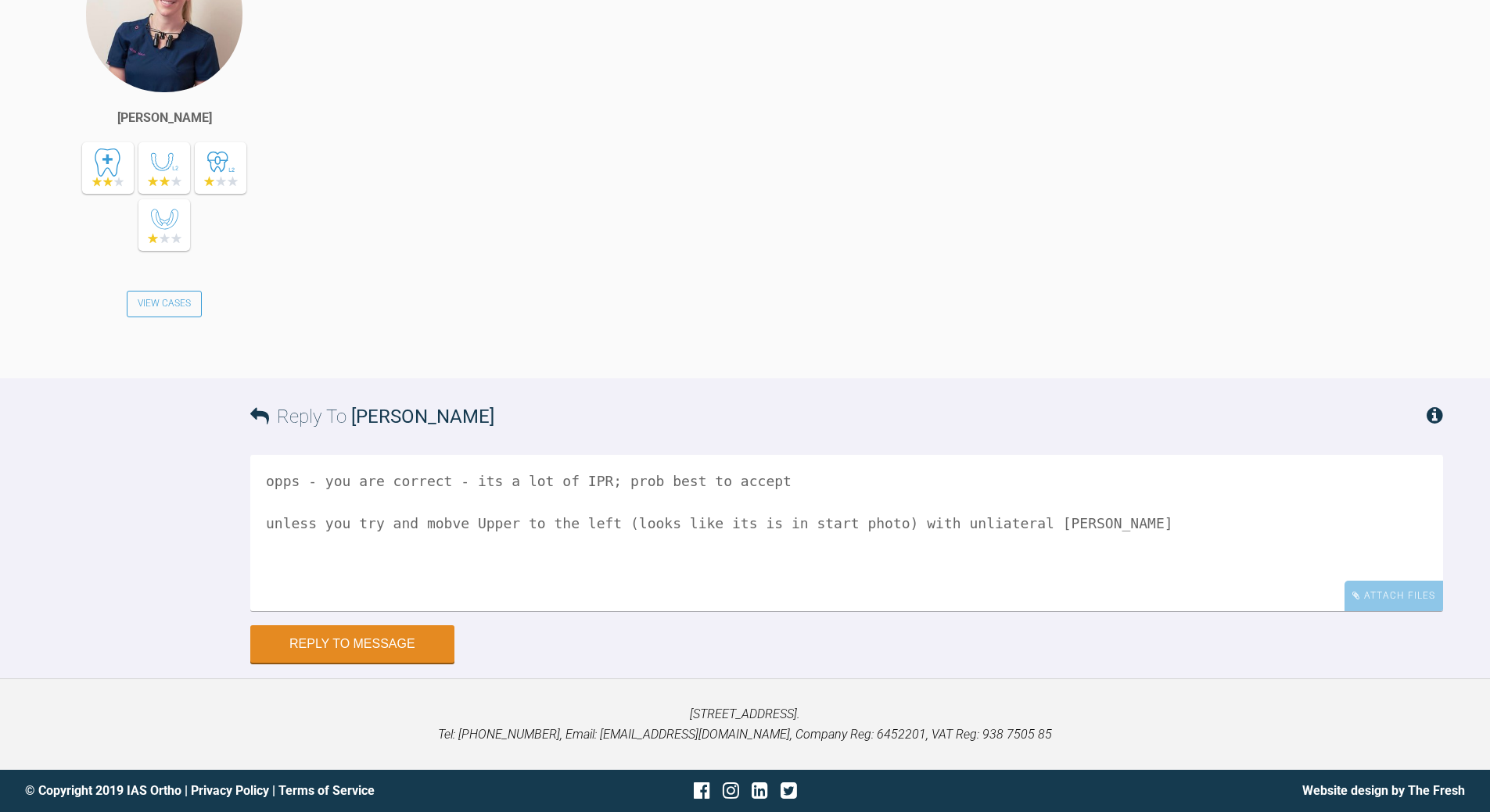
click at [1055, 524] on textarea "opps - you are correct - its a lot of IPR; prob best to accept unless you try a…" at bounding box center [846, 533] width 1193 height 156
click at [1073, 611] on textarea "opps - you are correct - its a lot of IPR; prob best to accept unless you try a…" at bounding box center [846, 533] width 1193 height 156
click at [432, 611] on textarea "opps - you are correct - its a lot of IPR; prob best to accept unless you try a…" at bounding box center [846, 533] width 1193 height 156
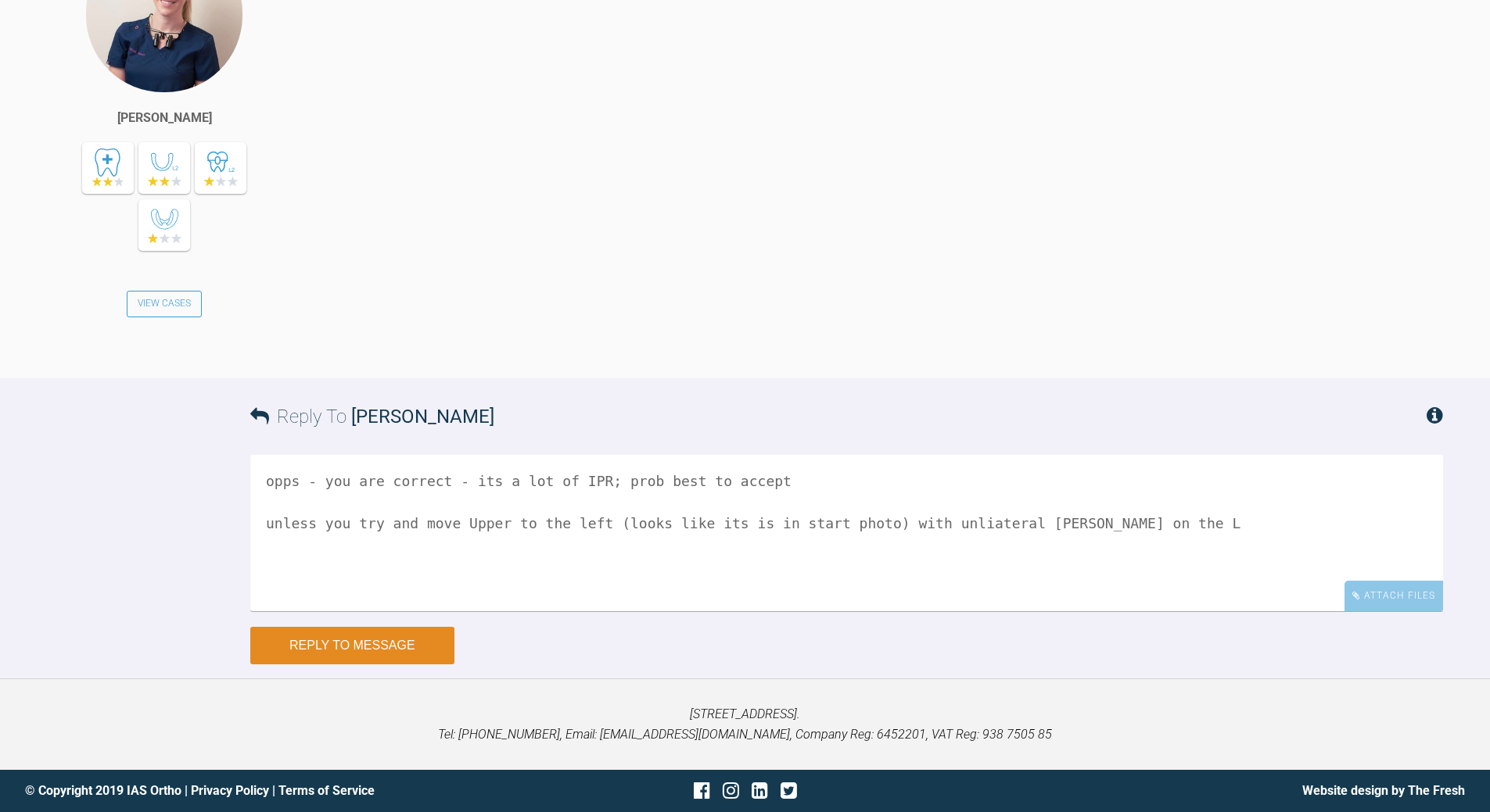
type textarea "opps - you are correct - its a lot of IPR; prob best to accept unless you try a…"
click at [383, 645] on button "Reply to Message" at bounding box center [352, 645] width 204 height 37
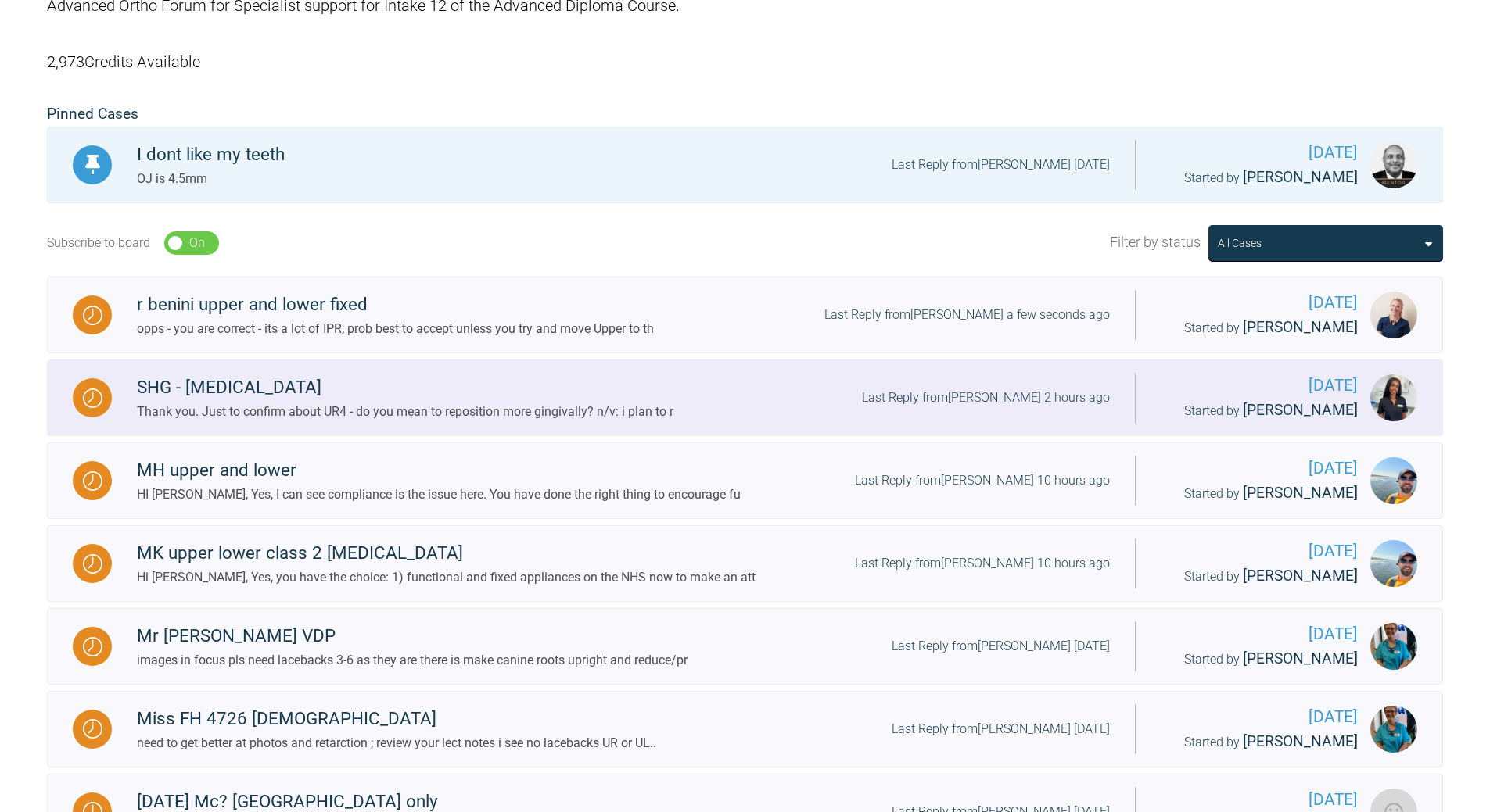
click at [1063, 389] on div "Last Reply from [PERSON_NAME] 2 hours ago" at bounding box center [986, 398] width 248 height 20
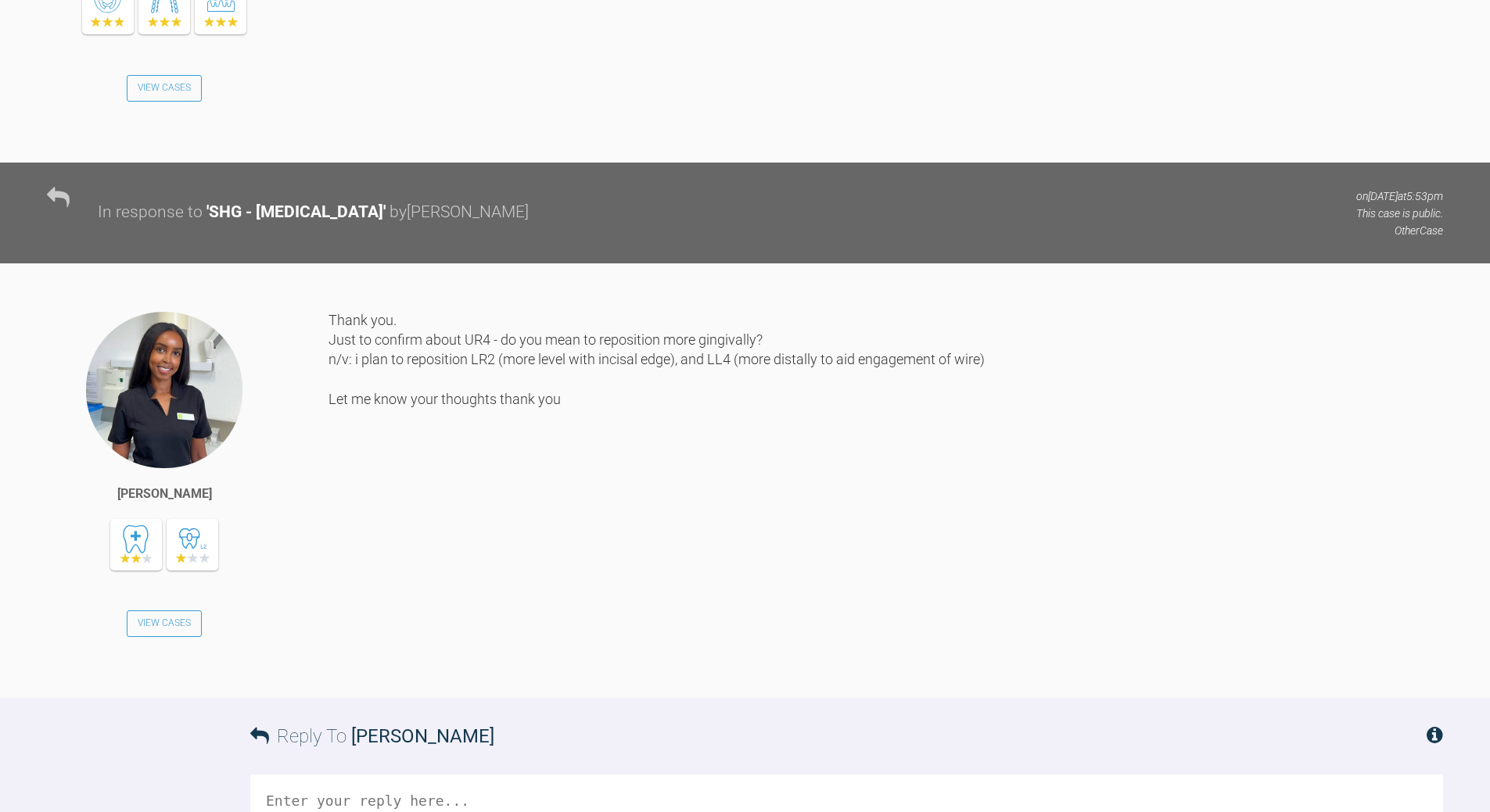
scroll to position [8137, 0]
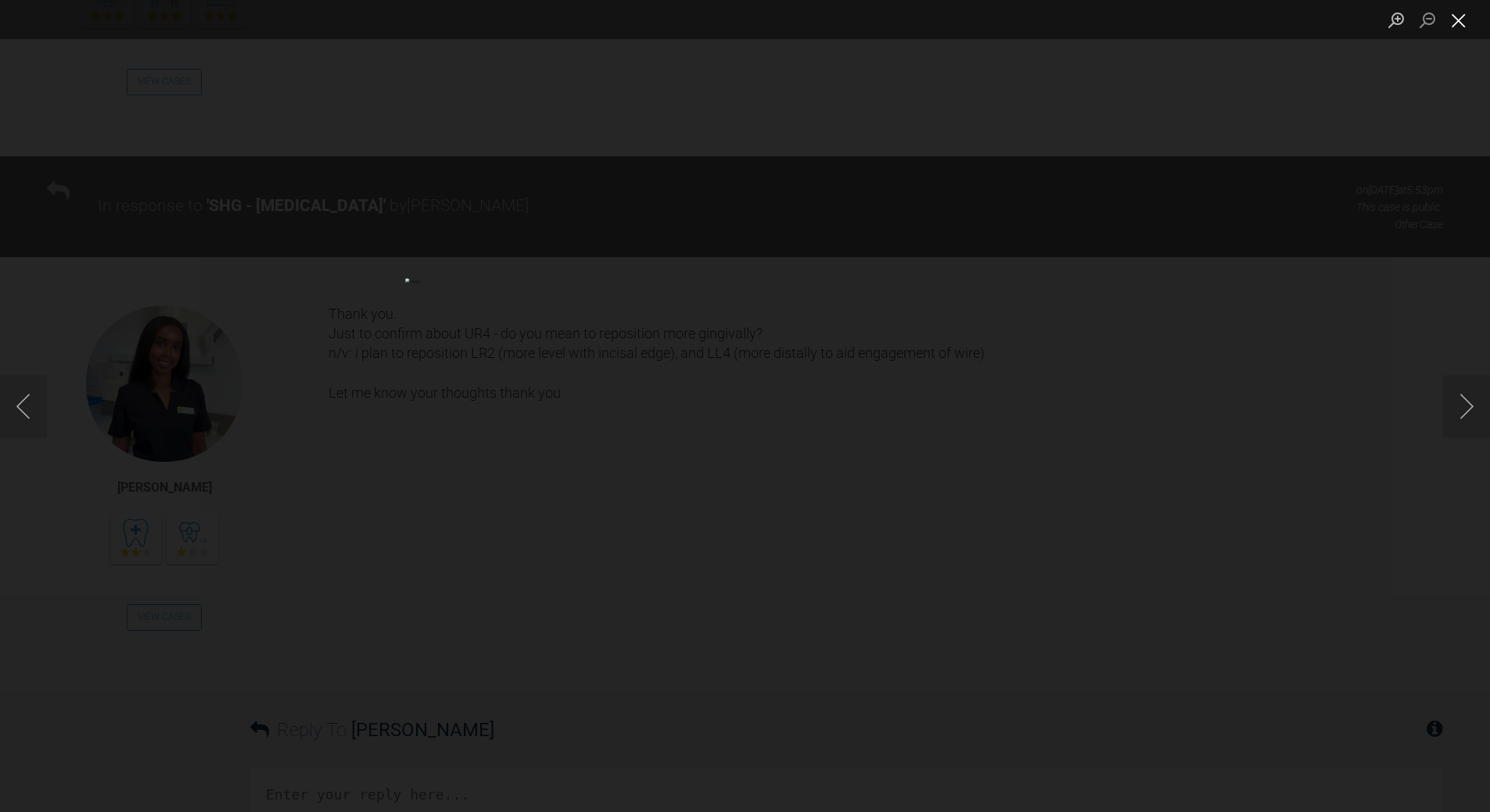
click at [1458, 18] on button "Close lightbox" at bounding box center [1458, 19] width 31 height 27
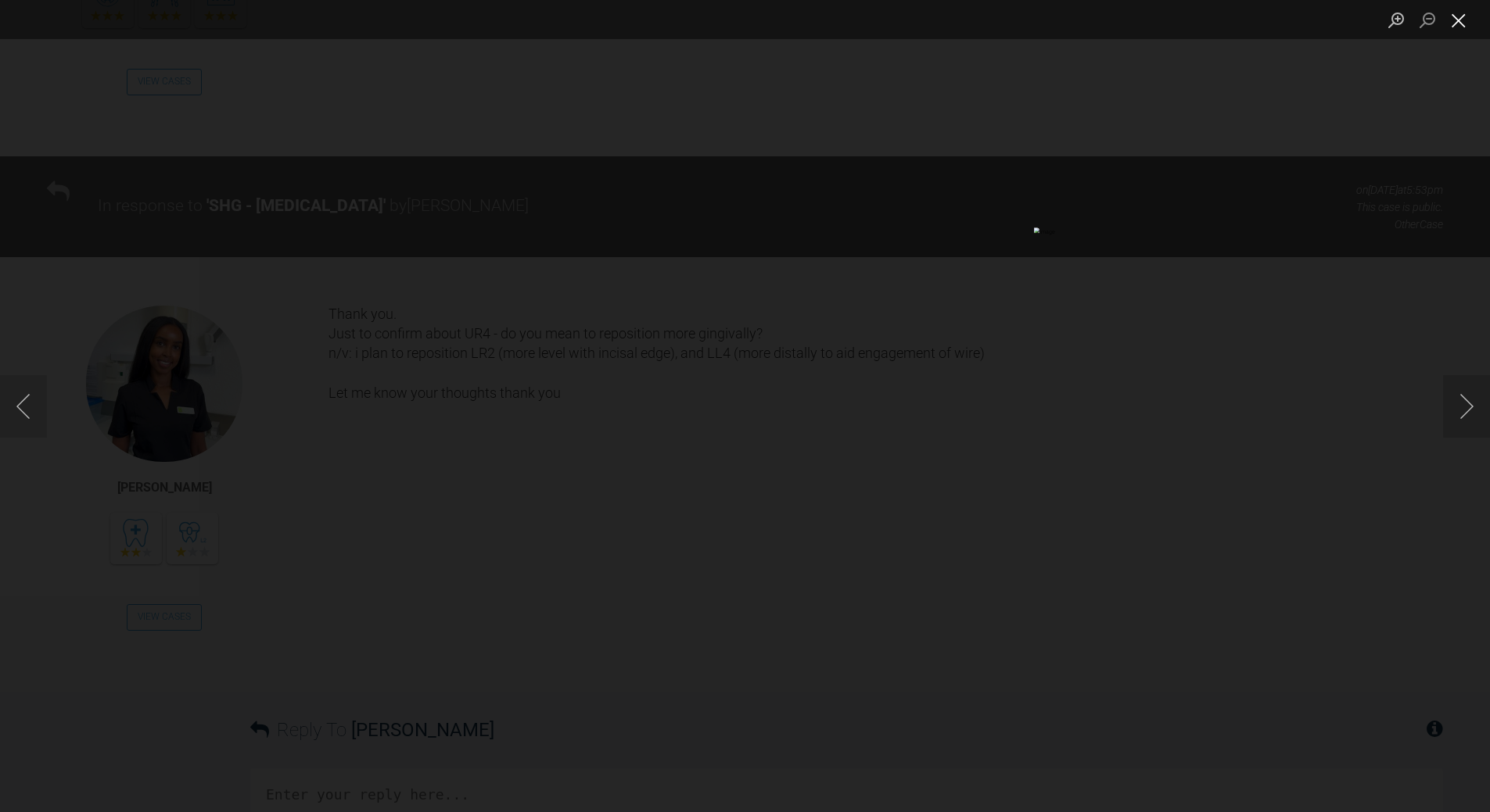
click at [1456, 19] on button "Close lightbox" at bounding box center [1458, 19] width 31 height 27
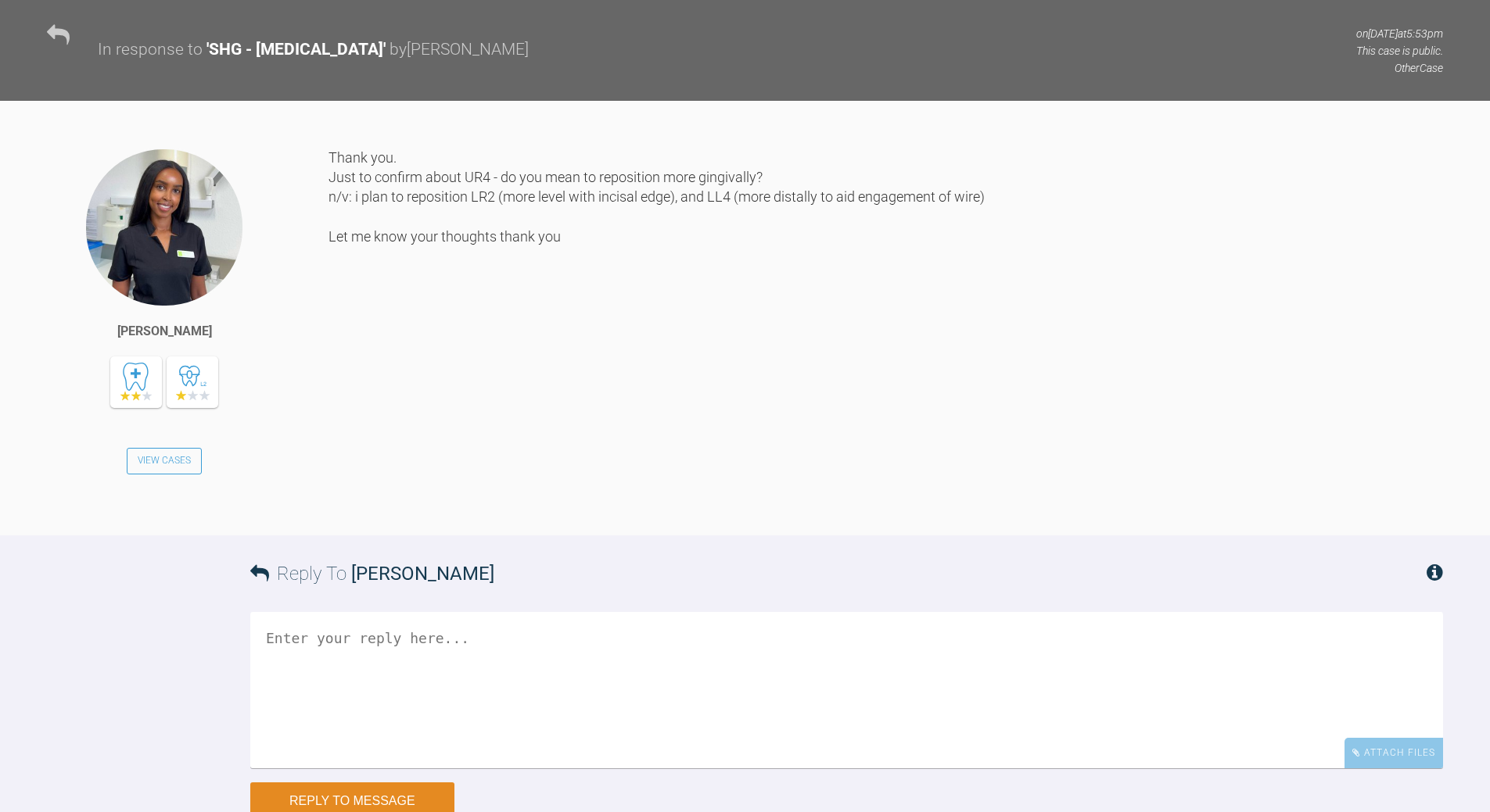
scroll to position [8216, 0]
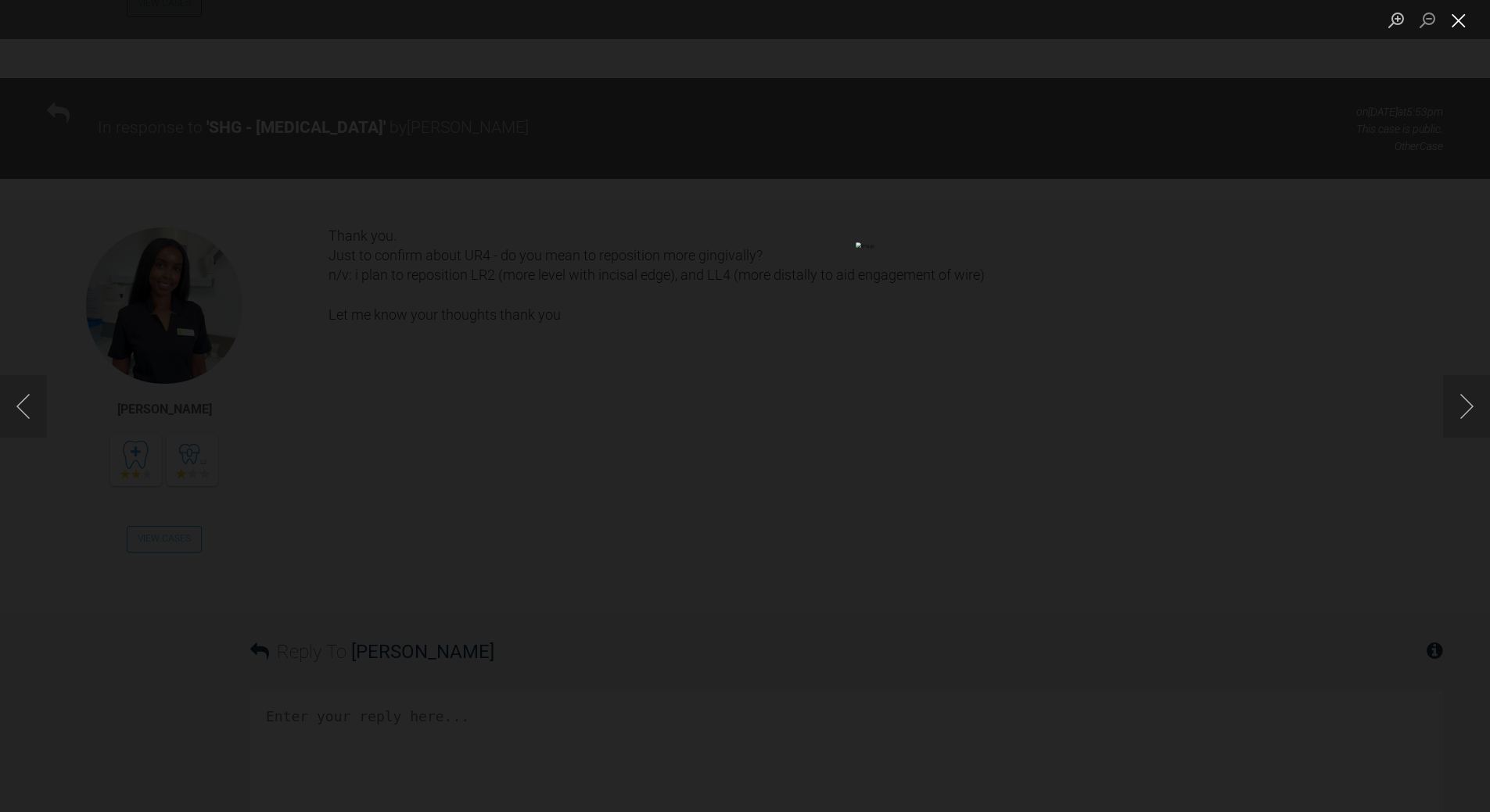
click at [1456, 22] on button "Close lightbox" at bounding box center [1458, 19] width 31 height 27
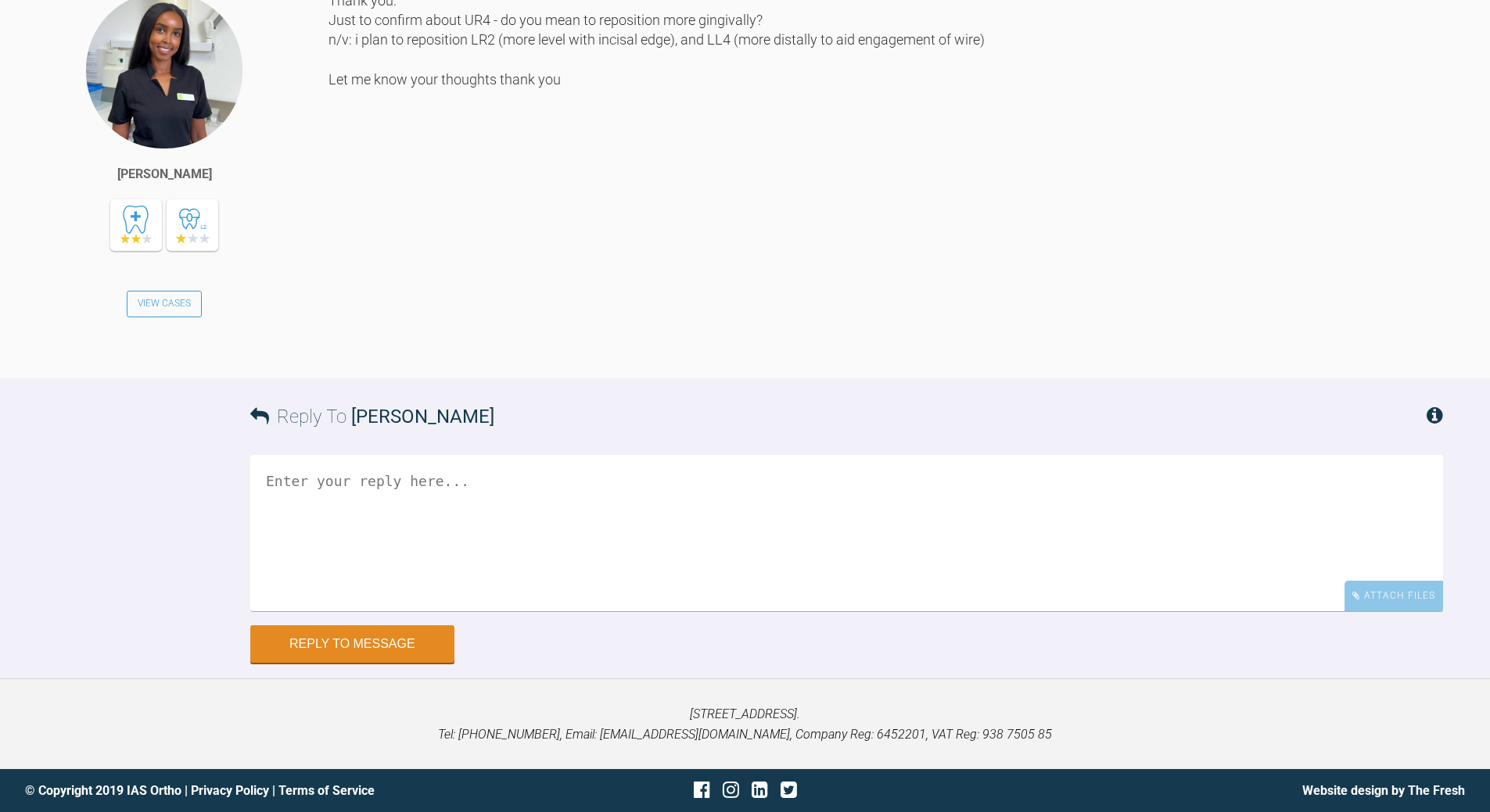
scroll to position [9402, 0]
click at [480, 496] on textarea at bounding box center [846, 533] width 1193 height 156
click at [330, 483] on textarea "yes justa mm or so" at bounding box center [846, 533] width 1193 height 156
type textarea "yes just a mm or so"
drag, startPoint x: 378, startPoint y: 649, endPoint x: 379, endPoint y: 638, distance: 11.0
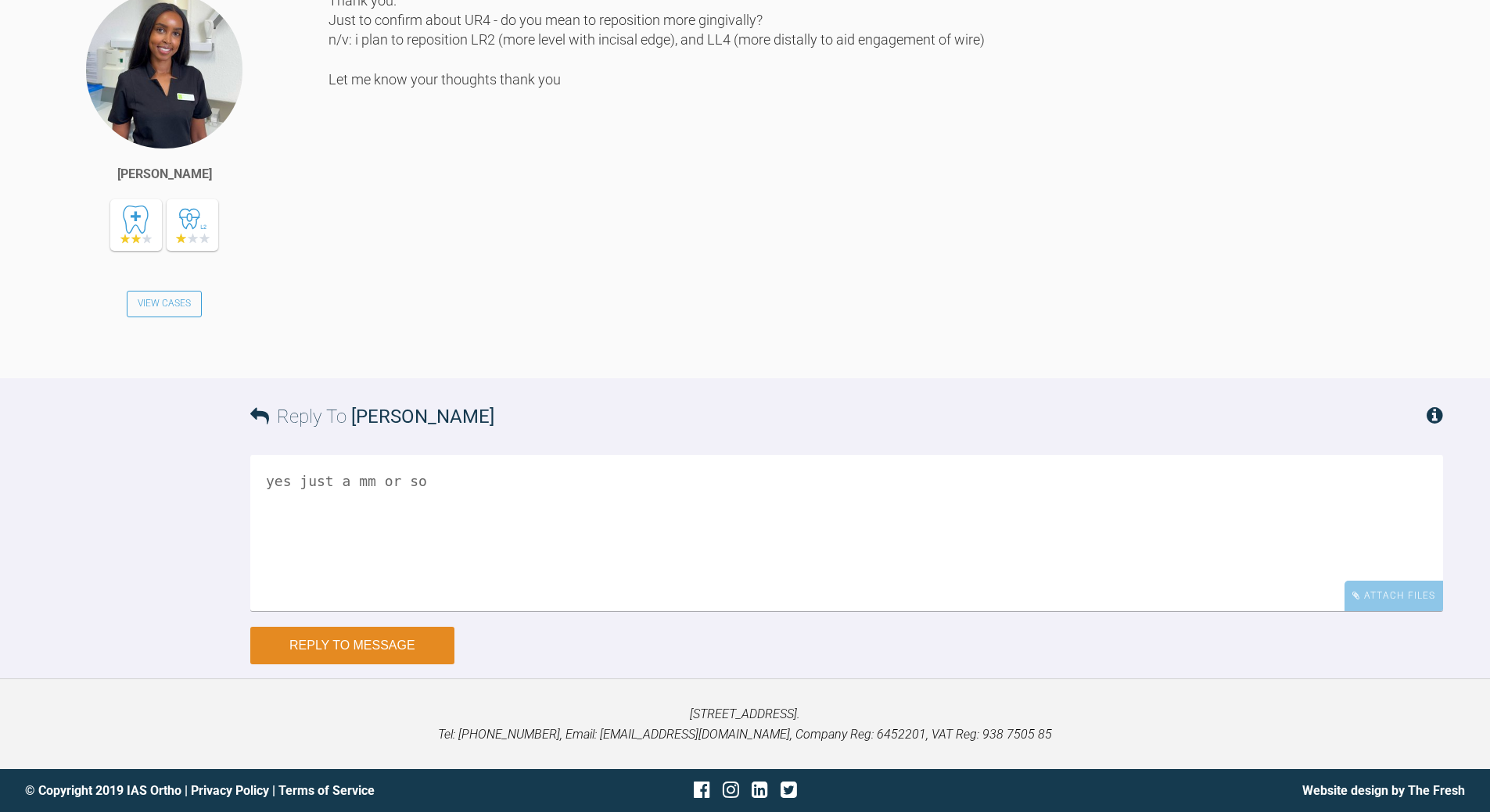
click at [377, 649] on button "Reply to Message" at bounding box center [352, 645] width 204 height 37
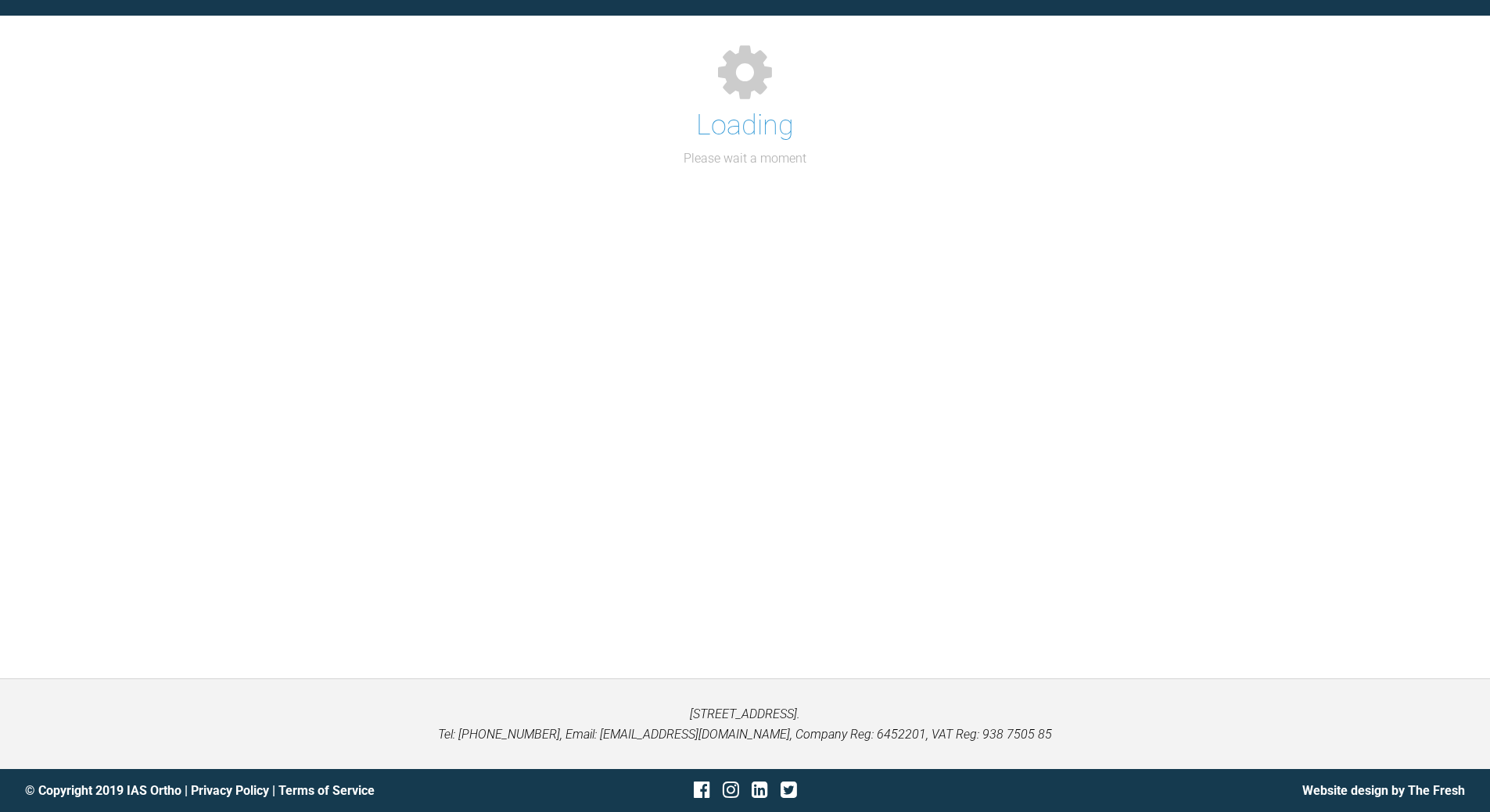
scroll to position [1825, 0]
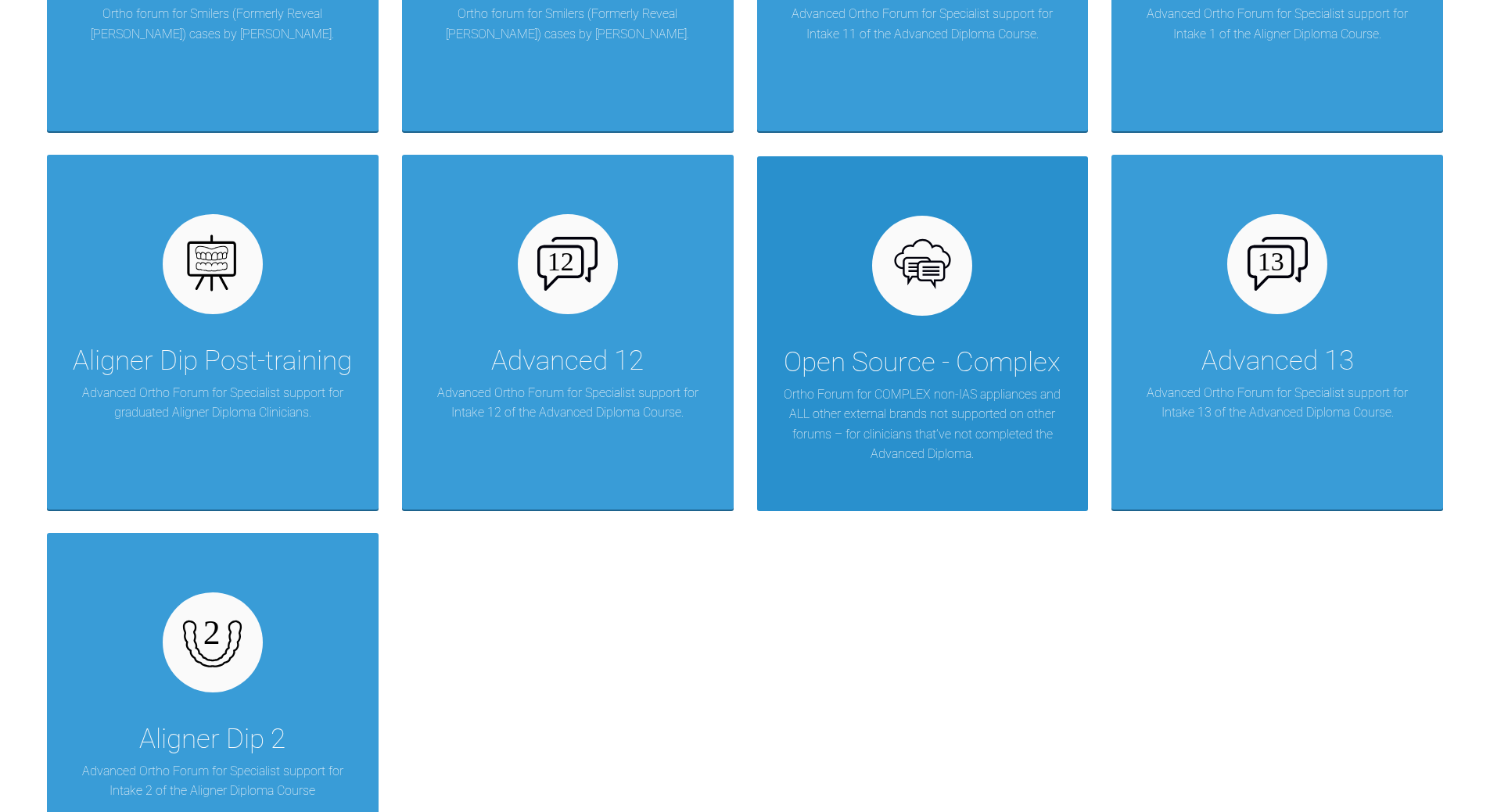
scroll to position [2239, 0]
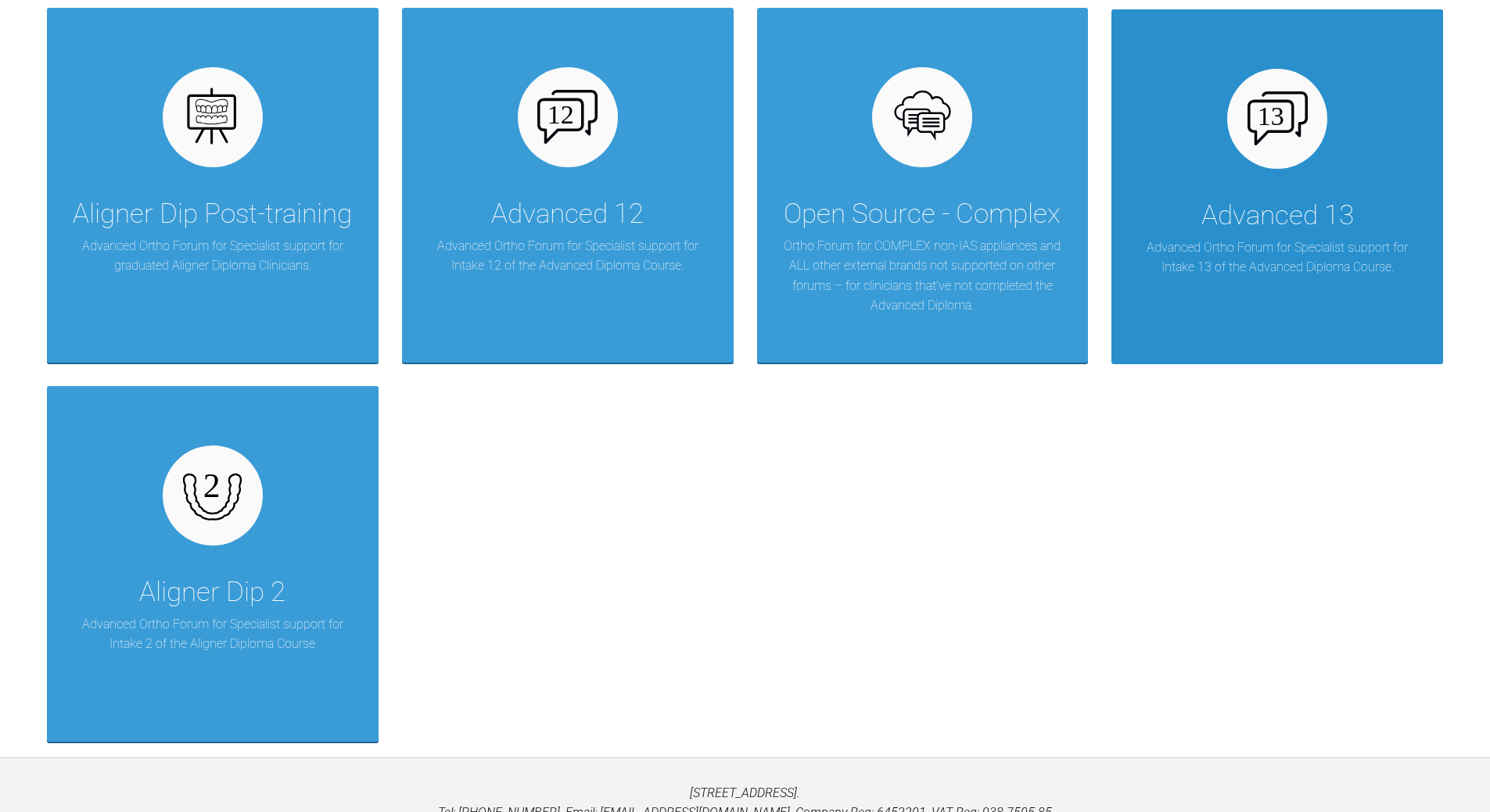
click at [1260, 257] on p "Advanced Ortho Forum for Specialist support for Intake 13 of the Advanced Diplo…" at bounding box center [1277, 257] width 285 height 40
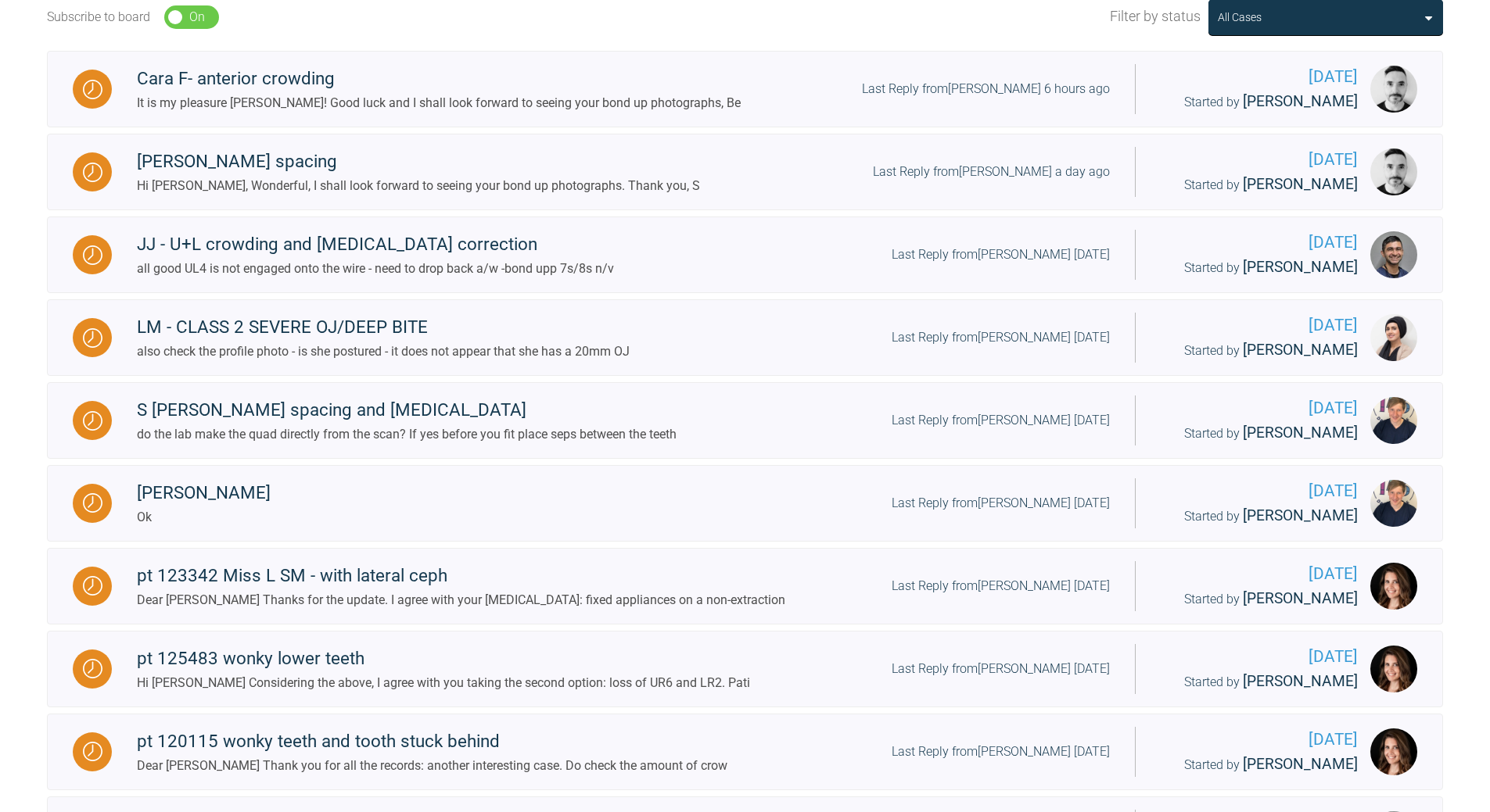
scroll to position [568, 0]
